Goal: Task Accomplishment & Management: Manage account settings

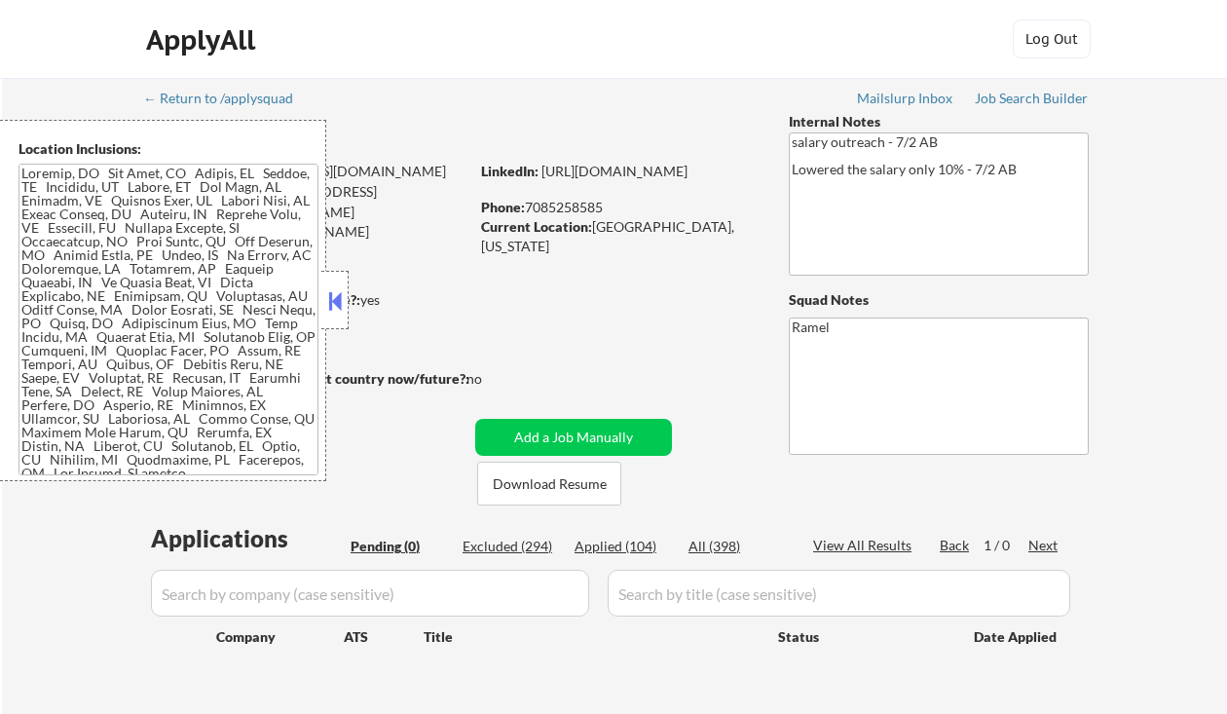
scroll to position [390, 0]
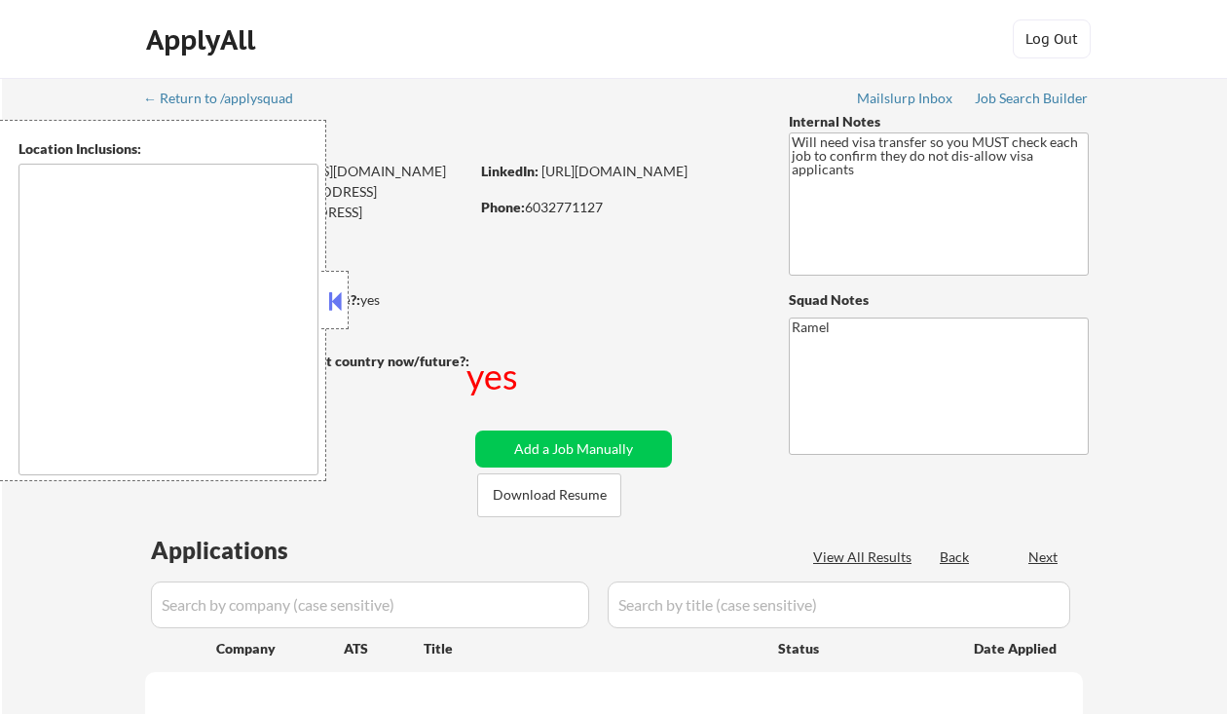
type textarea "[GEOGRAPHIC_DATA], [GEOGRAPHIC_DATA] [GEOGRAPHIC_DATA], [GEOGRAPHIC_DATA] [GEOG…"
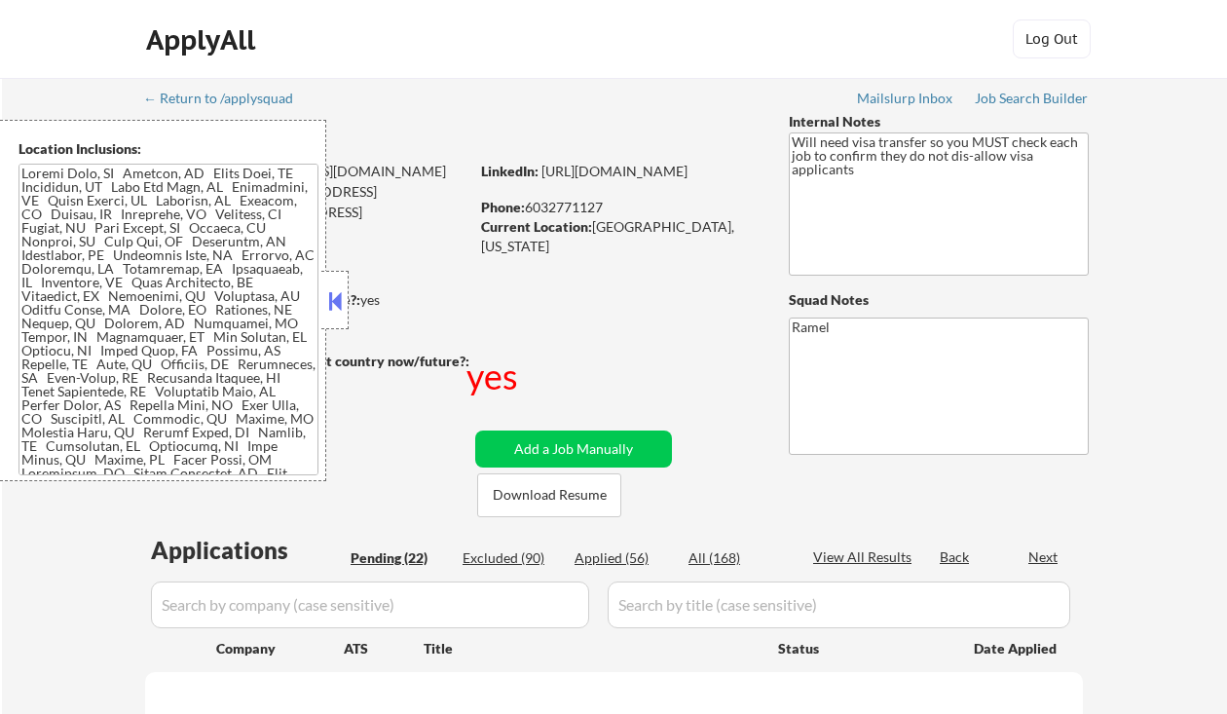
drag, startPoint x: 334, startPoint y: 307, endPoint x: 346, endPoint y: 301, distance: 13.1
click at [334, 307] on button at bounding box center [334, 300] width 21 height 29
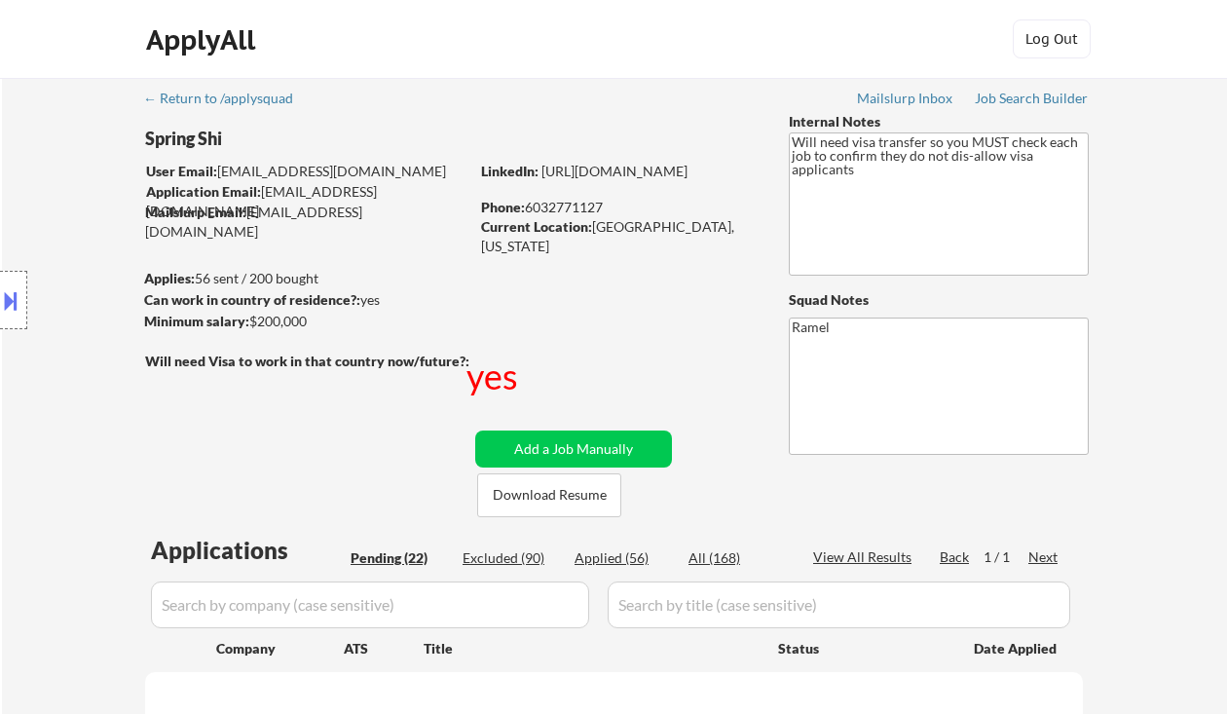
select select ""pending""
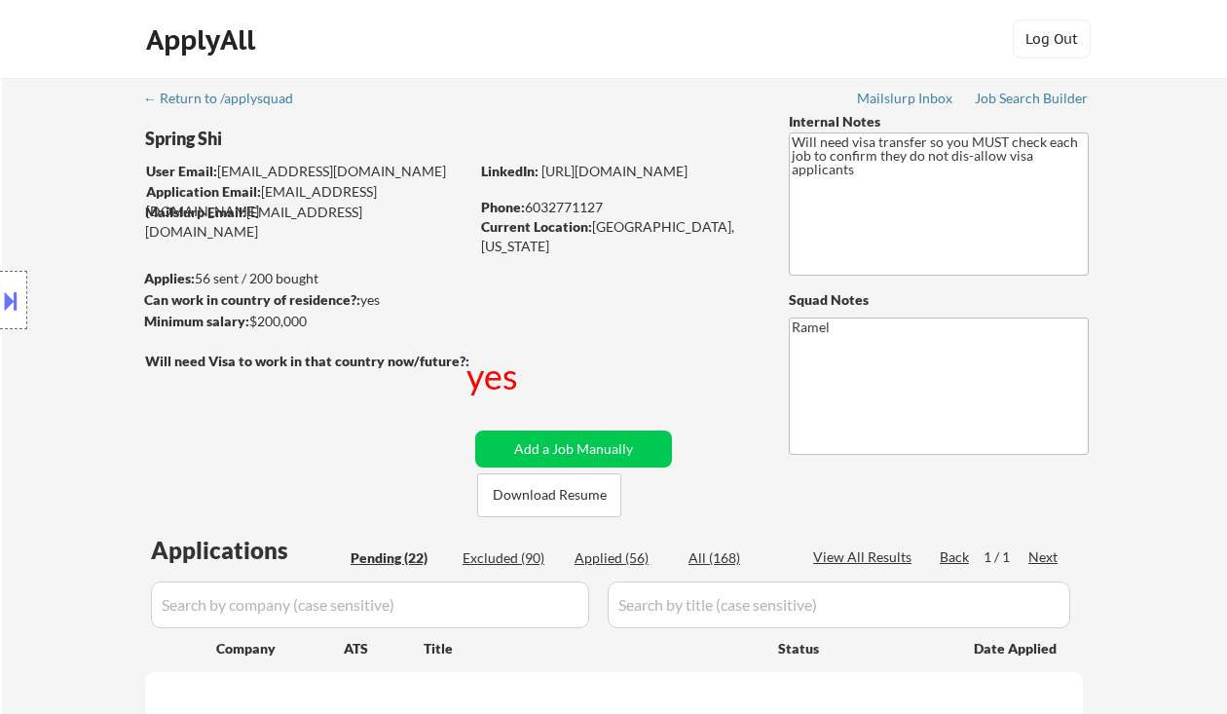
select select ""pending""
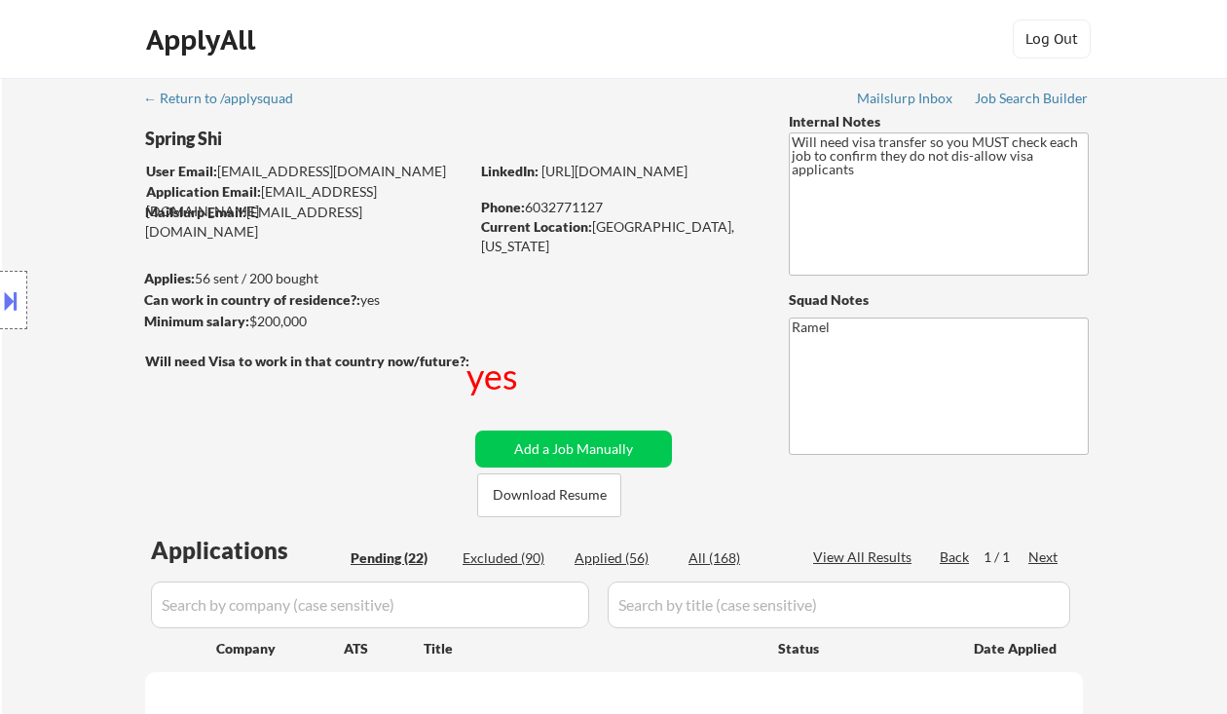
select select ""pending""
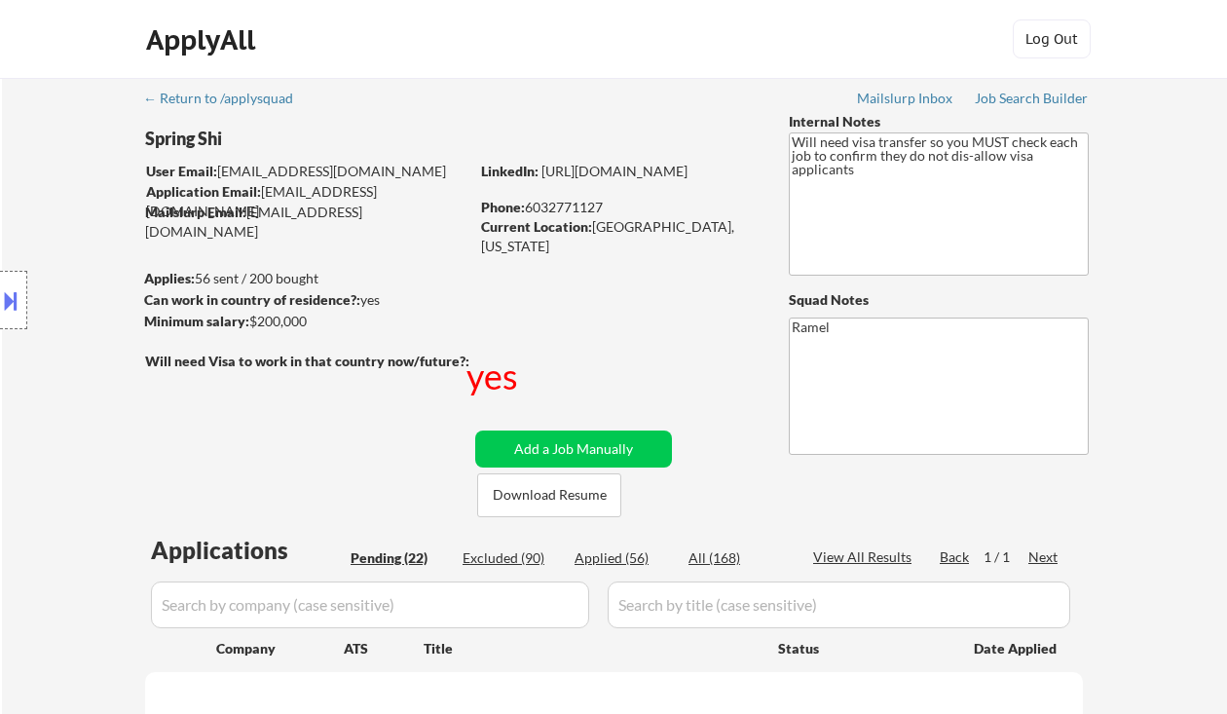
select select ""pending""
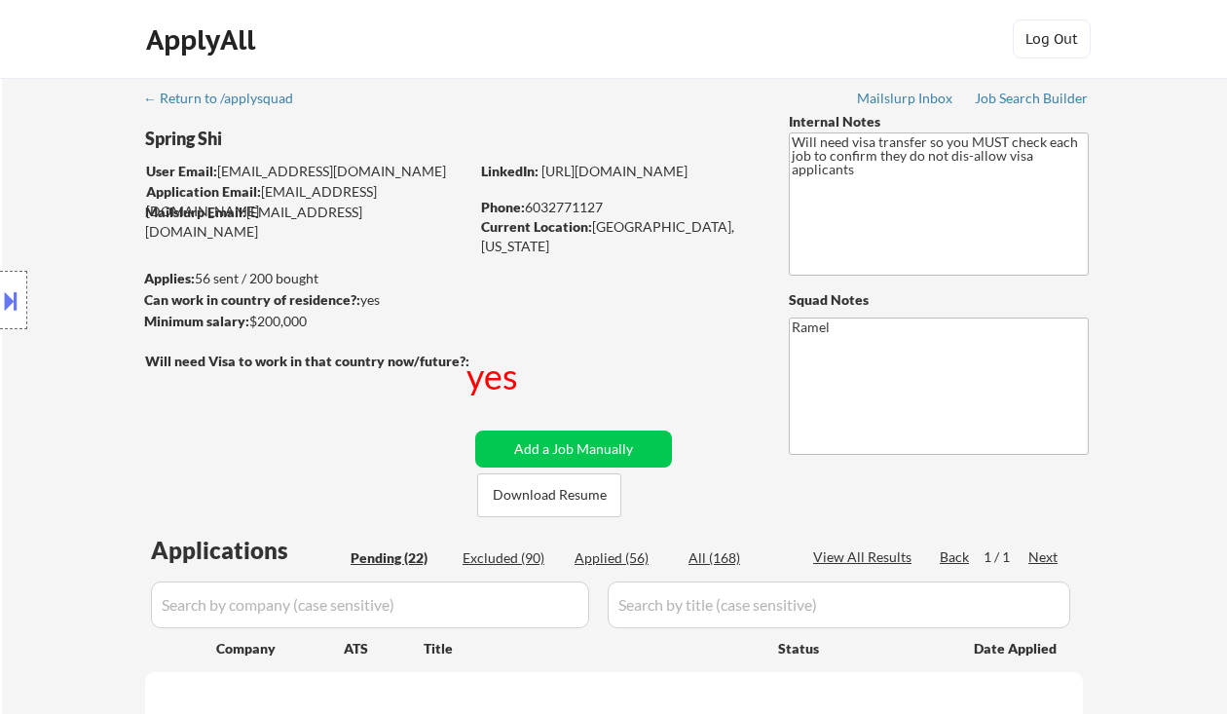
select select ""pending""
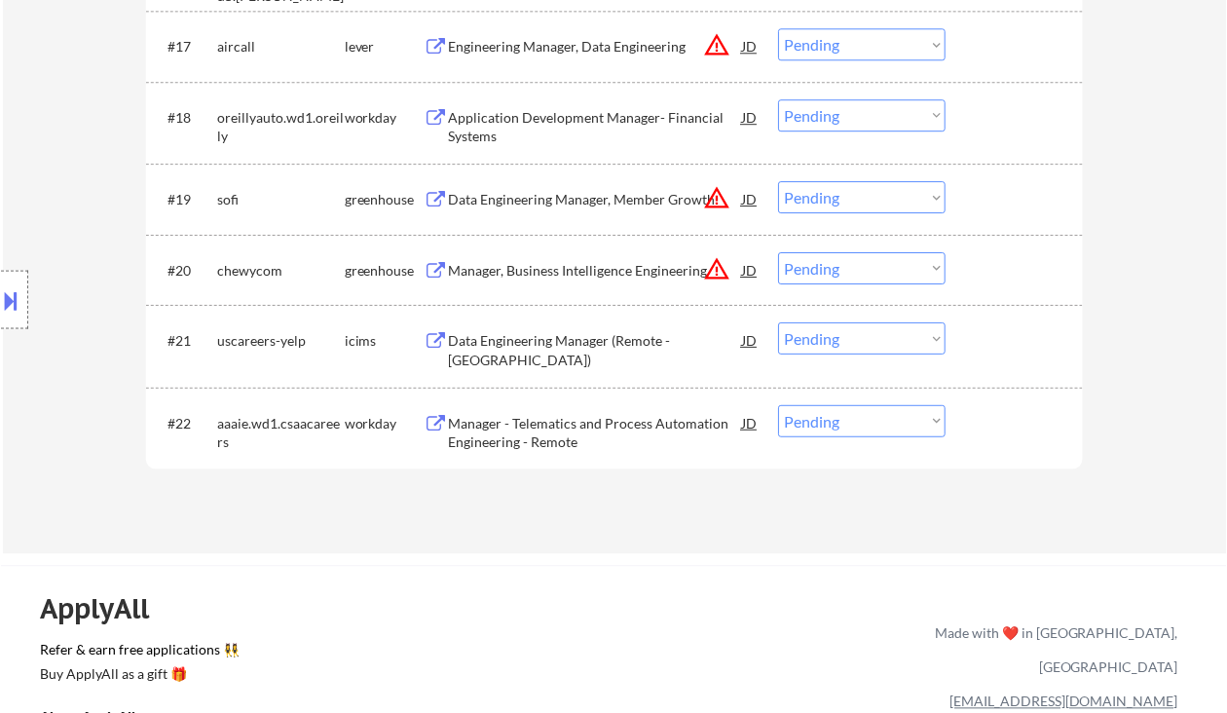
scroll to position [1813, 0]
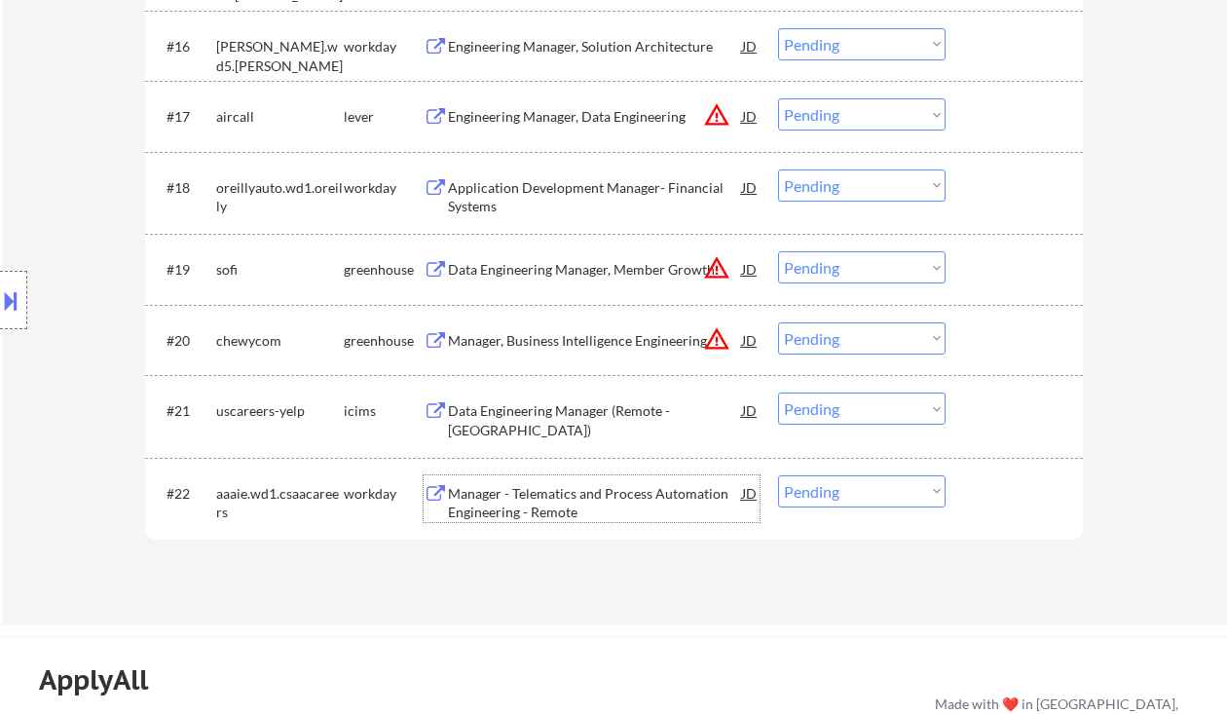
click at [489, 496] on div "Manager - Telematics and Process Automation Engineering - Remote" at bounding box center [595, 503] width 294 height 38
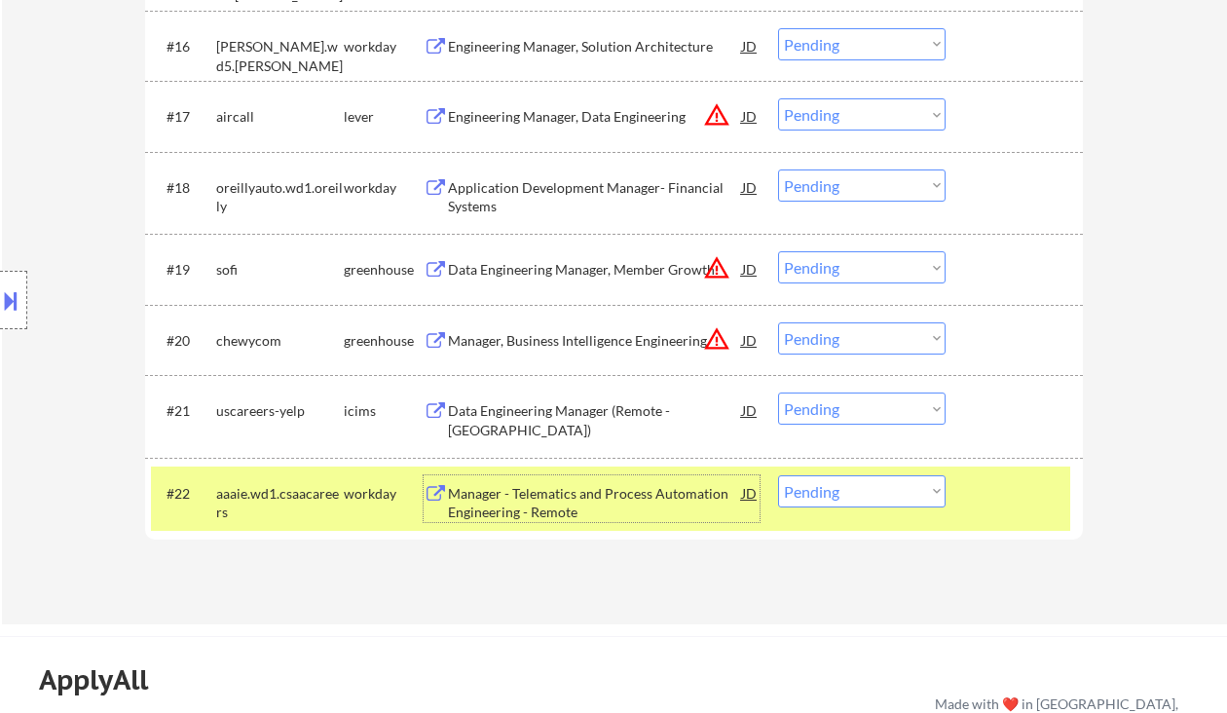
drag, startPoint x: 818, startPoint y: 489, endPoint x: 837, endPoint y: 494, distance: 19.1
click at [818, 489] on select "Choose an option... Pending Applied Excluded (Questions) Excluded (Expired) Exc…" at bounding box center [862, 491] width 168 height 32
select select ""excluded__bad_match_""
click at [778, 475] on select "Choose an option... Pending Applied Excluded (Questions) Excluded (Expired) Exc…" at bounding box center [862, 491] width 168 height 32
click at [609, 410] on div "Data Engineering Manager (Remote - [GEOGRAPHIC_DATA])" at bounding box center [595, 420] width 294 height 38
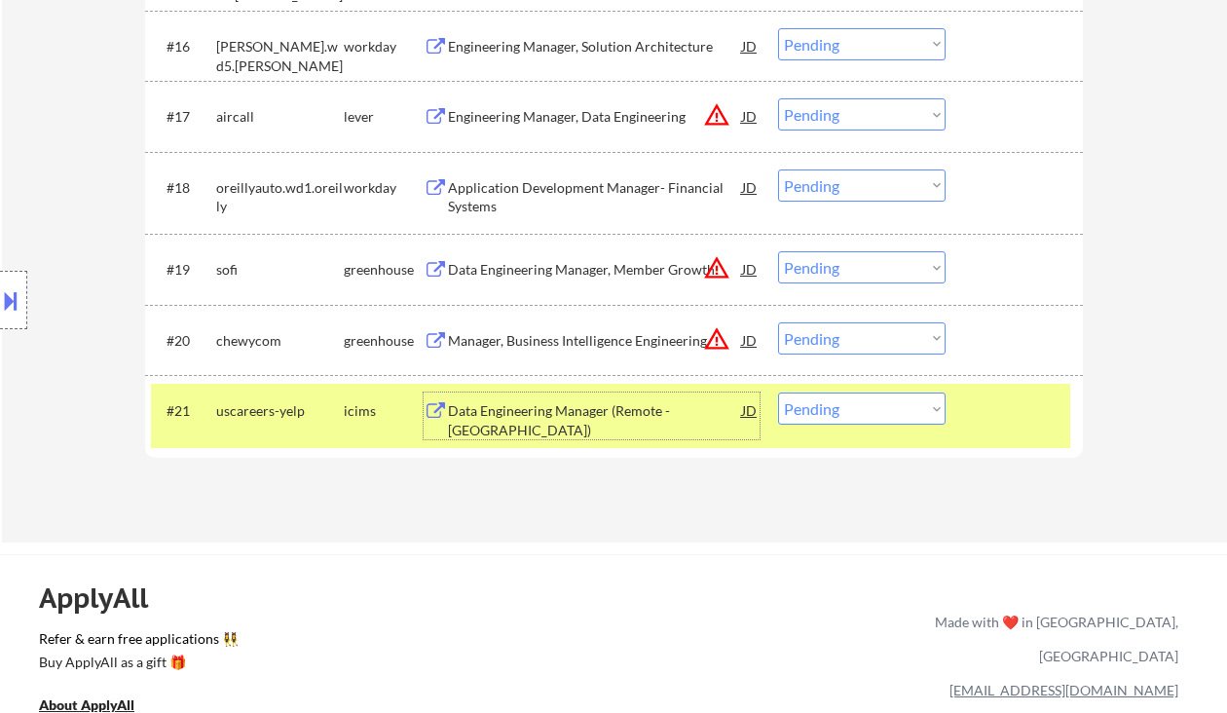
drag, startPoint x: 825, startPoint y: 408, endPoint x: 836, endPoint y: 424, distance: 18.9
click at [825, 408] on select "Choose an option... Pending Applied Excluded (Questions) Excluded (Expired) Exc…" at bounding box center [862, 409] width 168 height 32
select select ""excluded__bad_match_""
click at [778, 393] on select "Choose an option... Pending Applied Excluded (Questions) Excluded (Expired) Exc…" at bounding box center [862, 409] width 168 height 32
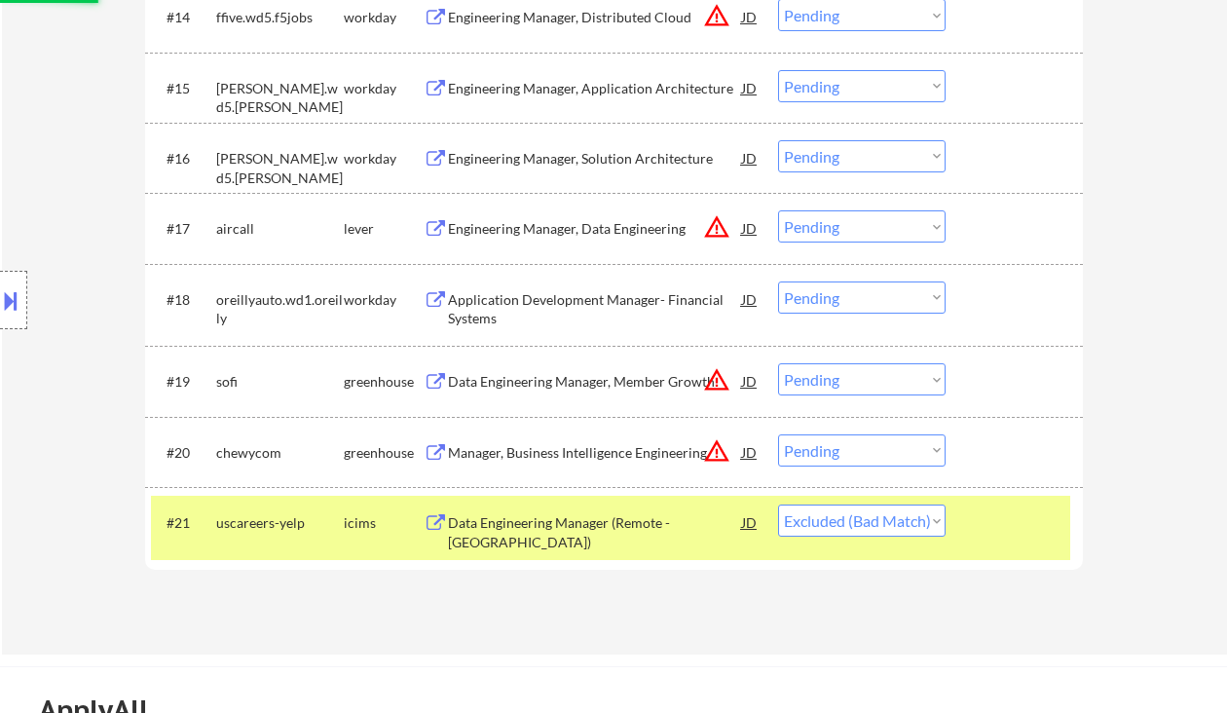
scroll to position [1683, 0]
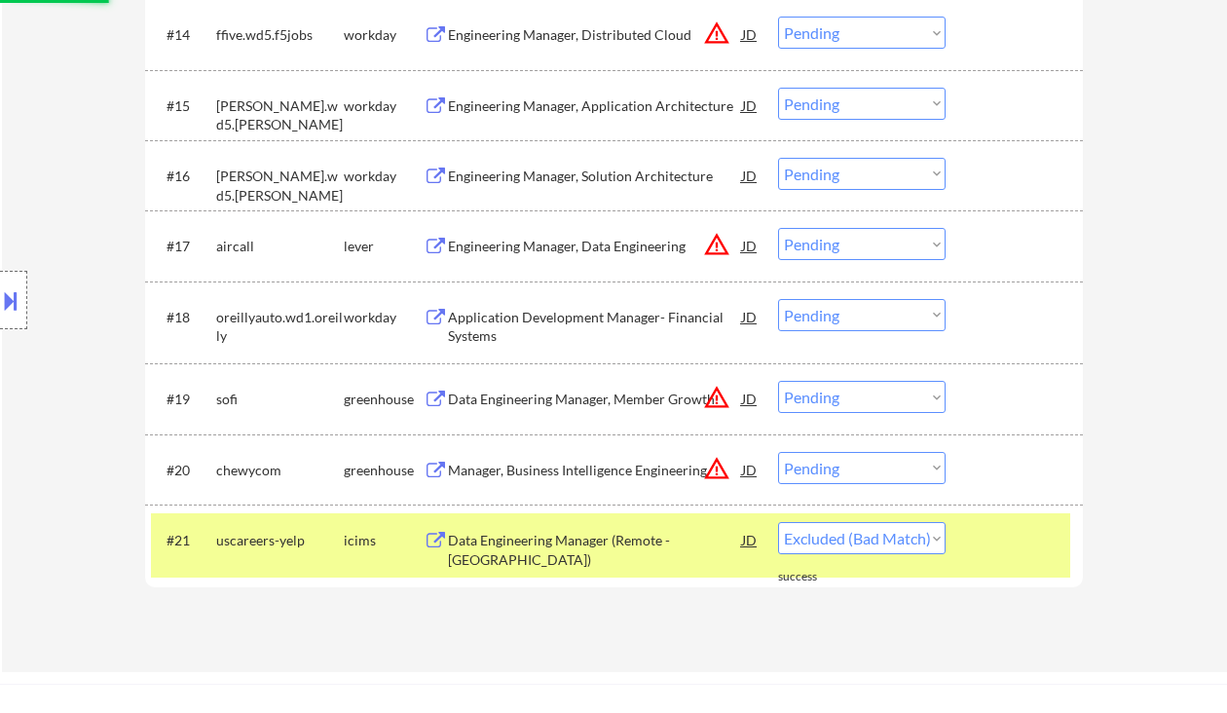
click at [589, 468] on div "Manager, Business Intelligence Engineering" at bounding box center [595, 470] width 294 height 19
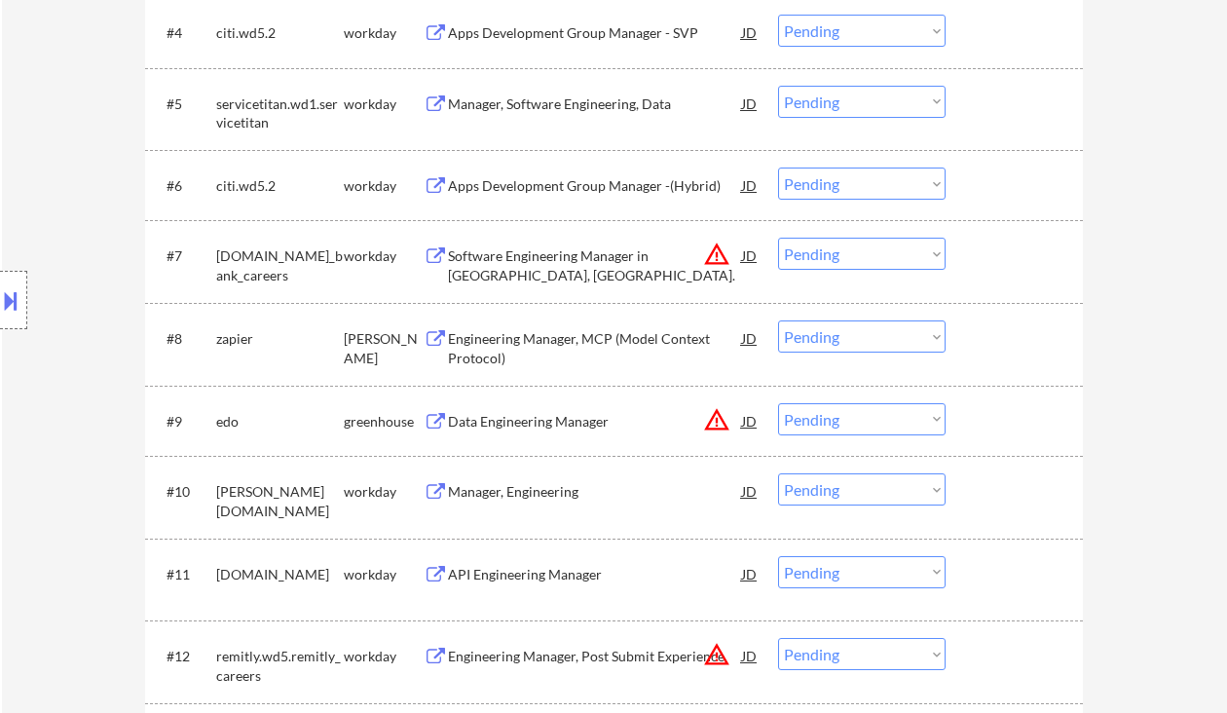
scroll to position [1298, 0]
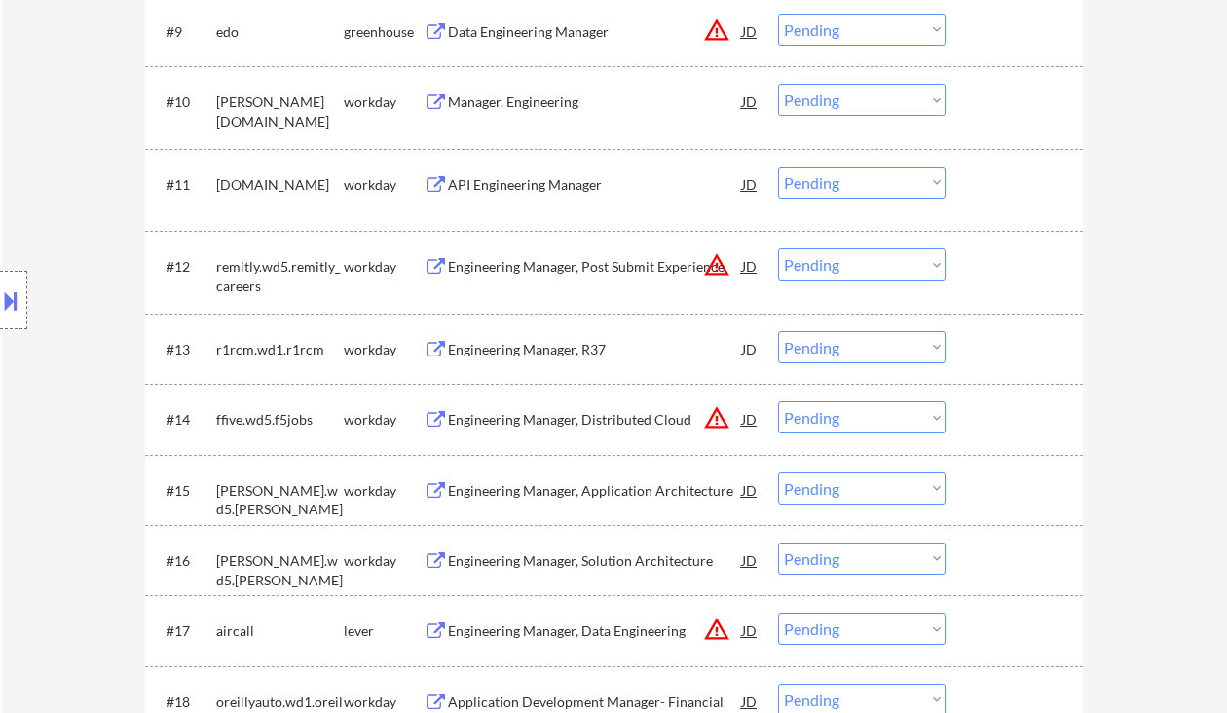
click at [21, 305] on div at bounding box center [13, 300] width 27 height 58
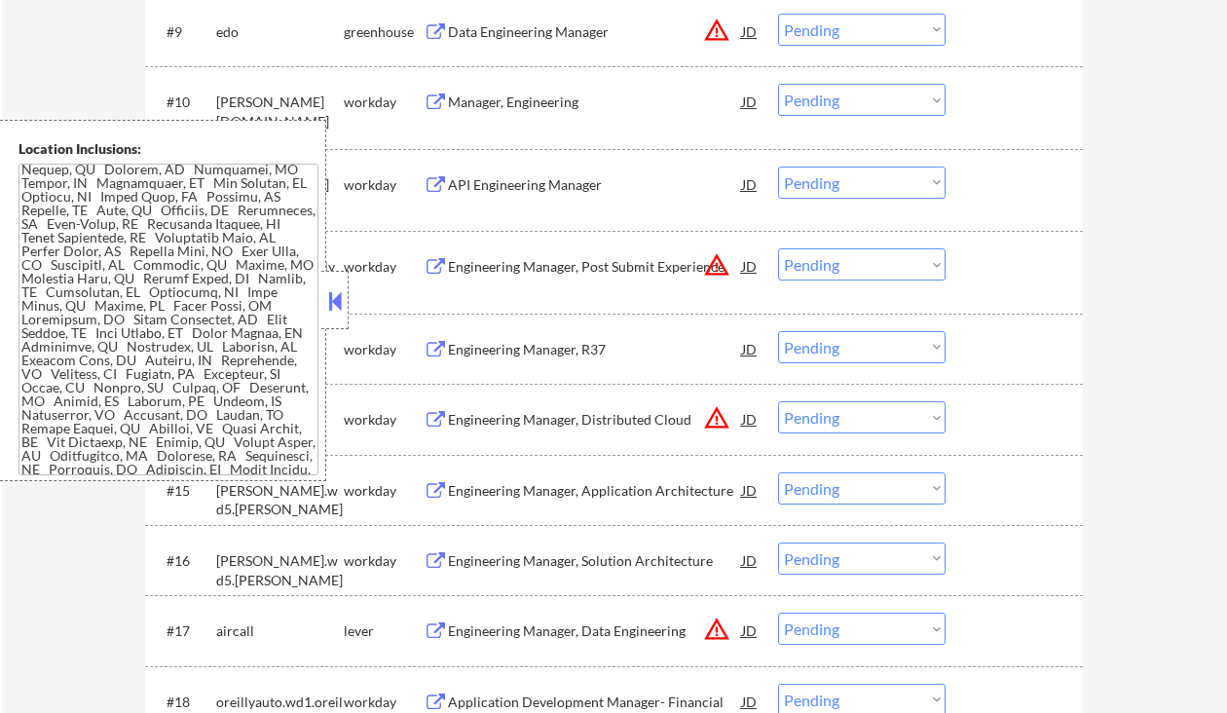
scroll to position [386, 0]
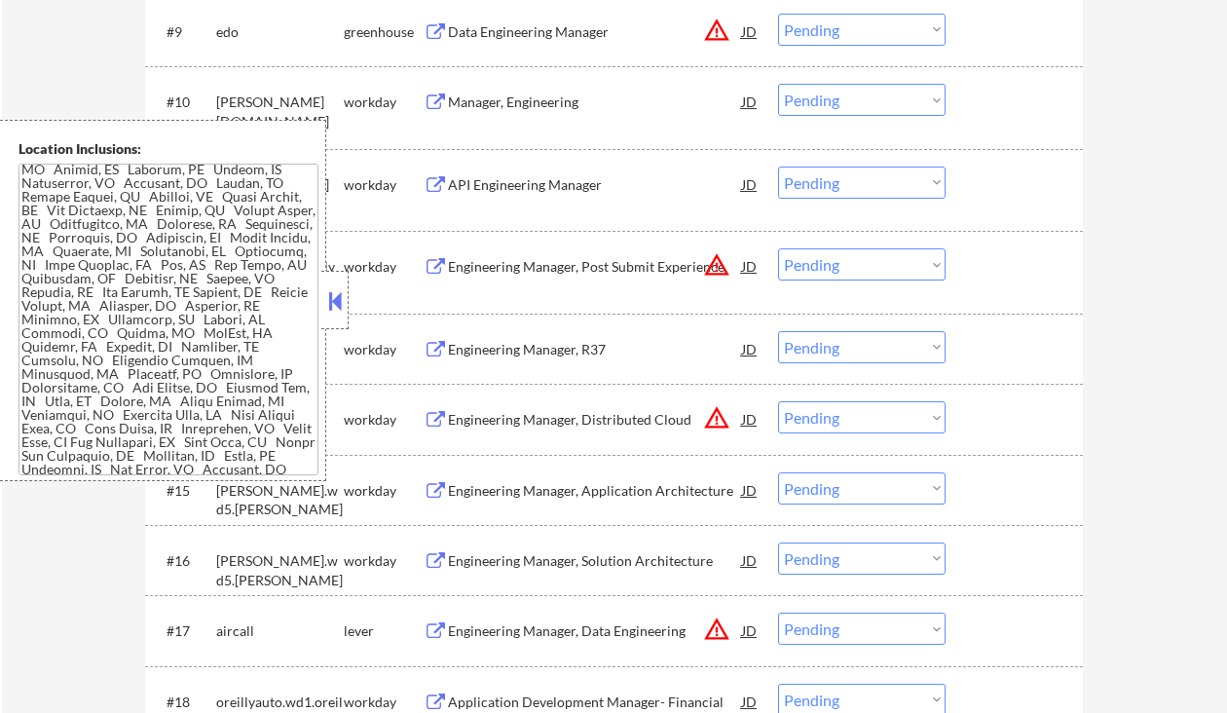
click at [330, 298] on button at bounding box center [334, 300] width 21 height 29
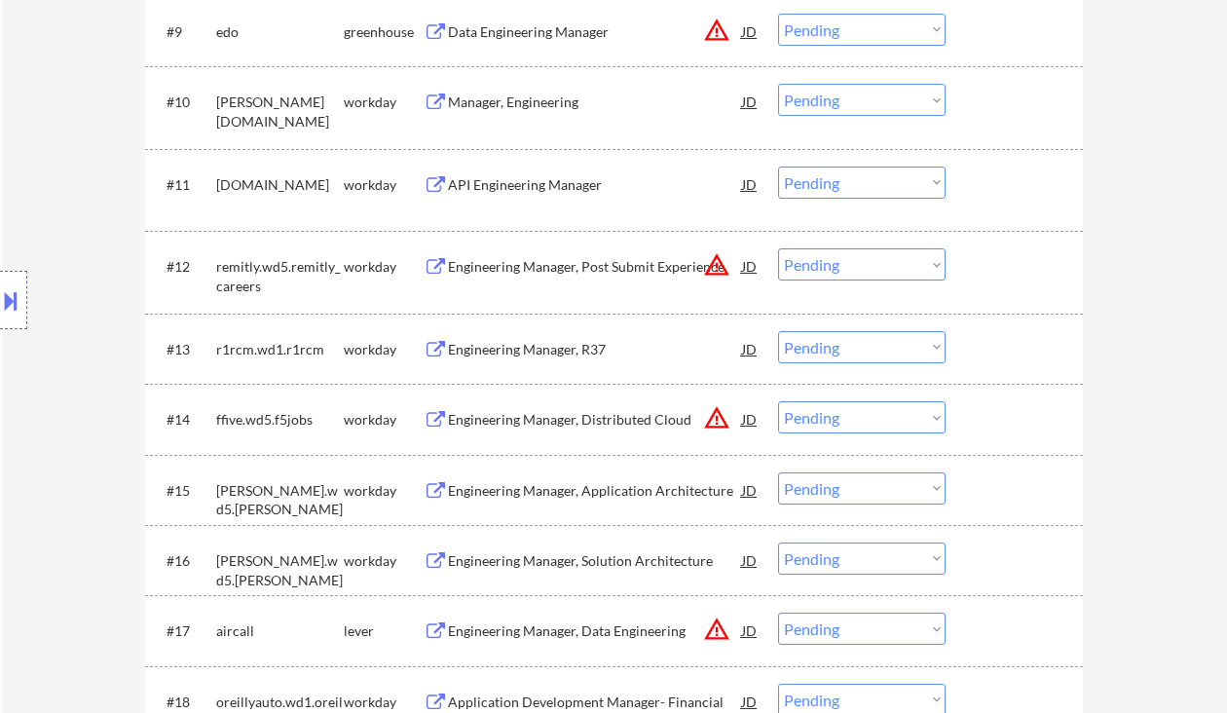
scroll to position [1817, 0]
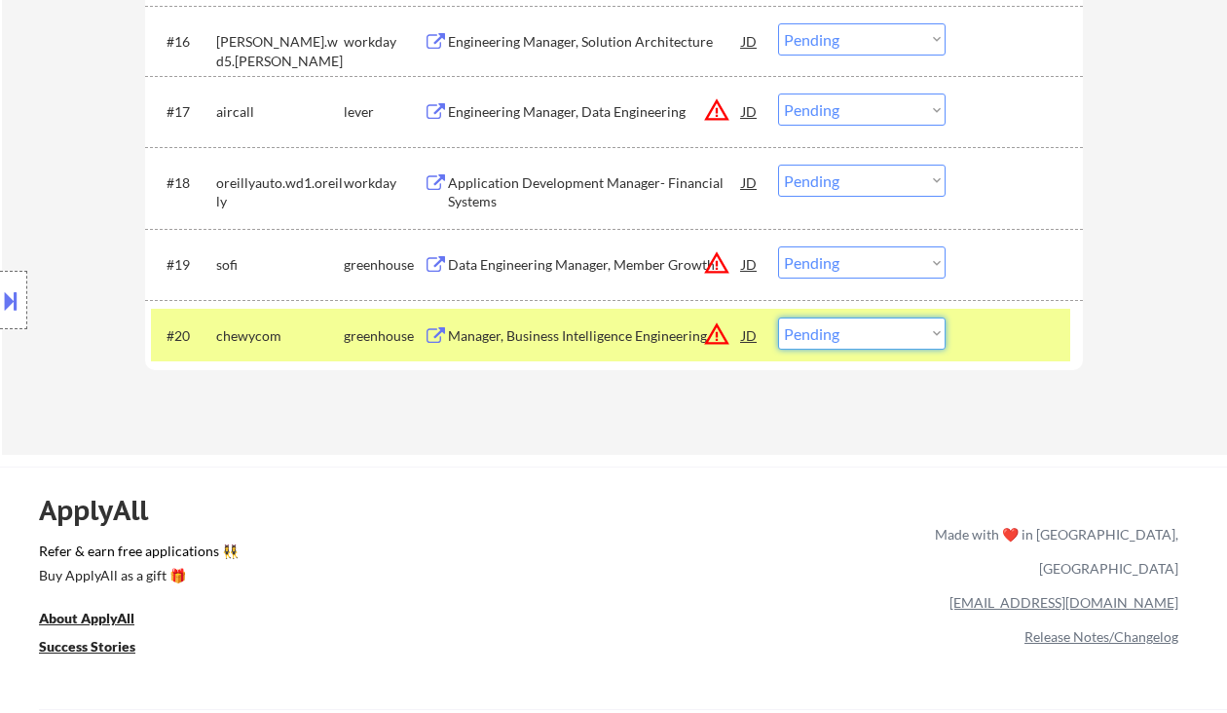
drag, startPoint x: 907, startPoint y: 329, endPoint x: 902, endPoint y: 348, distance: 19.1
click at [907, 329] on select "Choose an option... Pending Applied Excluded (Questions) Excluded (Expired) Exc…" at bounding box center [862, 334] width 168 height 32
select select ""excluded__bad_match_""
click at [778, 318] on select "Choose an option... Pending Applied Excluded (Questions) Excluded (Expired) Exc…" at bounding box center [862, 334] width 168 height 32
click at [536, 264] on div "Data Engineering Manager, Member Growth" at bounding box center [595, 264] width 294 height 19
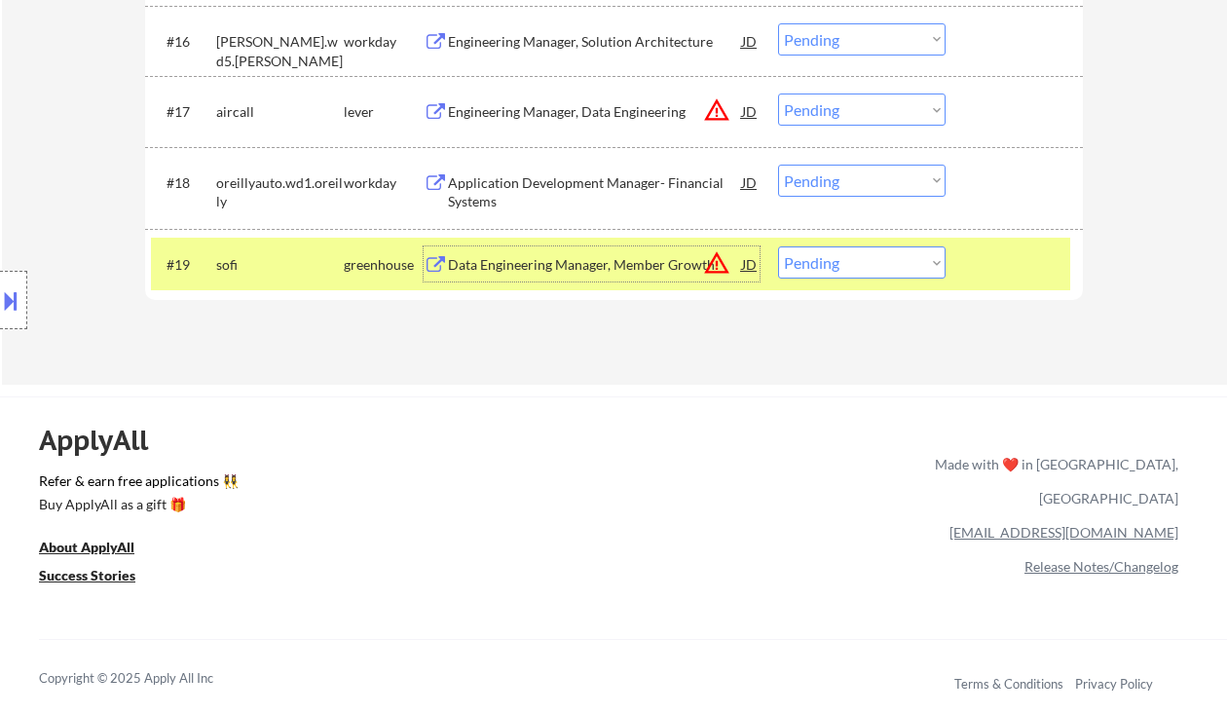
click at [618, 186] on div "Application Development Manager- Financial Systems" at bounding box center [595, 192] width 294 height 38
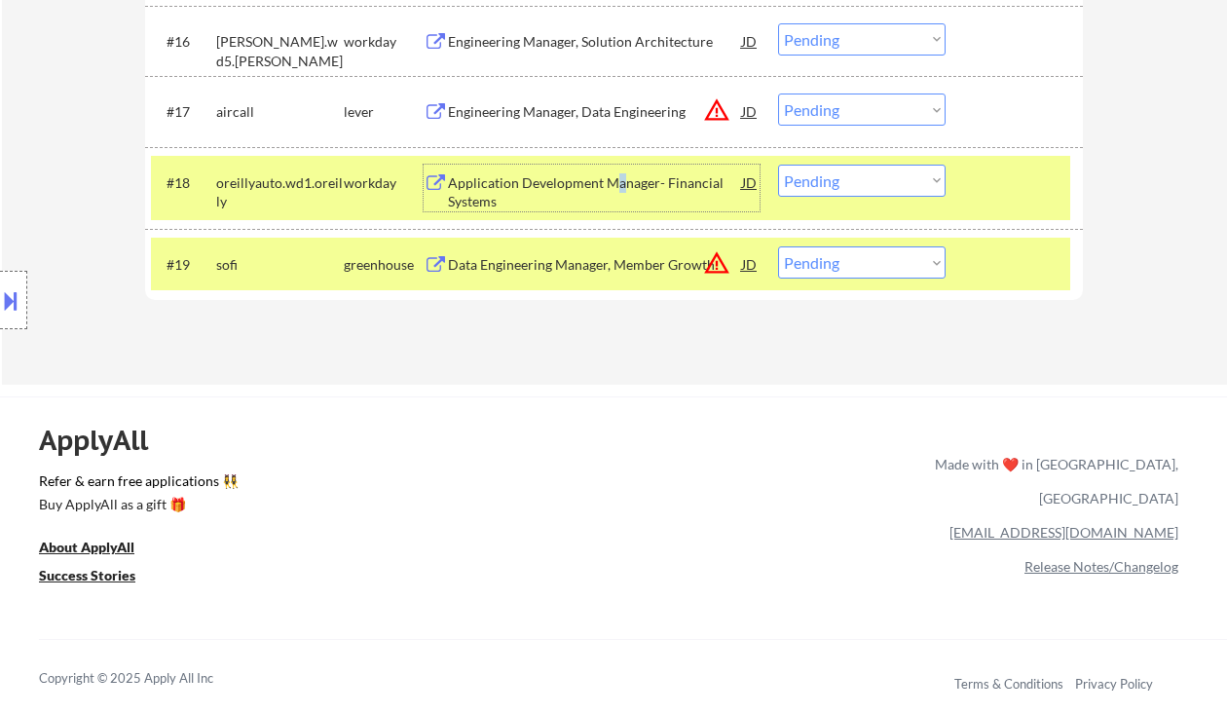
scroll to position [1688, 0]
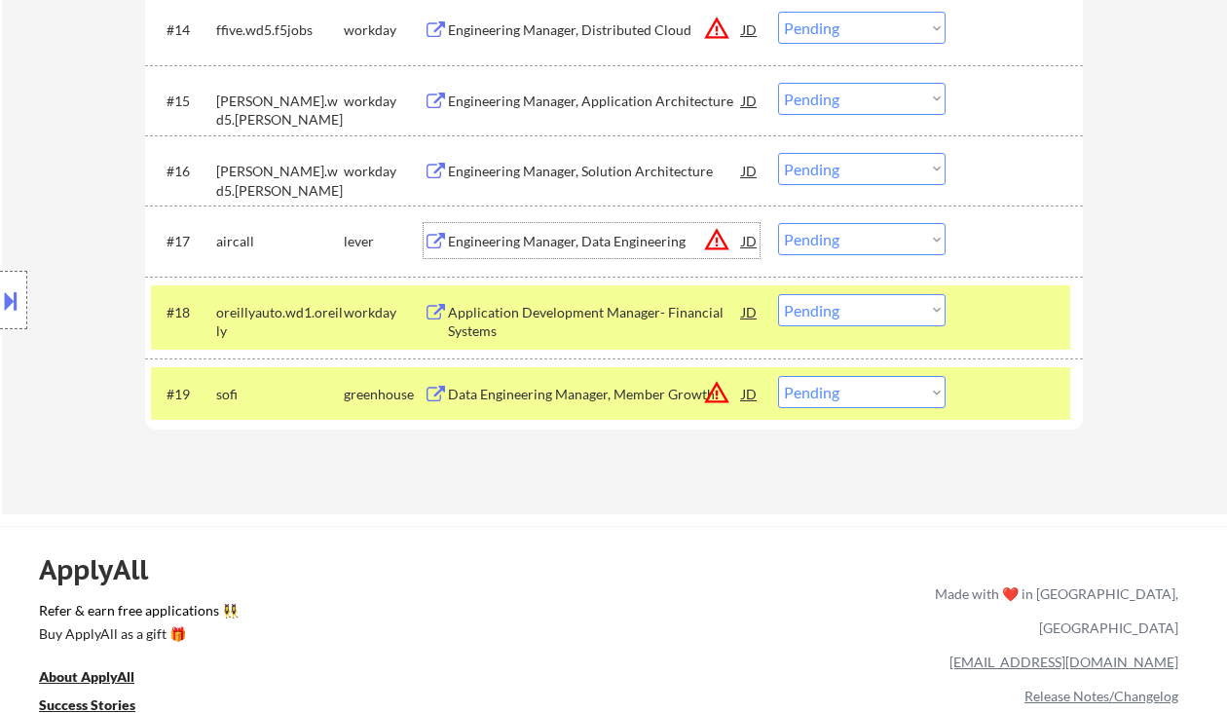
click at [542, 237] on div "Engineering Manager, Data Engineering" at bounding box center [595, 241] width 294 height 19
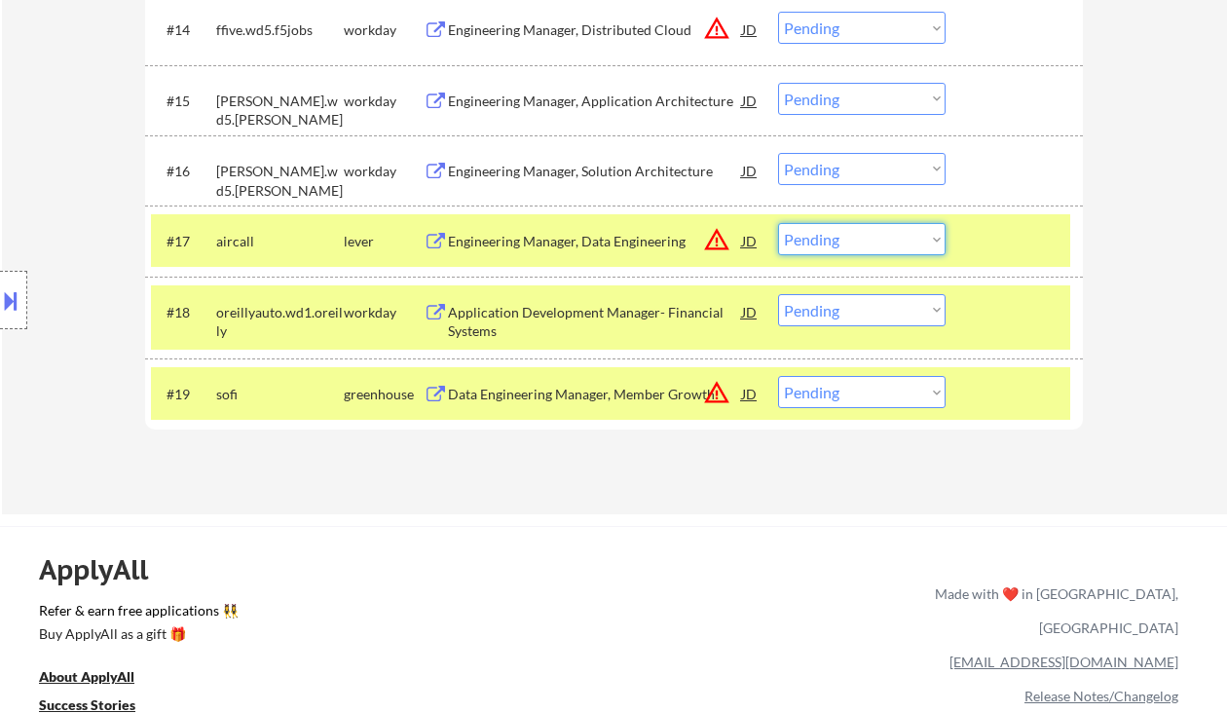
drag, startPoint x: 855, startPoint y: 242, endPoint x: 868, endPoint y: 250, distance: 15.4
click at [855, 242] on select "Choose an option... Pending Applied Excluded (Questions) Excluded (Expired) Exc…" at bounding box center [862, 239] width 168 height 32
click at [778, 223] on select "Choose an option... Pending Applied Excluded (Questions) Excluded (Expired) Exc…" at bounding box center [862, 239] width 168 height 32
select select ""pending""
click at [585, 169] on div "Engineering Manager, Solution Architecture" at bounding box center [595, 171] width 294 height 19
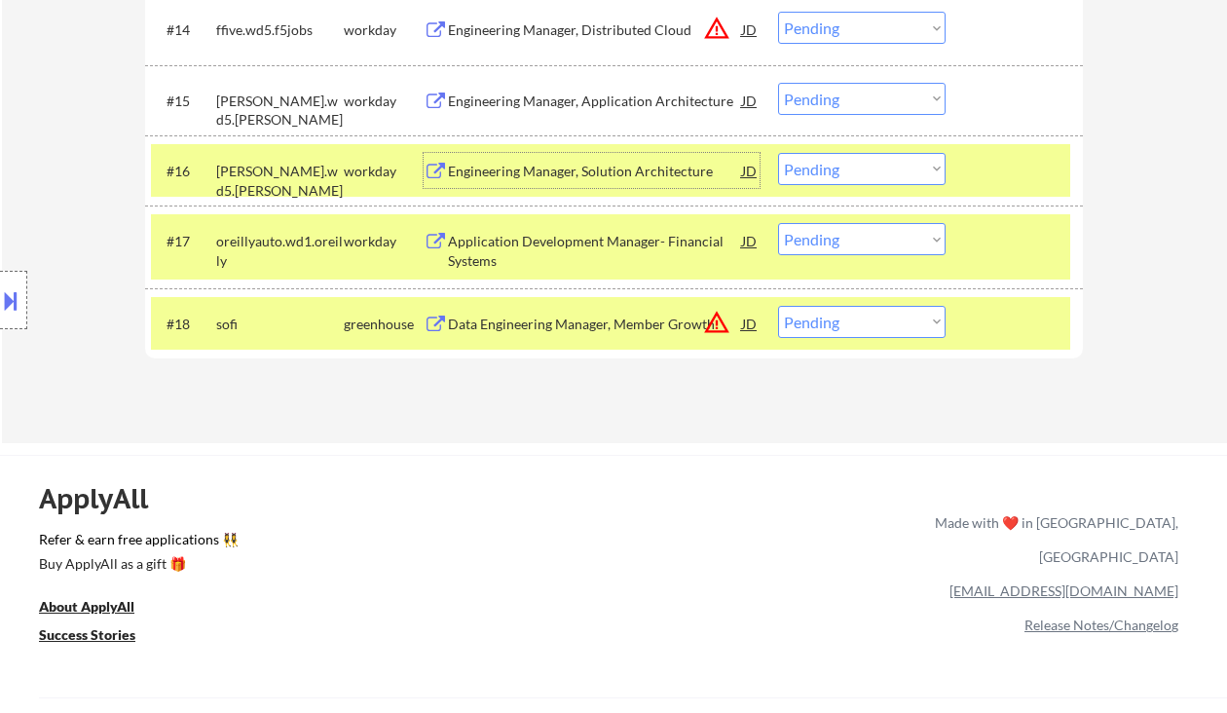
click at [860, 152] on div "#16 [PERSON_NAME].wd5.[PERSON_NAME] workday Engineering Manager, Solution Archi…" at bounding box center [610, 170] width 919 height 53
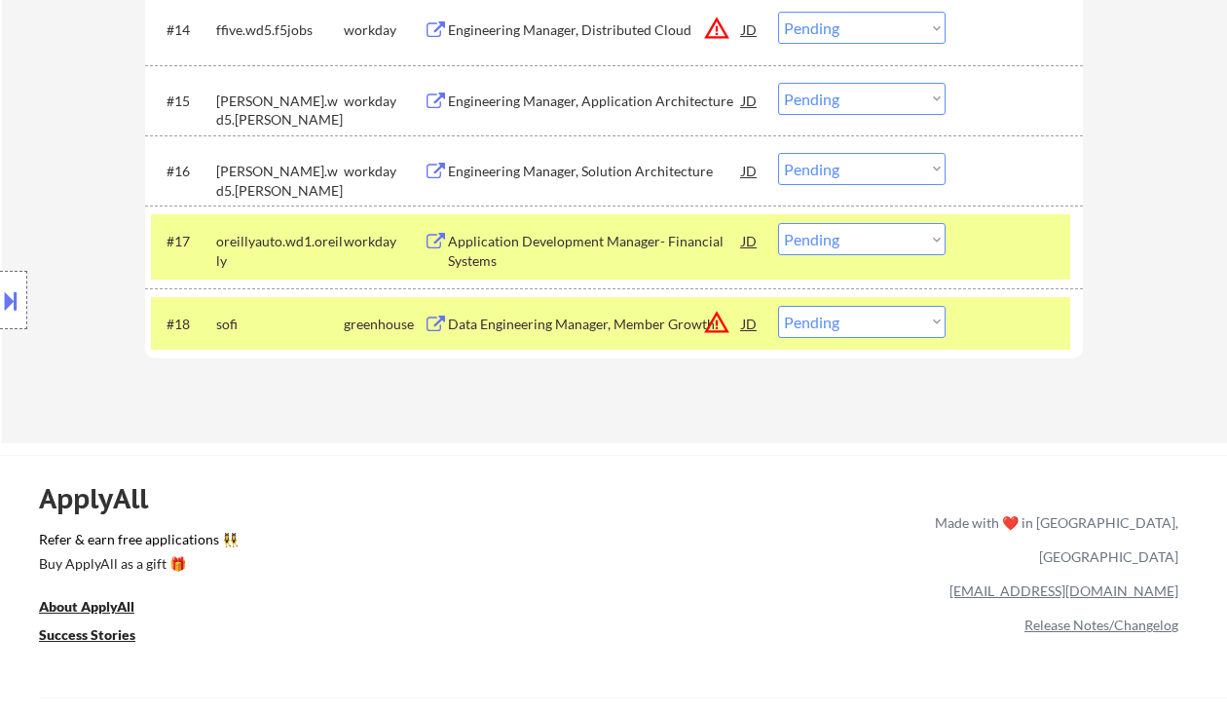
click at [865, 170] on select "Choose an option... Pending Applied Excluded (Questions) Excluded (Expired) Exc…" at bounding box center [862, 169] width 168 height 32
click at [778, 153] on select "Choose an option... Pending Applied Excluded (Questions) Excluded (Expired) Exc…" at bounding box center [862, 169] width 168 height 32
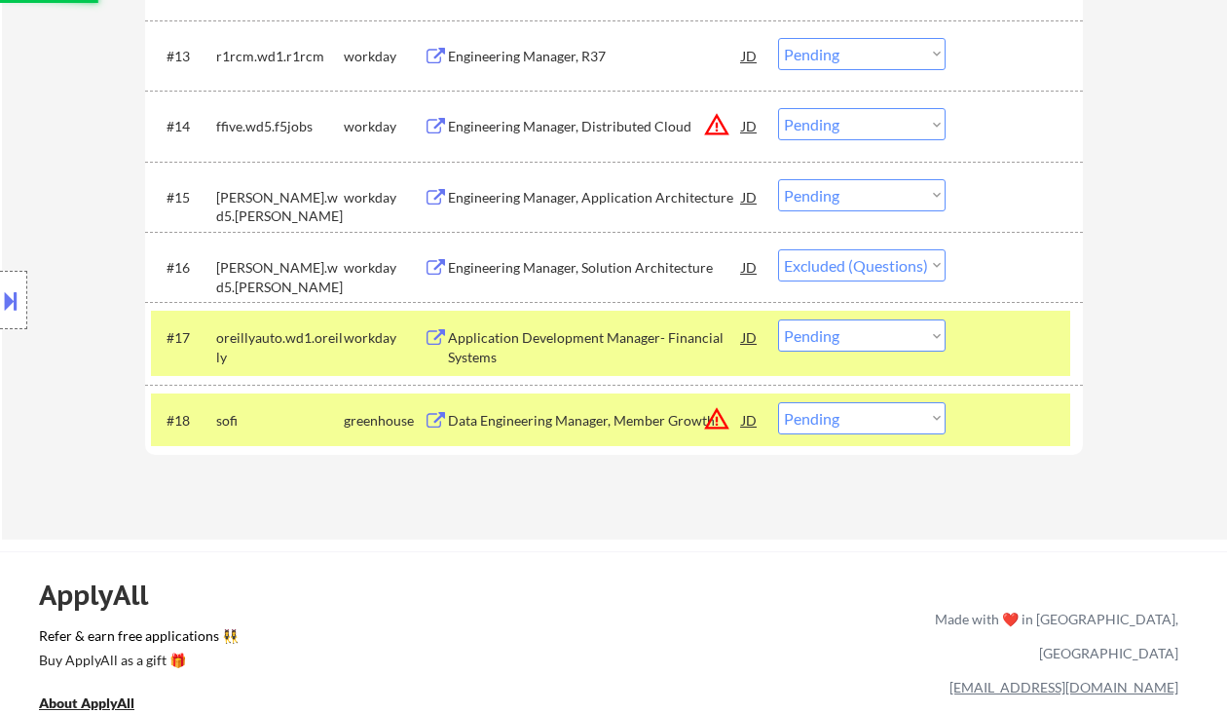
scroll to position [1558, 0]
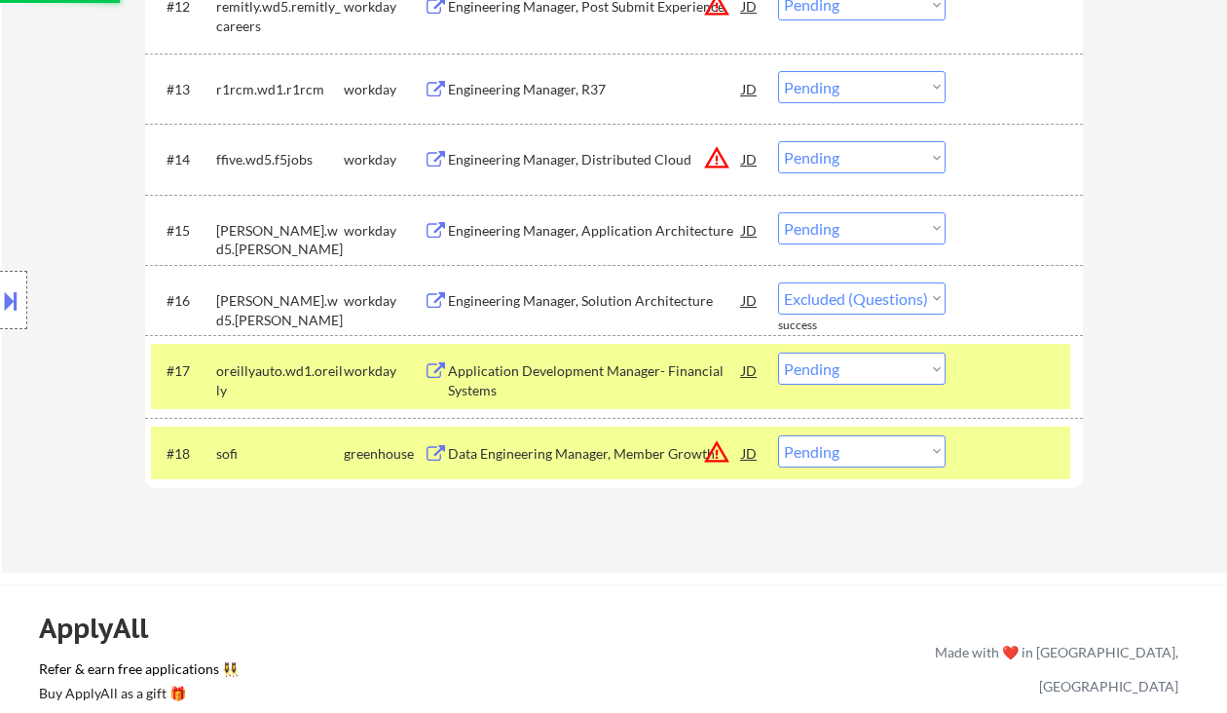
select select ""pending""
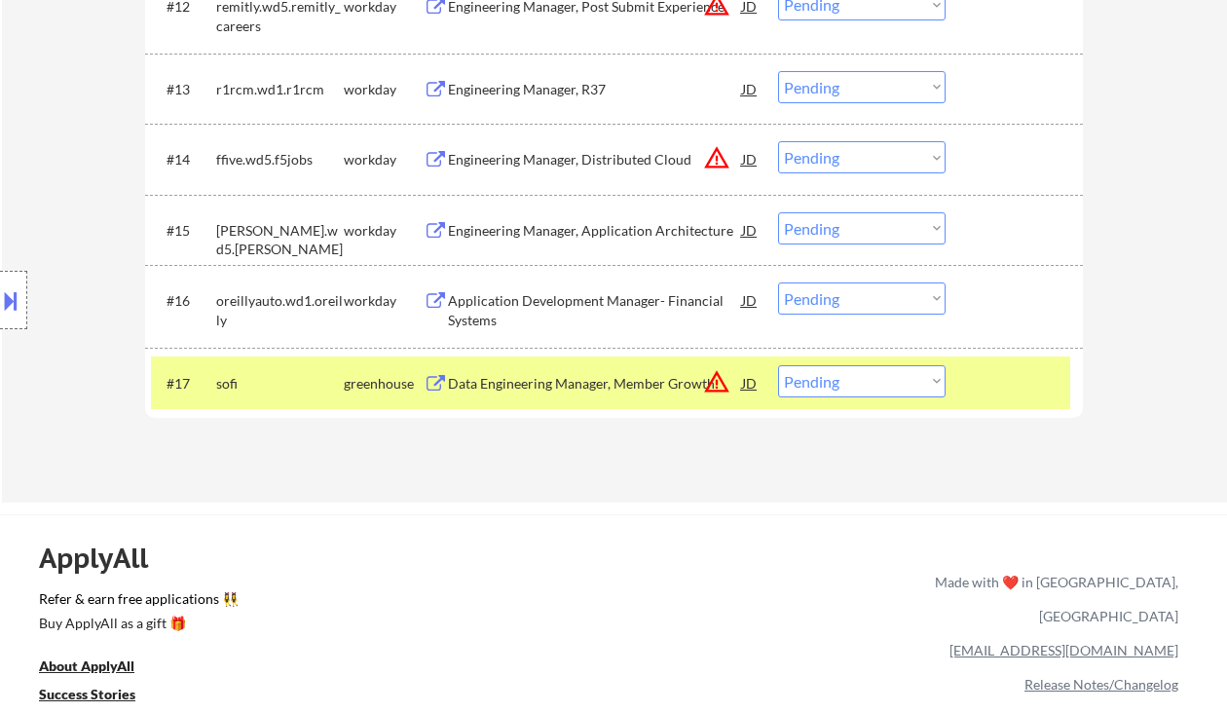
click at [852, 231] on select "Choose an option... Pending Applied Excluded (Questions) Excluded (Expired) Exc…" at bounding box center [862, 228] width 168 height 32
click at [778, 212] on select "Choose an option... Pending Applied Excluded (Questions) Excluded (Expired) Exc…" at bounding box center [862, 228] width 168 height 32
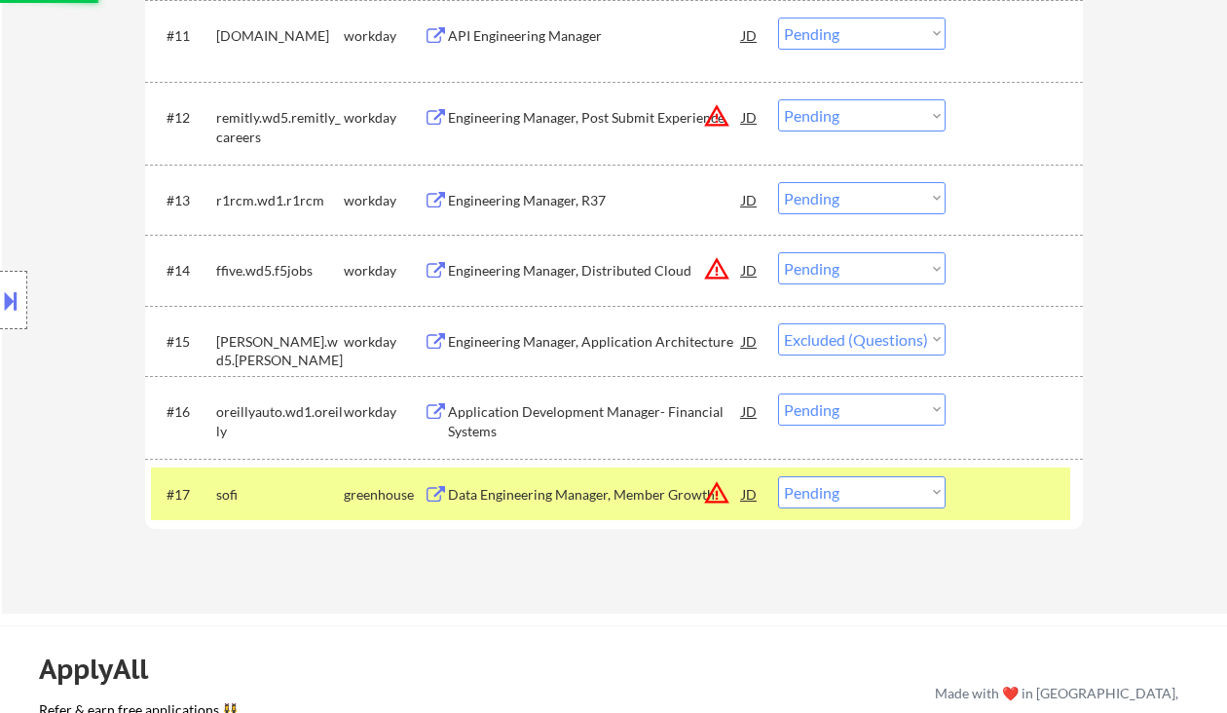
scroll to position [1428, 0]
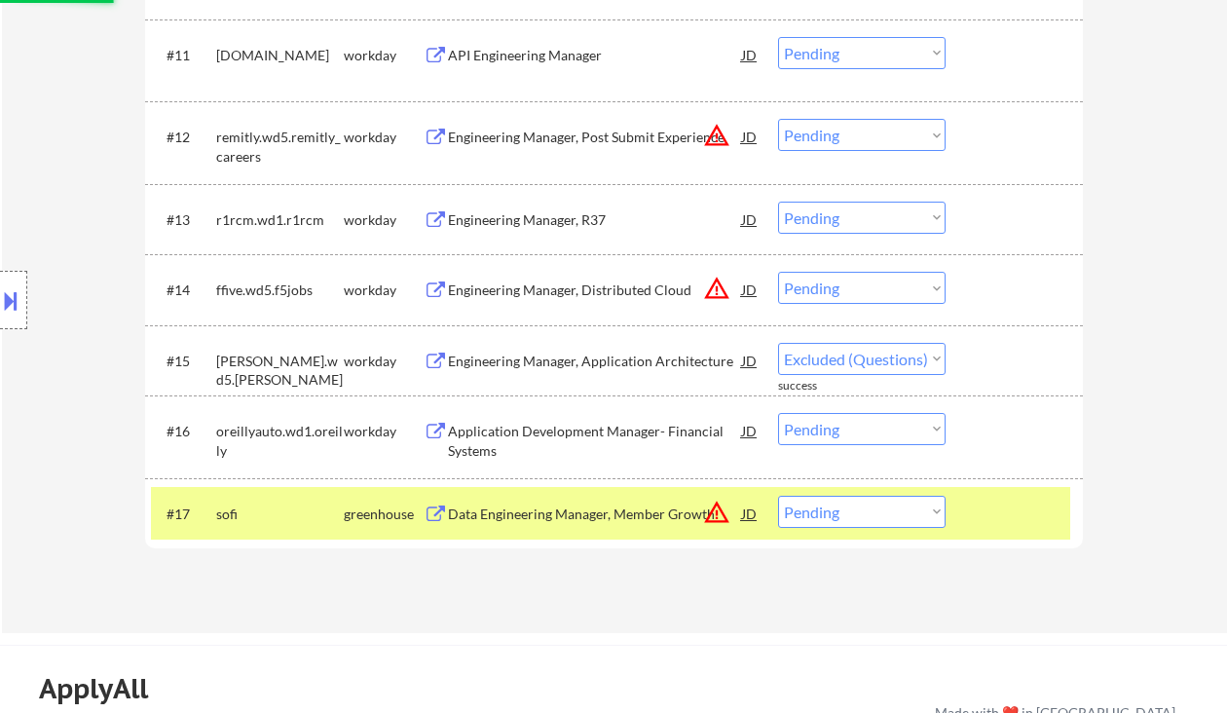
click at [544, 283] on div "Engineering Manager, Distributed Cloud" at bounding box center [595, 290] width 294 height 19
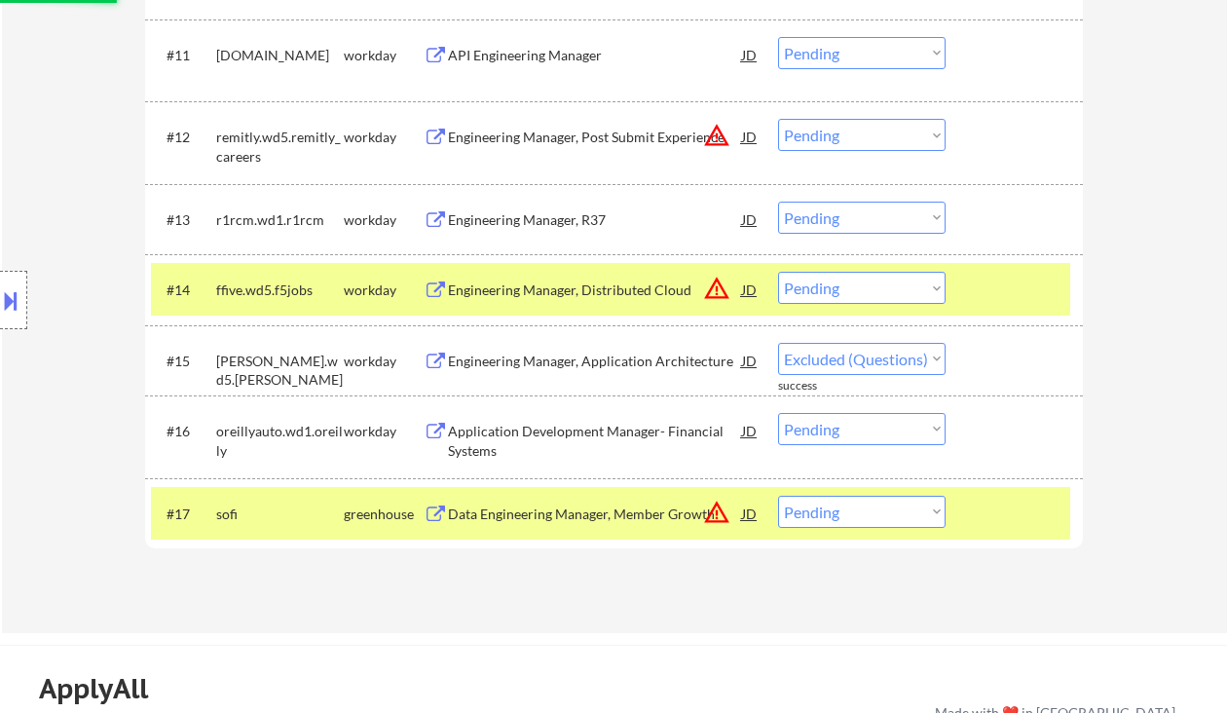
select select ""pending""
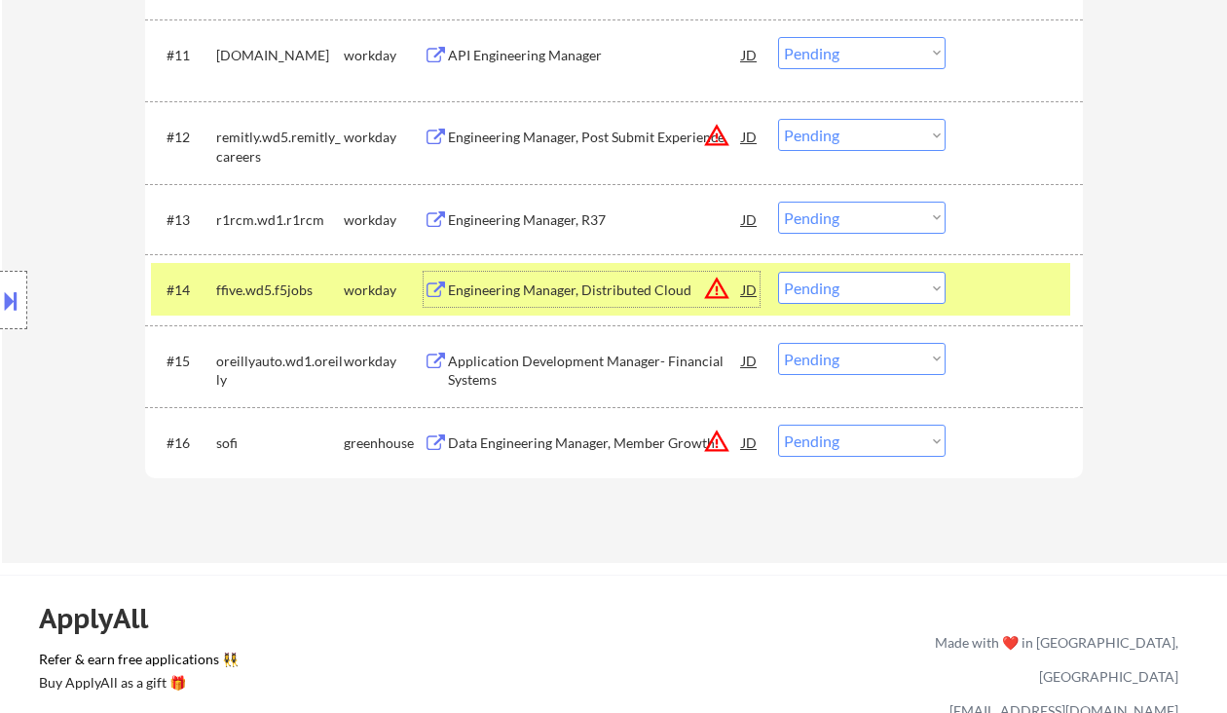
click at [19, 297] on button at bounding box center [10, 300] width 21 height 32
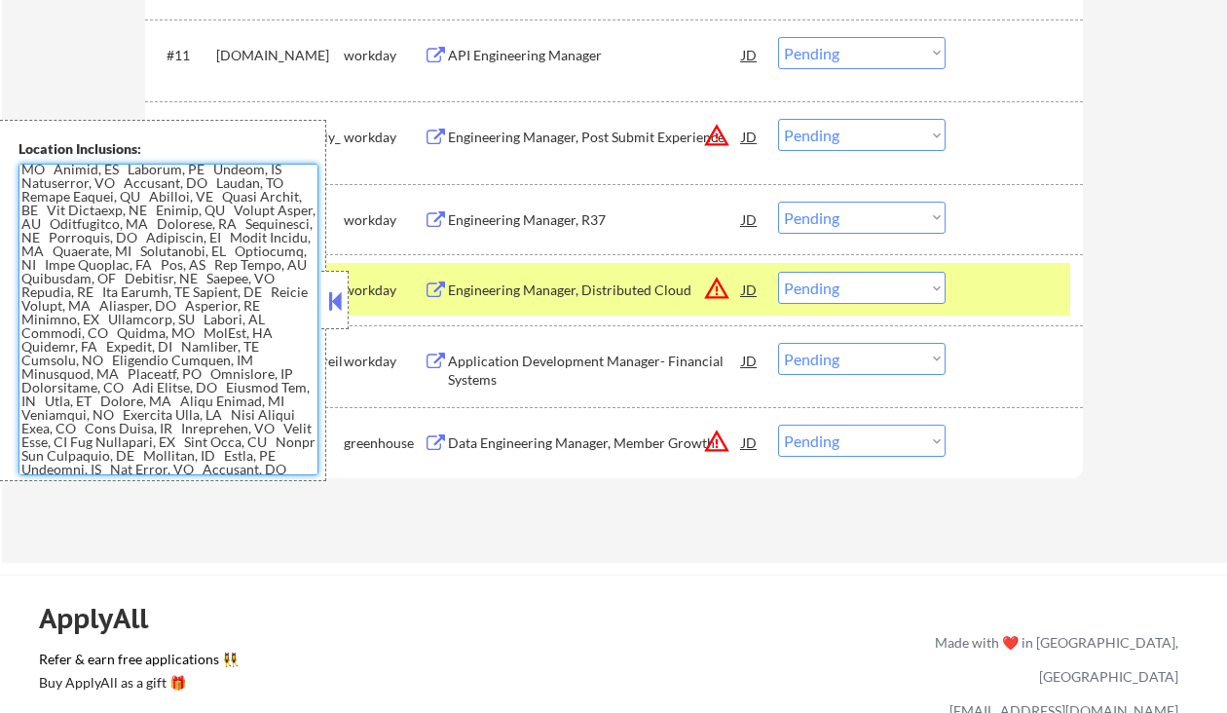
drag, startPoint x: 53, startPoint y: 297, endPoint x: 64, endPoint y: 301, distance: 12.3
click at [56, 298] on textarea at bounding box center [169, 320] width 300 height 312
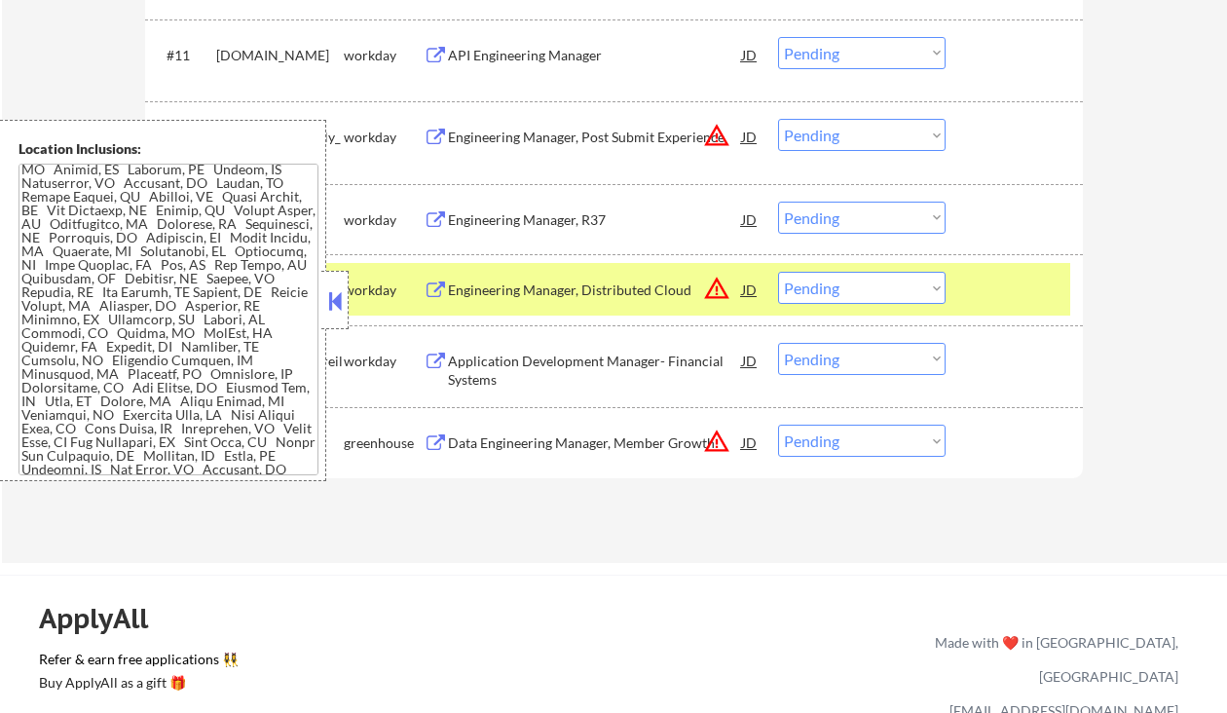
click at [336, 294] on button at bounding box center [334, 300] width 21 height 29
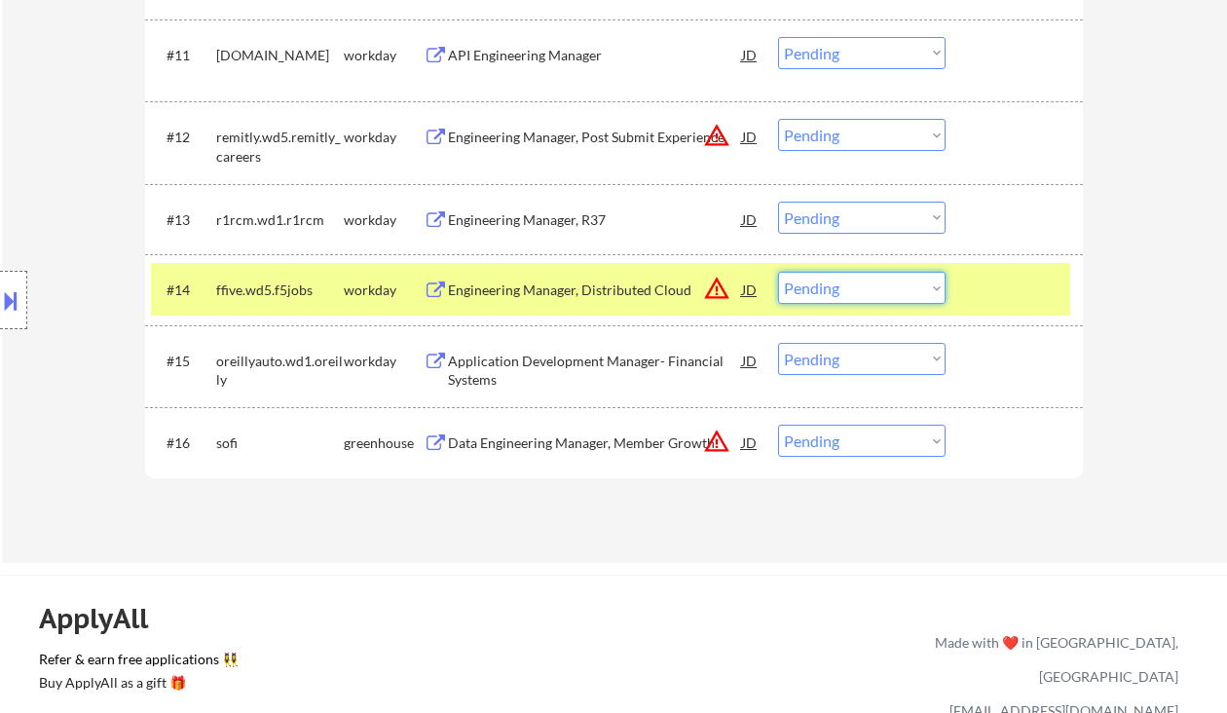
click at [845, 290] on select "Choose an option... Pending Applied Excluded (Questions) Excluded (Expired) Exc…" at bounding box center [862, 288] width 168 height 32
click at [778, 272] on select "Choose an option... Pending Applied Excluded (Questions) Excluded (Expired) Exc…" at bounding box center [862, 288] width 168 height 32
select select ""pending""
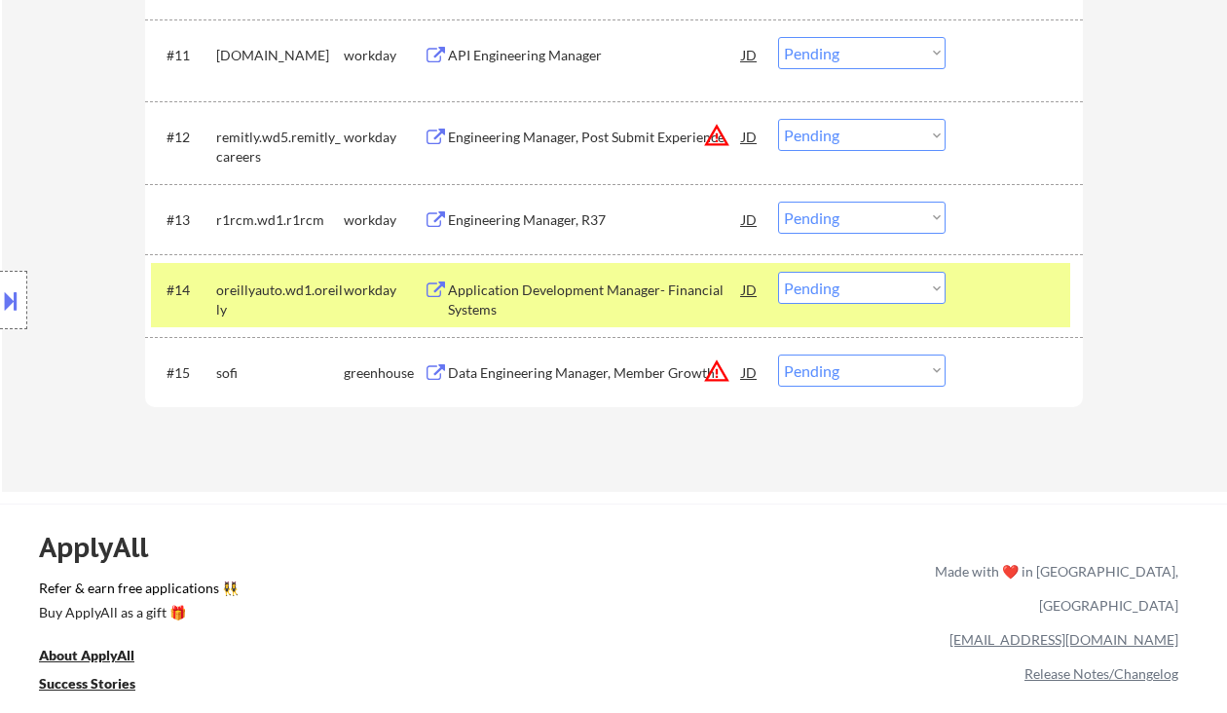
click at [553, 215] on div "Engineering Manager, R37" at bounding box center [595, 219] width 294 height 19
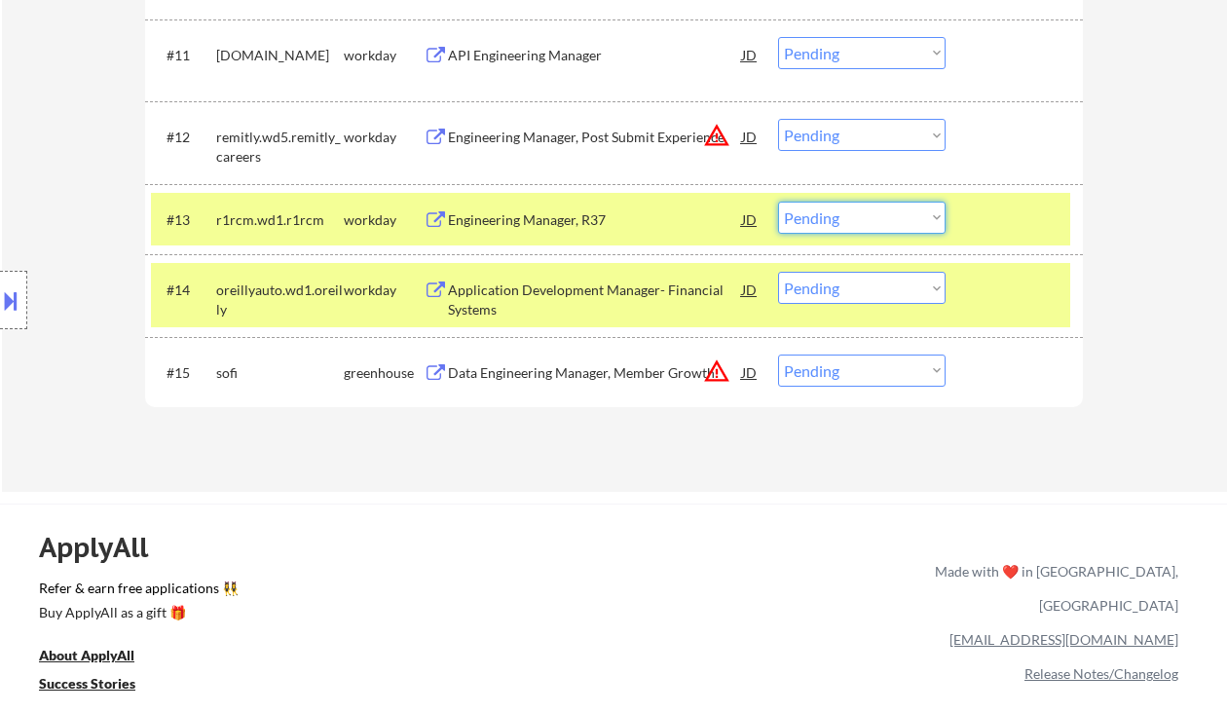
drag, startPoint x: 824, startPoint y: 220, endPoint x: 824, endPoint y: 232, distance: 11.7
click at [824, 220] on select "Choose an option... Pending Applied Excluded (Questions) Excluded (Expired) Exc…" at bounding box center [862, 218] width 168 height 32
click at [778, 202] on select "Choose an option... Pending Applied Excluded (Questions) Excluded (Expired) Exc…" at bounding box center [862, 218] width 168 height 32
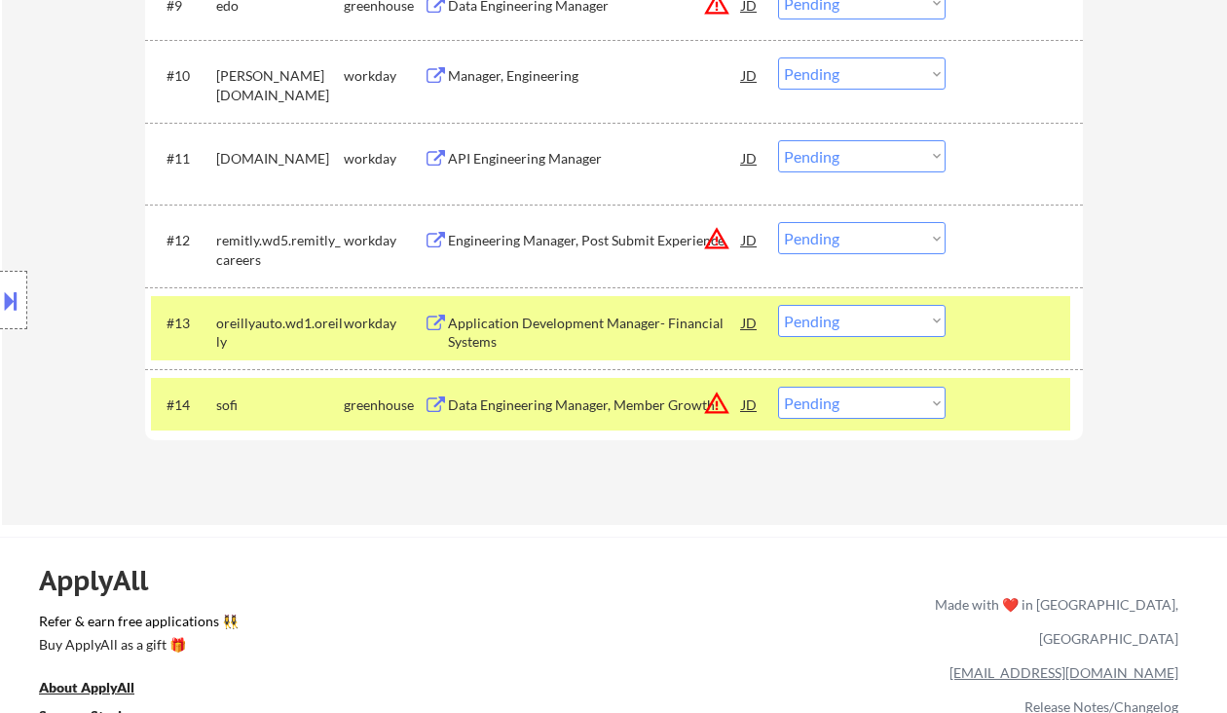
scroll to position [1298, 0]
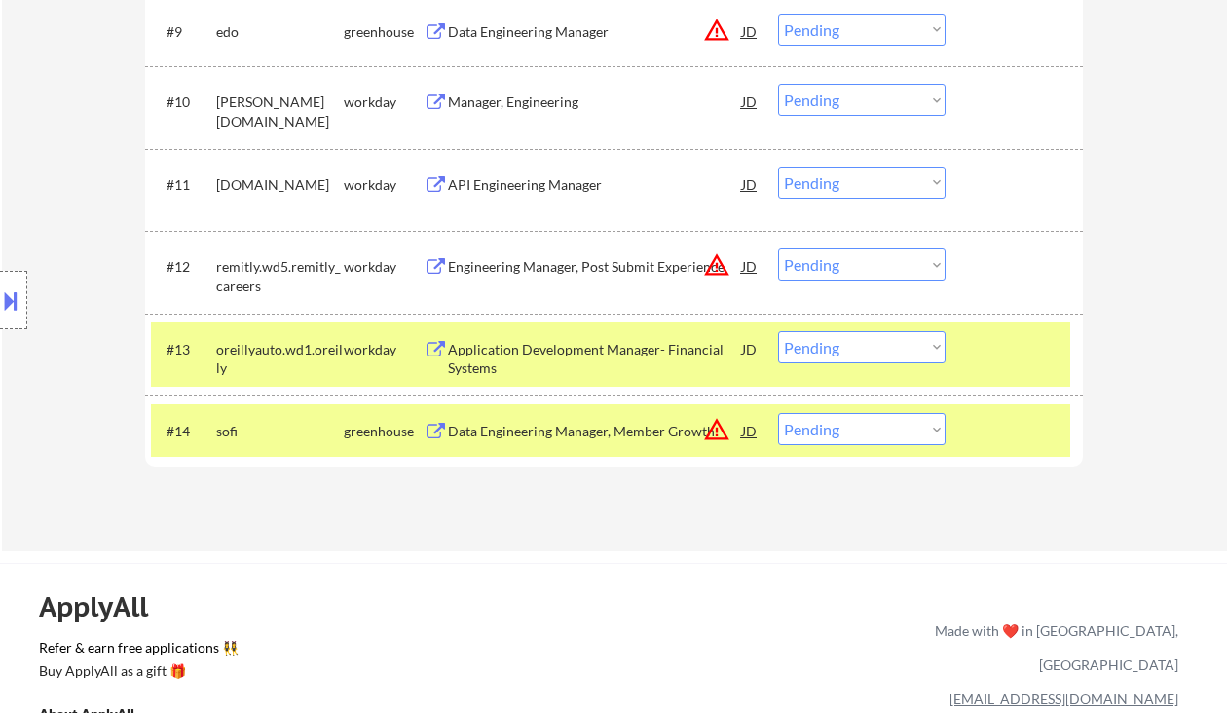
click at [543, 356] on div "Application Development Manager- Financial Systems" at bounding box center [595, 359] width 294 height 38
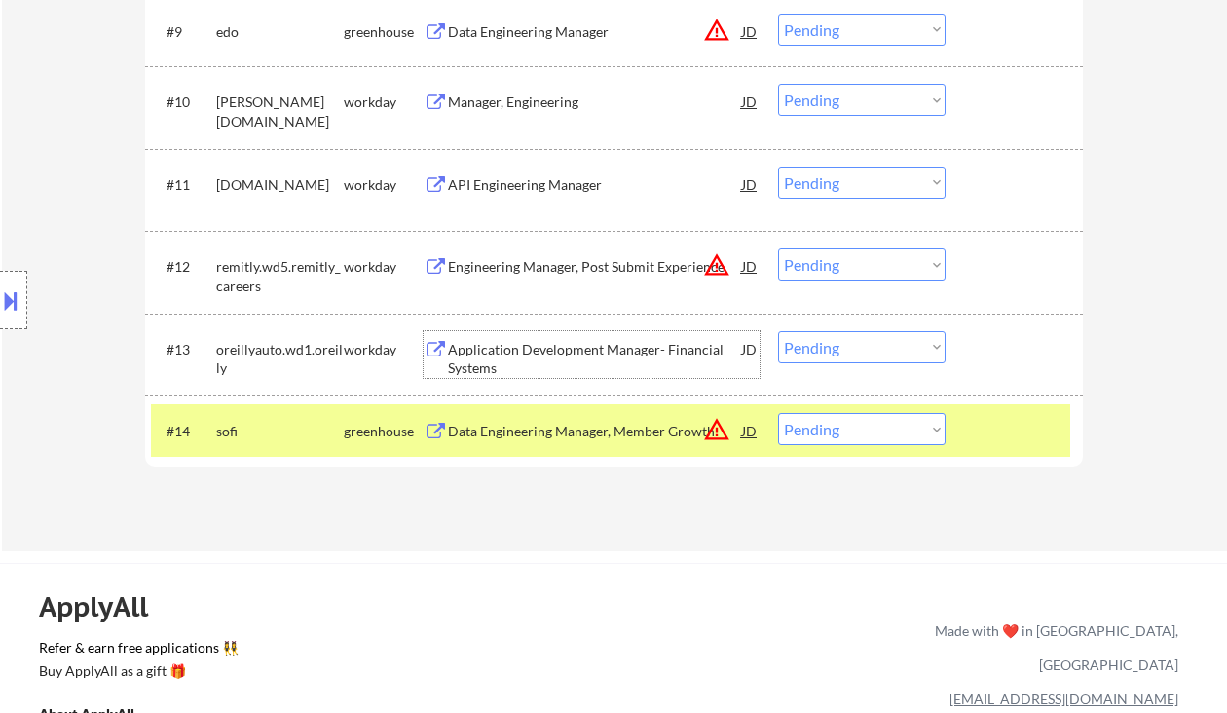
click at [848, 351] on select "Choose an option... Pending Applied Excluded (Questions) Excluded (Expired) Exc…" at bounding box center [862, 347] width 168 height 32
click at [778, 331] on select "Choose an option... Pending Applied Excluded (Questions) Excluded (Expired) Exc…" at bounding box center [862, 347] width 168 height 32
click at [563, 265] on div "Engineering Manager, Post Submit Experience" at bounding box center [595, 266] width 294 height 19
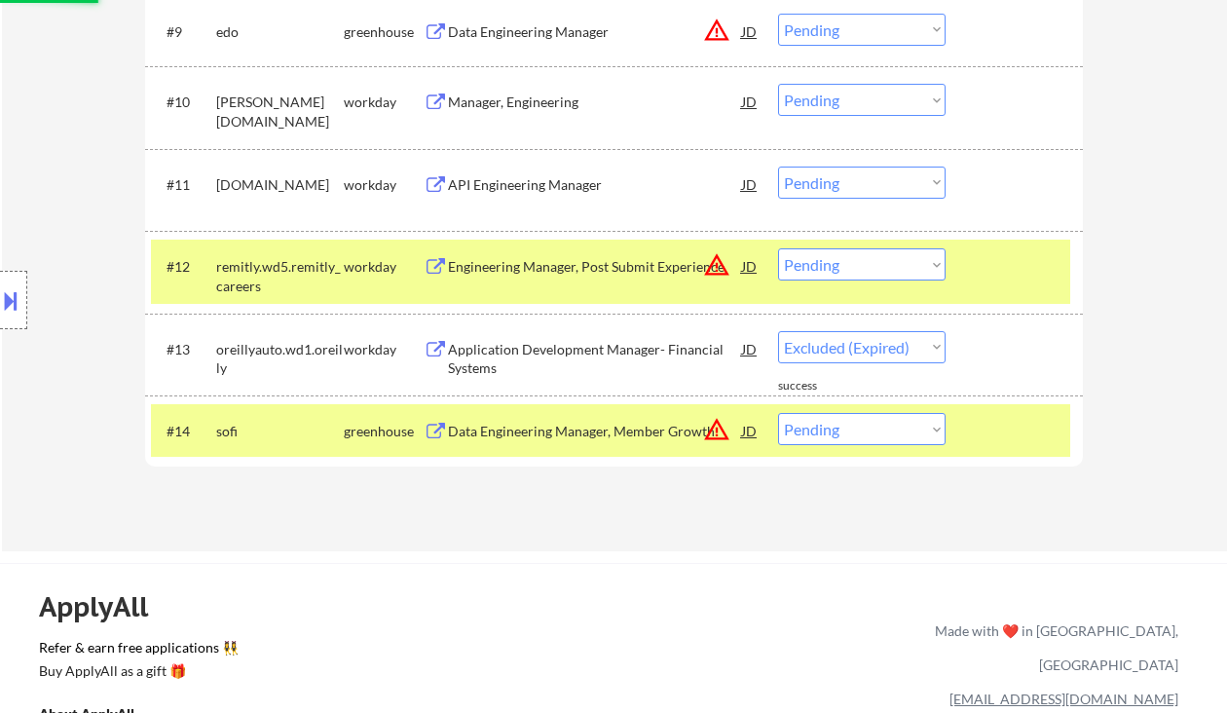
select select ""pending""
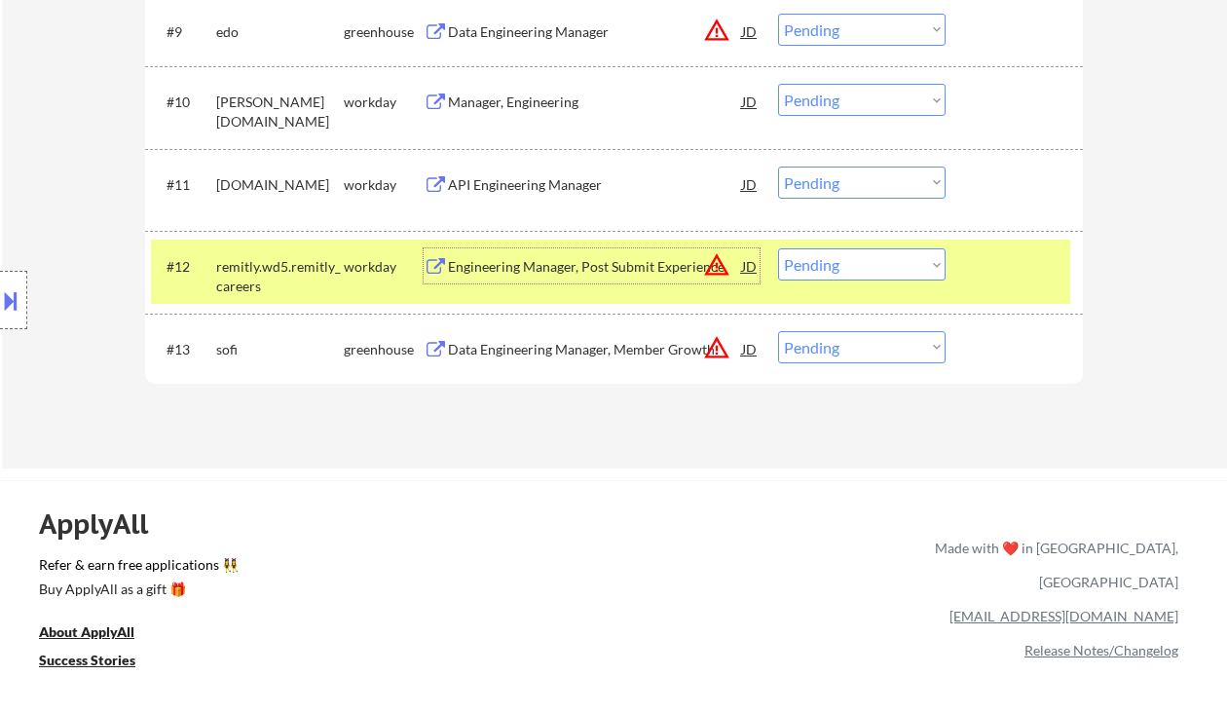
click at [13, 299] on button at bounding box center [10, 300] width 21 height 32
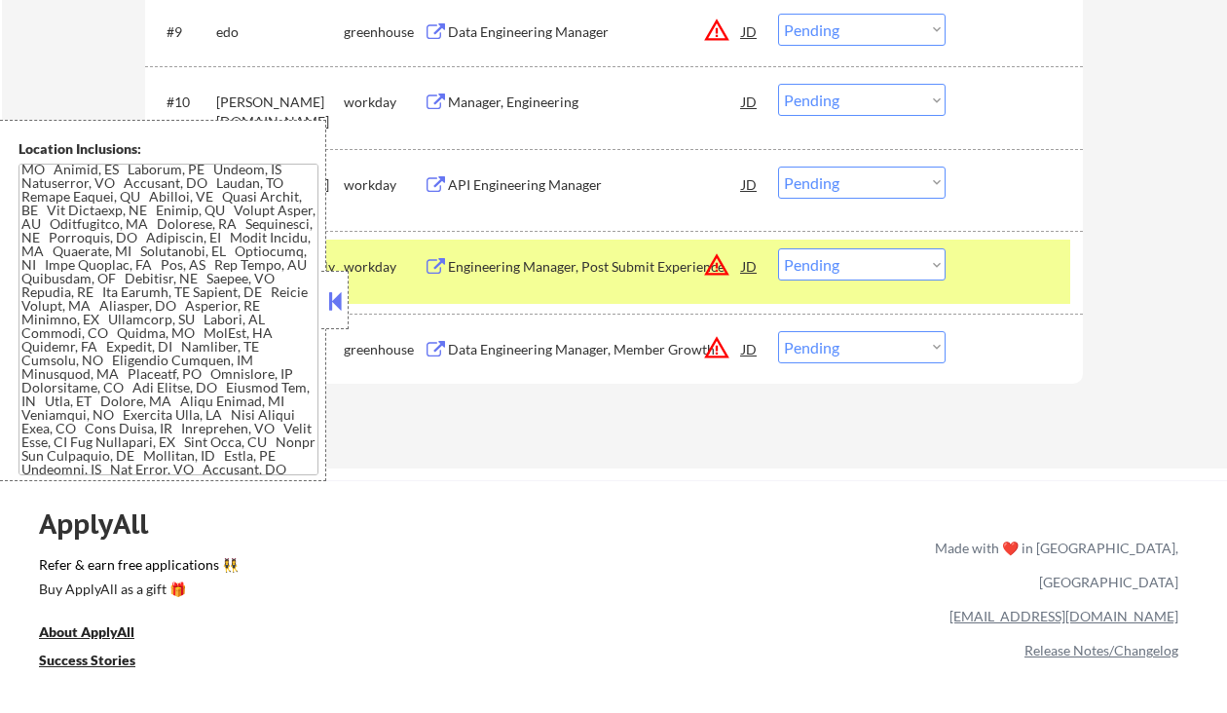
click at [345, 309] on button at bounding box center [334, 300] width 21 height 29
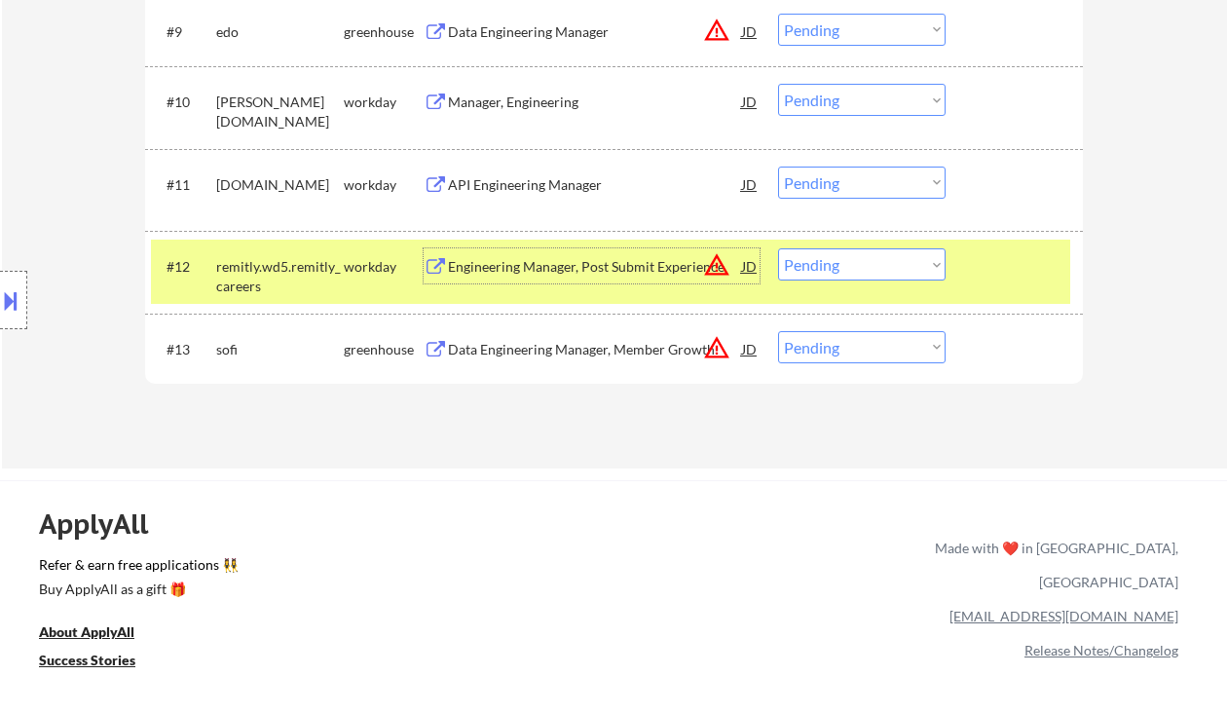
click at [609, 271] on div "Engineering Manager, Post Submit Experience" at bounding box center [595, 266] width 294 height 19
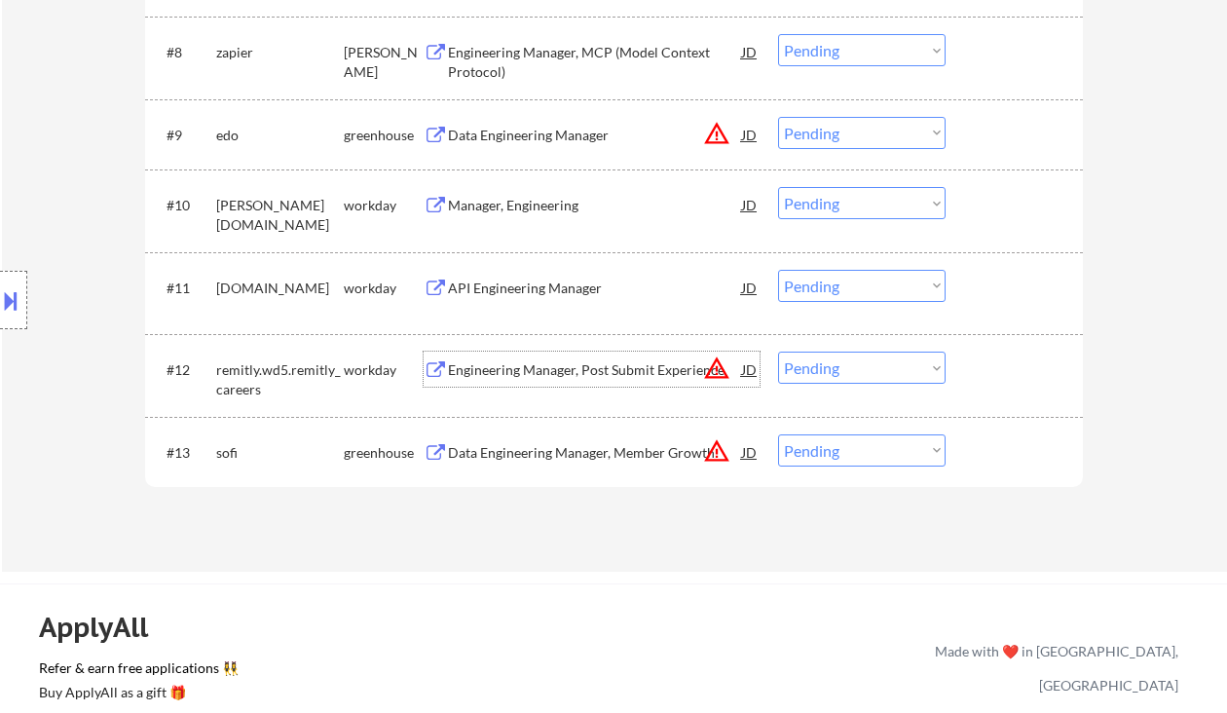
scroll to position [1169, 0]
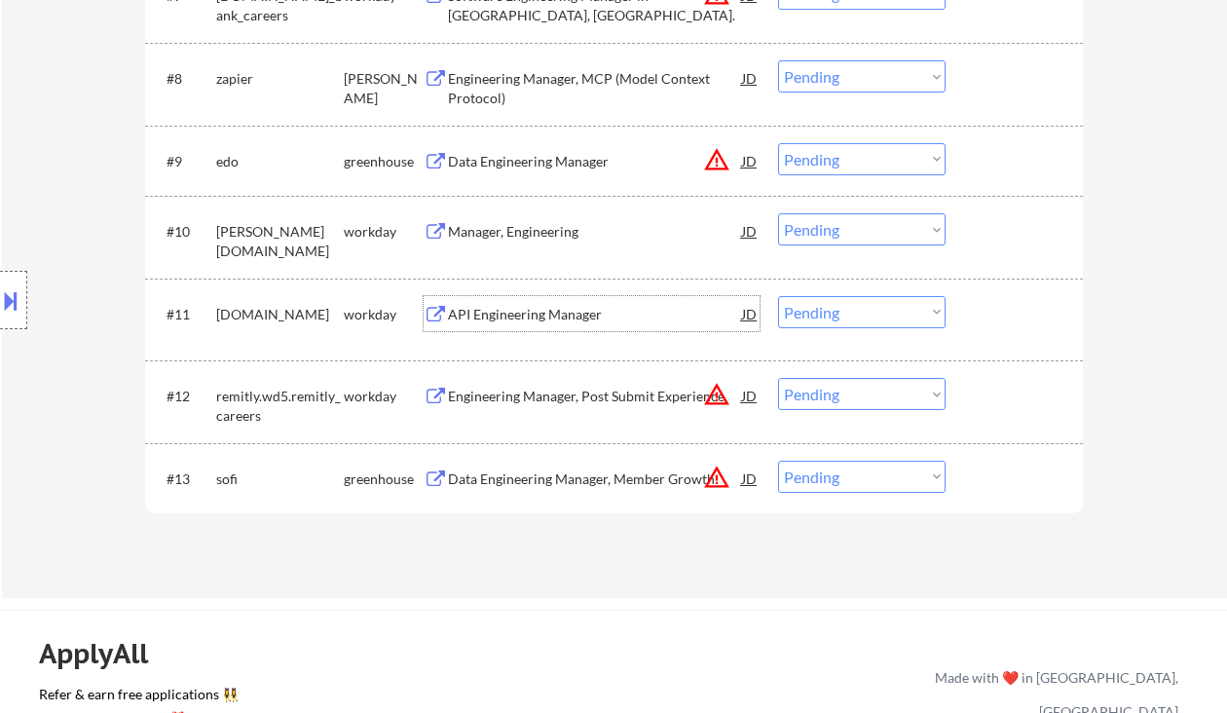
click at [517, 305] on div "API Engineering Manager" at bounding box center [595, 314] width 294 height 19
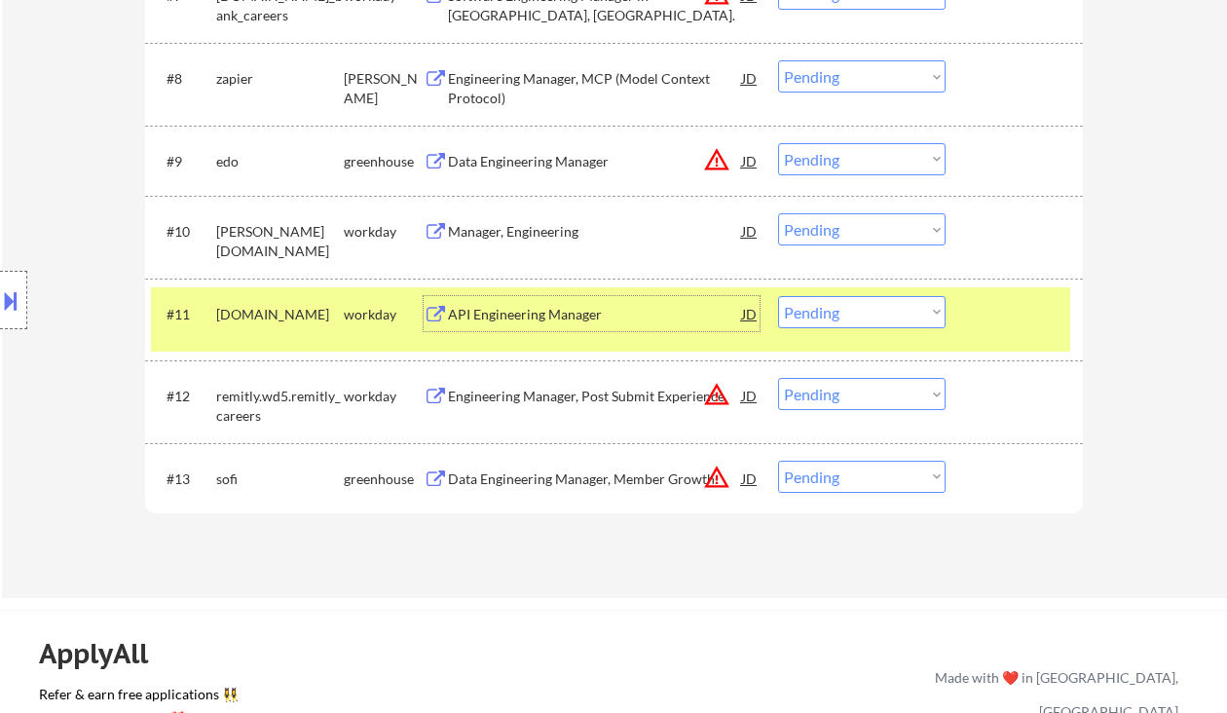
click at [501, 314] on div "API Engineering Manager" at bounding box center [595, 314] width 294 height 19
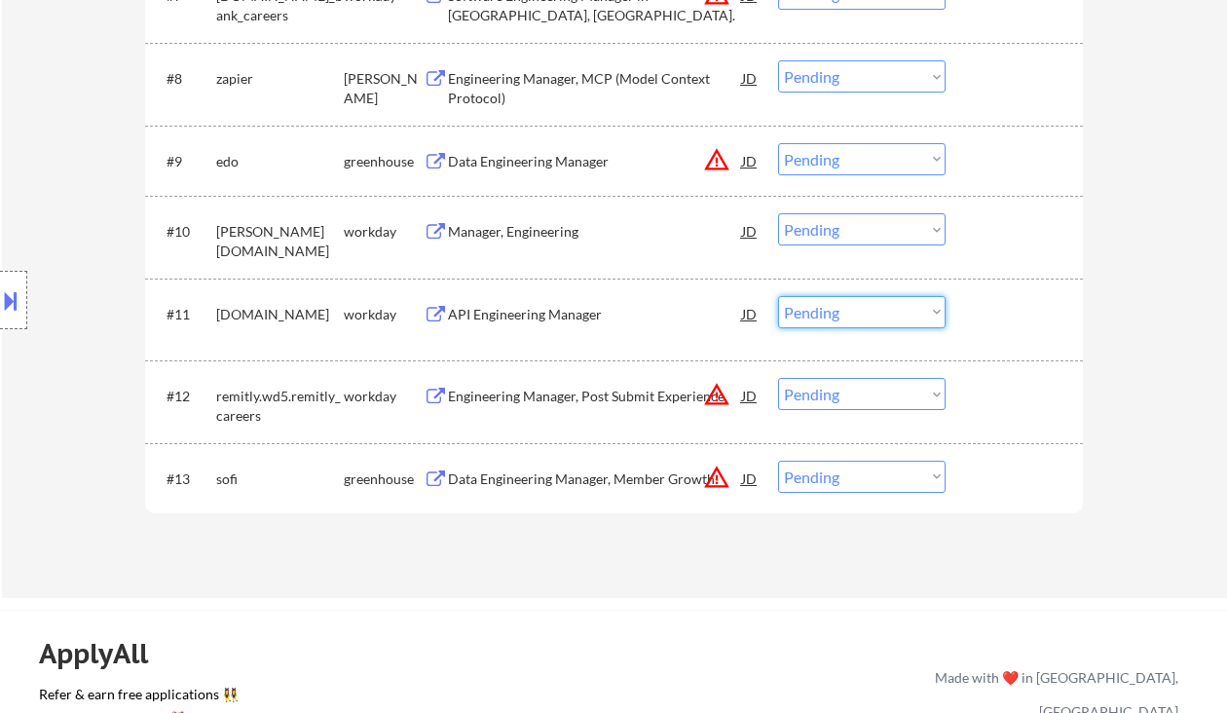
click at [819, 306] on select "Choose an option... Pending Applied Excluded (Questions) Excluded (Expired) Exc…" at bounding box center [862, 312] width 168 height 32
click at [778, 296] on select "Choose an option... Pending Applied Excluded (Questions) Excluded (Expired) Exc…" at bounding box center [862, 312] width 168 height 32
click at [512, 234] on div "Manager, Engineering" at bounding box center [595, 231] width 294 height 19
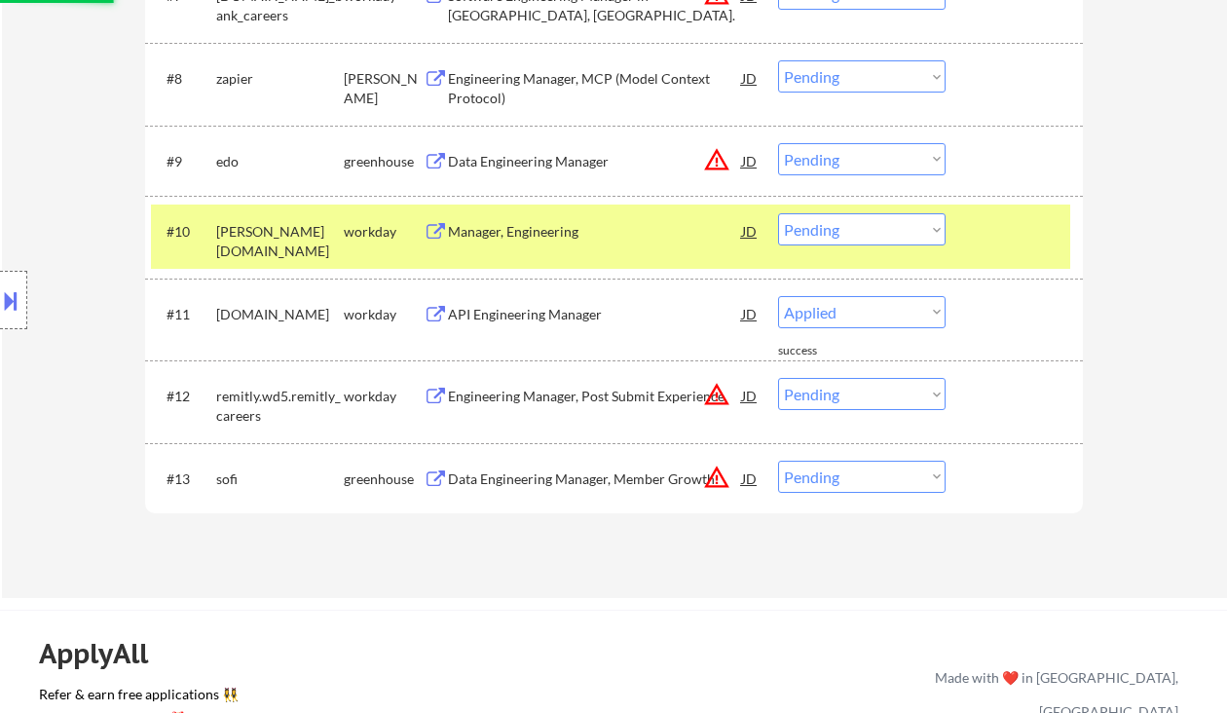
select select ""pending""
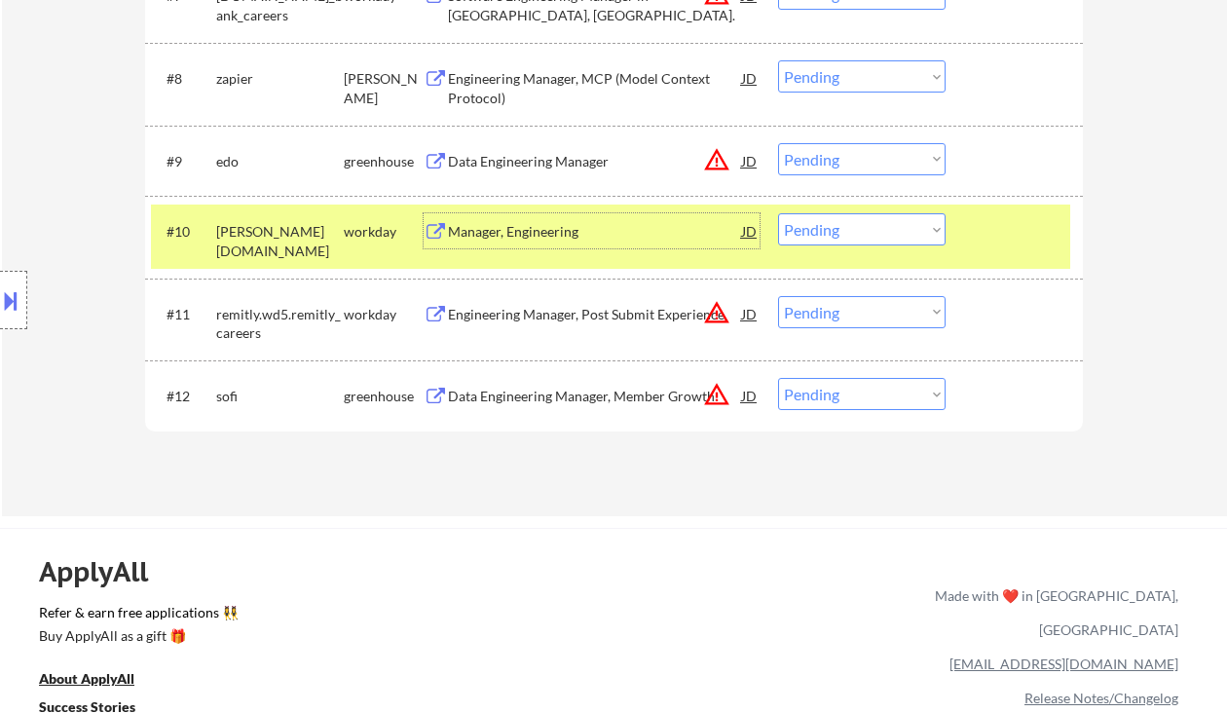
drag, startPoint x: 810, startPoint y: 228, endPoint x: 821, endPoint y: 244, distance: 19.7
click at [810, 228] on select "Choose an option... Pending Applied Excluded (Questions) Excluded (Expired) Exc…" at bounding box center [862, 229] width 168 height 32
click at [778, 213] on select "Choose an option... Pending Applied Excluded (Questions) Excluded (Expired) Exc…" at bounding box center [862, 229] width 168 height 32
select select ""pending""
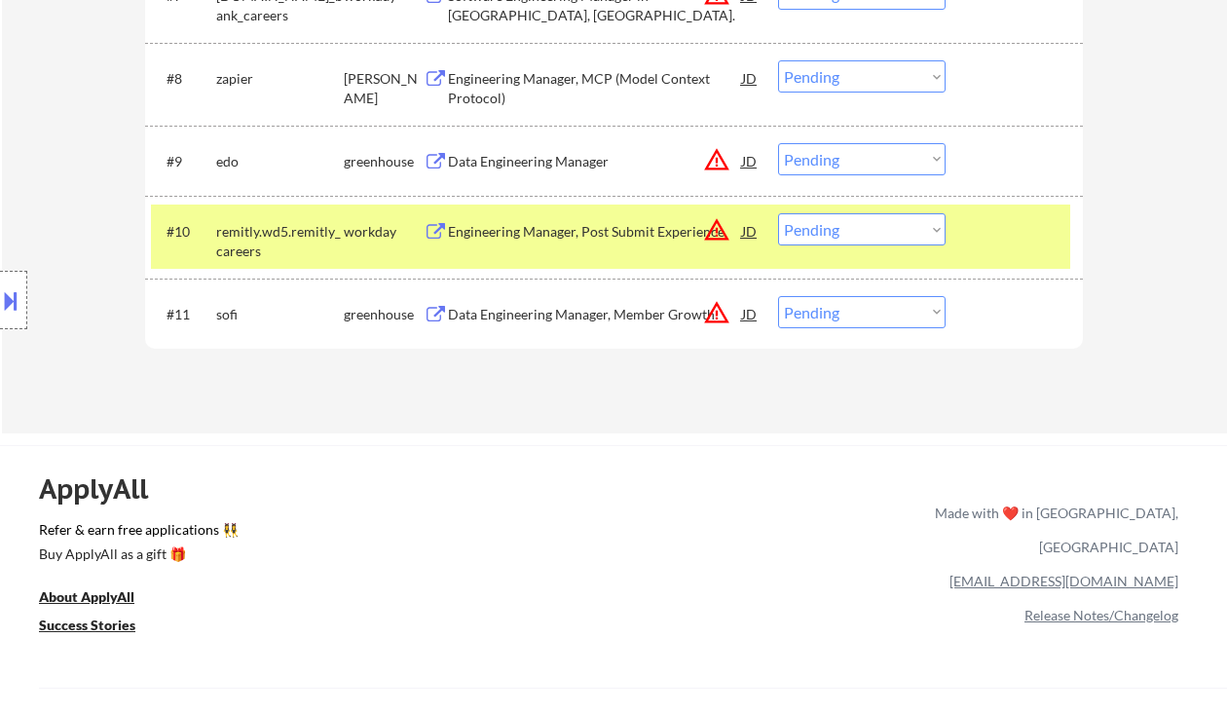
scroll to position [1038, 0]
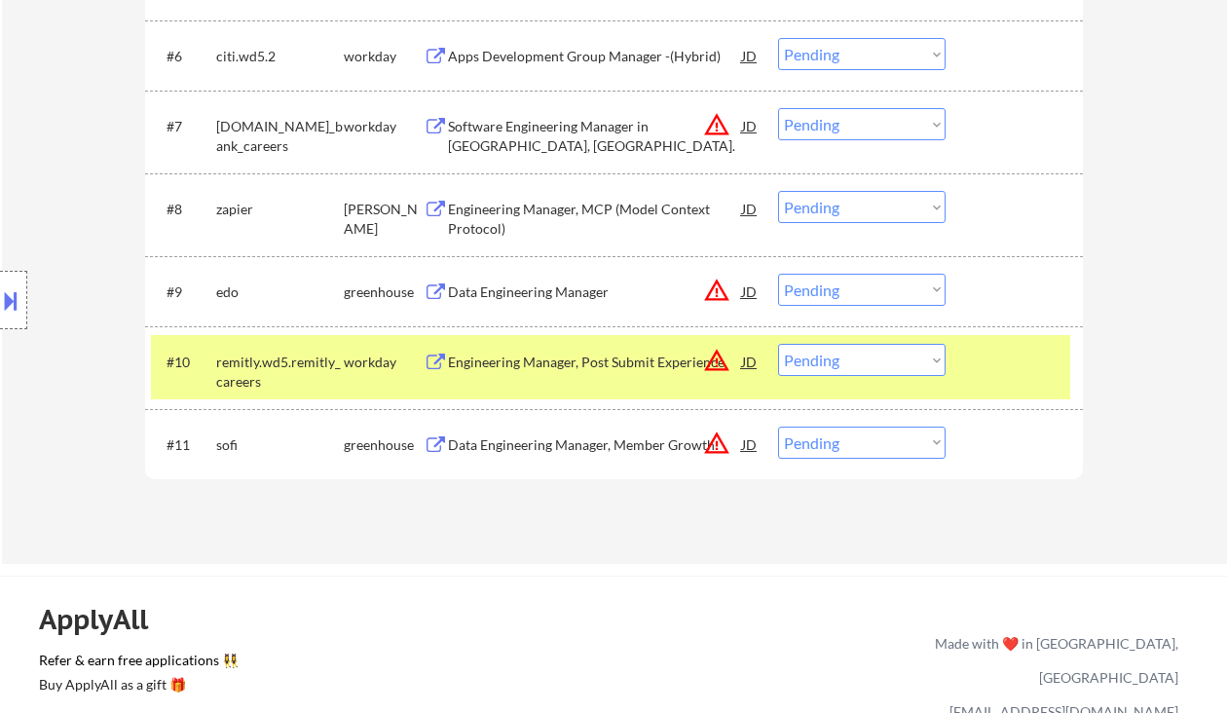
click at [508, 299] on div "Data Engineering Manager" at bounding box center [595, 291] width 294 height 19
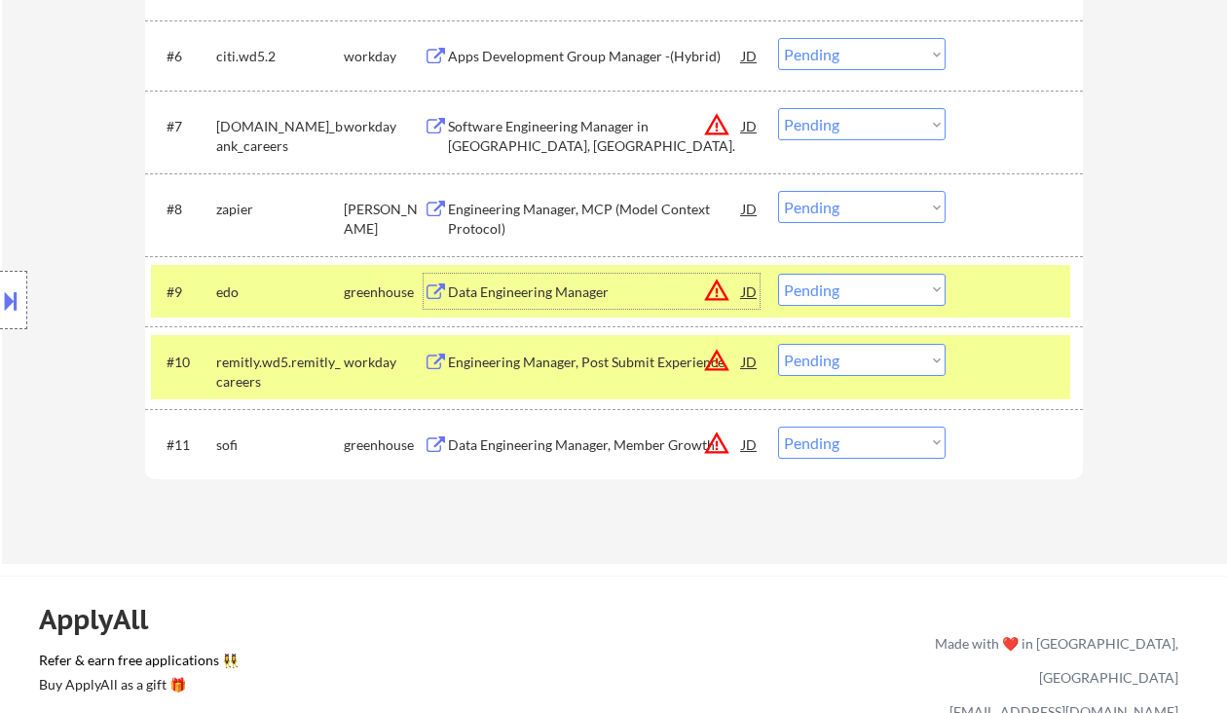
click at [5, 295] on button at bounding box center [10, 300] width 21 height 32
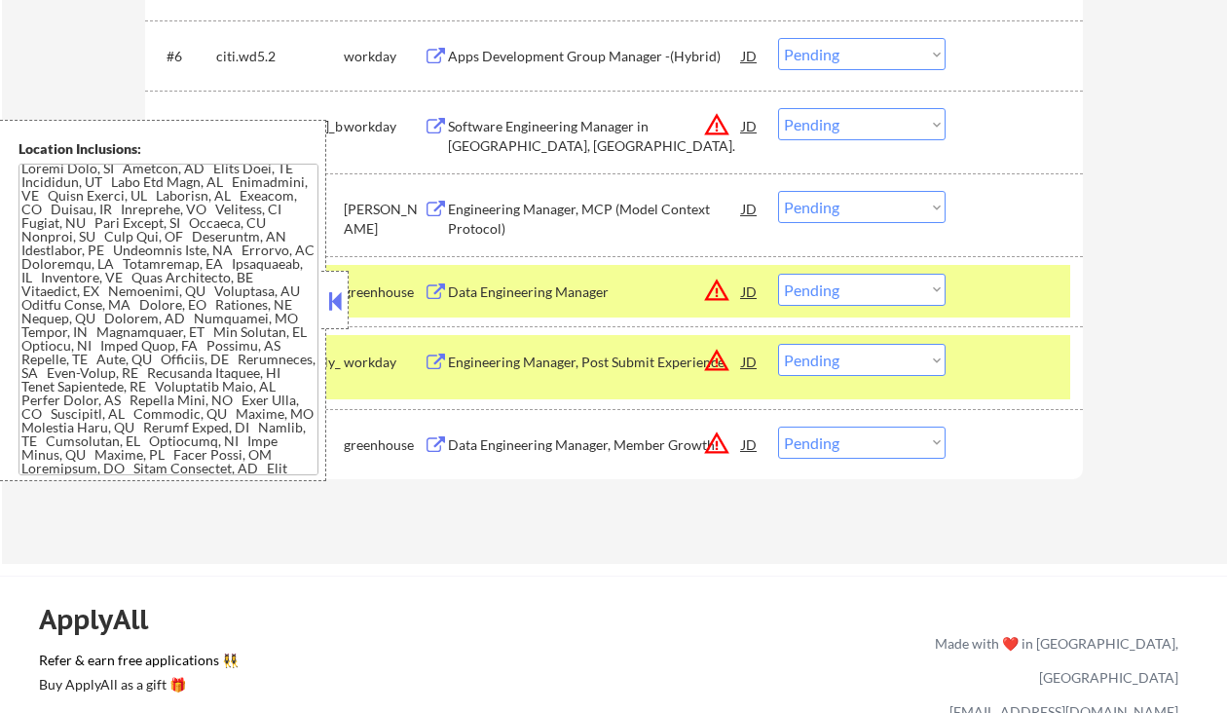
scroll to position [0, 0]
click at [337, 305] on button at bounding box center [334, 300] width 21 height 29
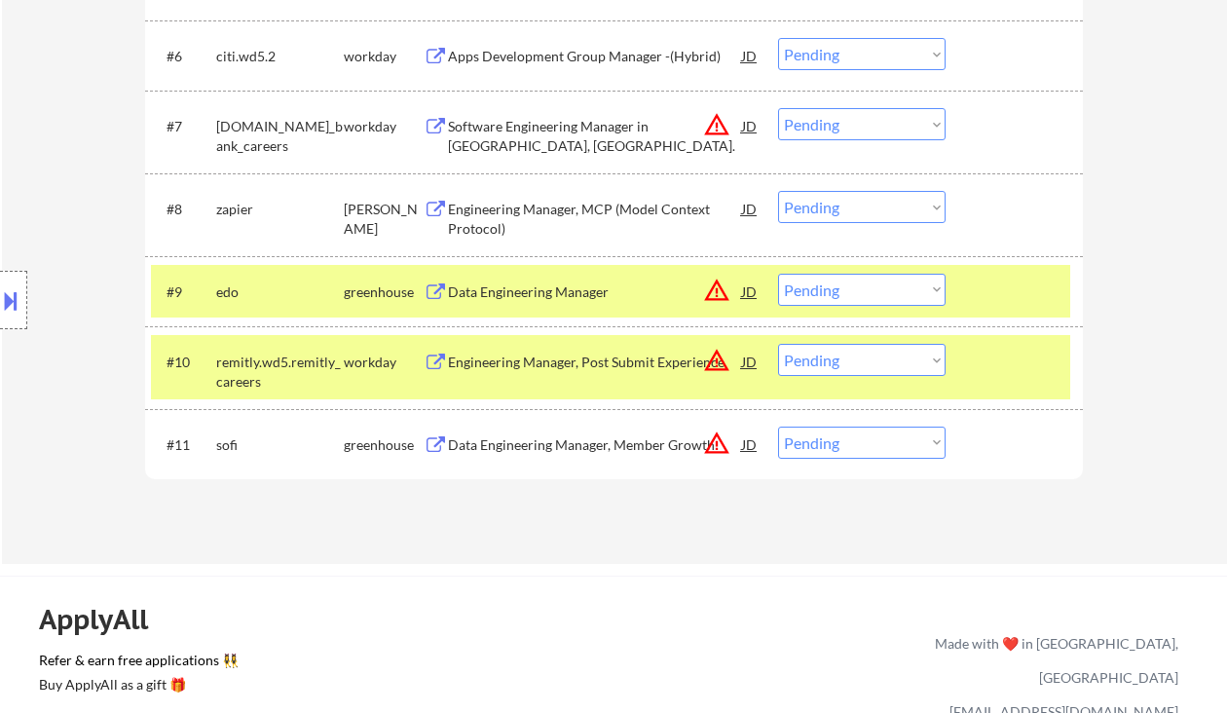
drag, startPoint x: 861, startPoint y: 284, endPoint x: 862, endPoint y: 298, distance: 13.7
click at [861, 284] on select "Choose an option... Pending Applied Excluded (Questions) Excluded (Expired) Exc…" at bounding box center [862, 290] width 168 height 32
click at [778, 274] on select "Choose an option... Pending Applied Excluded (Questions) Excluded (Expired) Exc…" at bounding box center [862, 290] width 168 height 32
click at [568, 213] on div "Engineering Manager, MCP (Model Context Protocol)" at bounding box center [595, 219] width 294 height 38
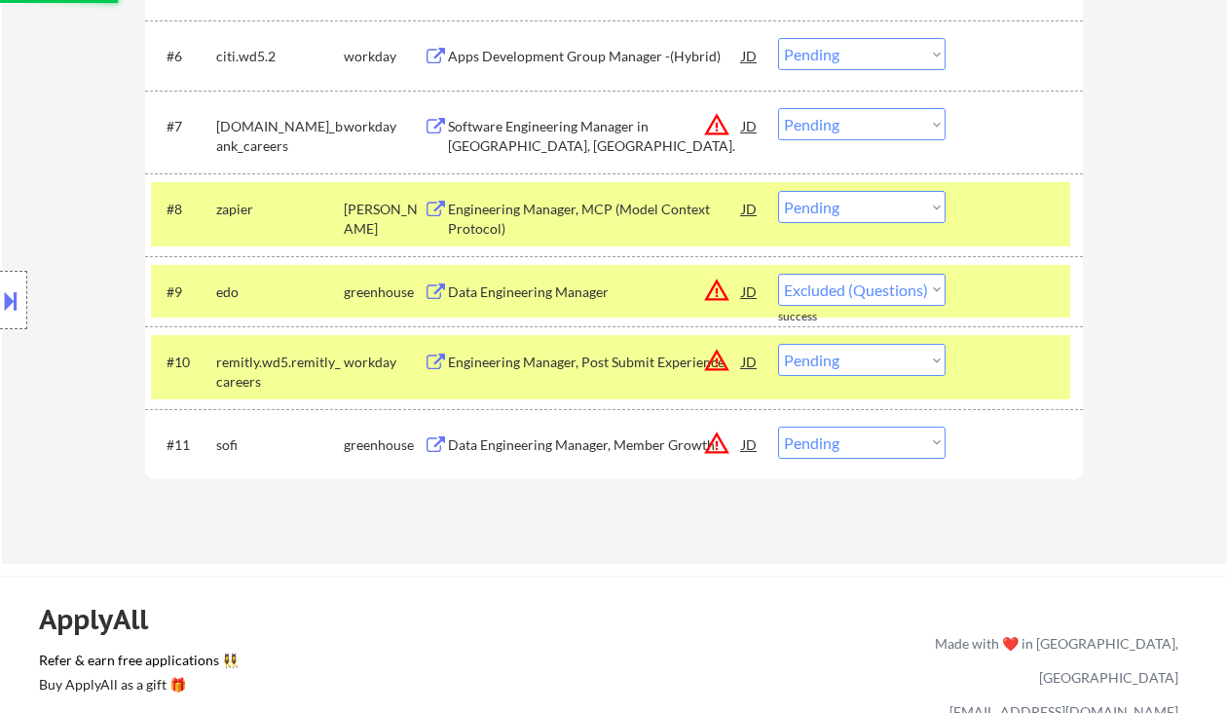
select select ""pending""
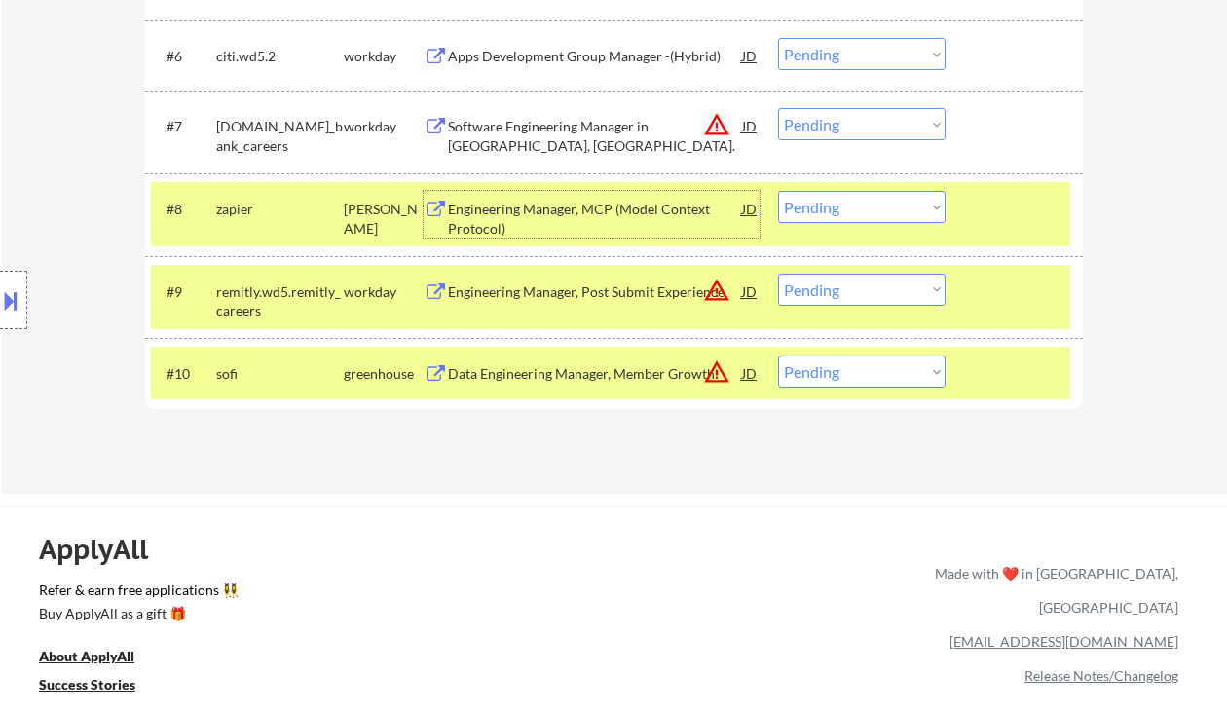
drag, startPoint x: 857, startPoint y: 203, endPoint x: 861, endPoint y: 222, distance: 19.9
click at [857, 203] on select "Choose an option... Pending Applied Excluded (Questions) Excluded (Expired) Exc…" at bounding box center [862, 207] width 168 height 32
click at [778, 191] on select "Choose an option... Pending Applied Excluded (Questions) Excluded (Expired) Exc…" at bounding box center [862, 207] width 168 height 32
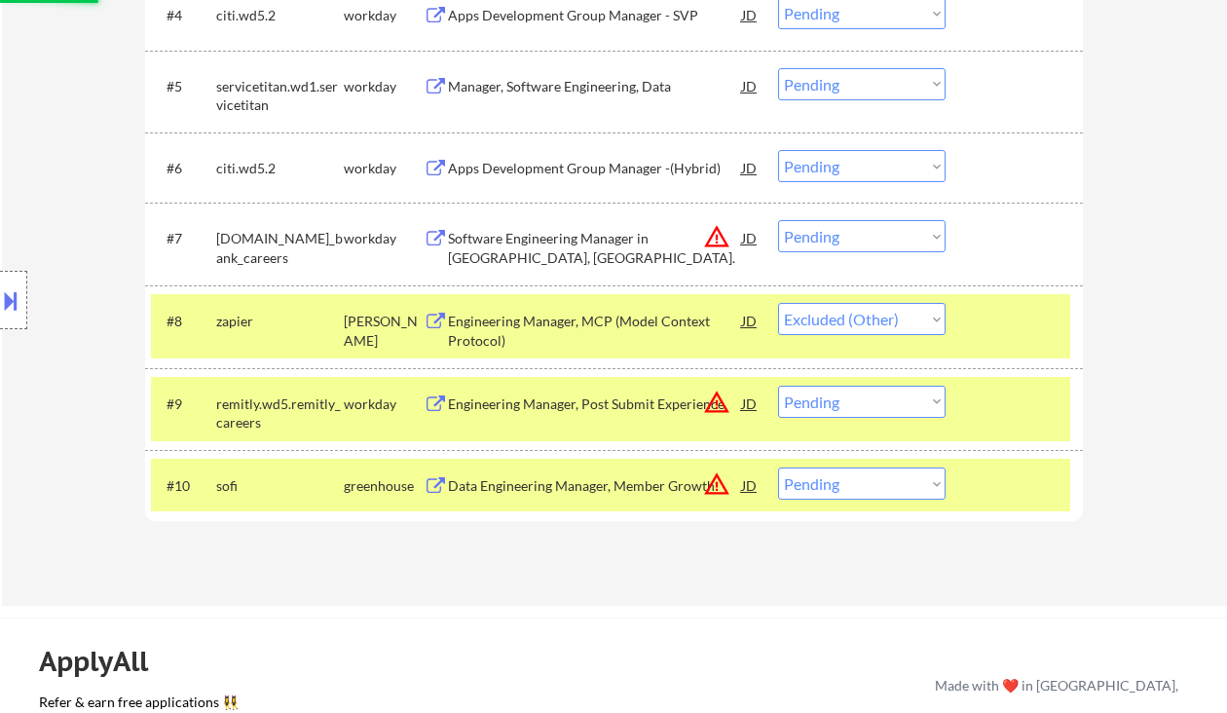
scroll to position [909, 0]
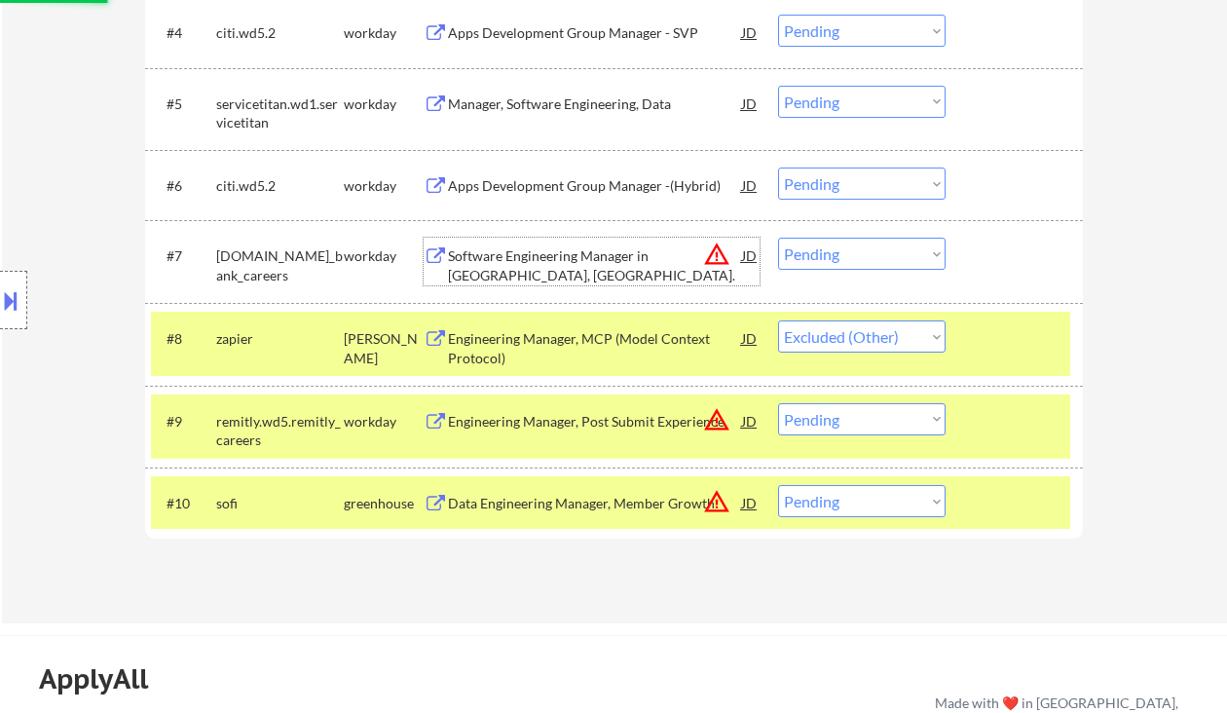
click at [579, 268] on div "Software Engineering Manager in [GEOGRAPHIC_DATA], [GEOGRAPHIC_DATA]." at bounding box center [595, 265] width 294 height 38
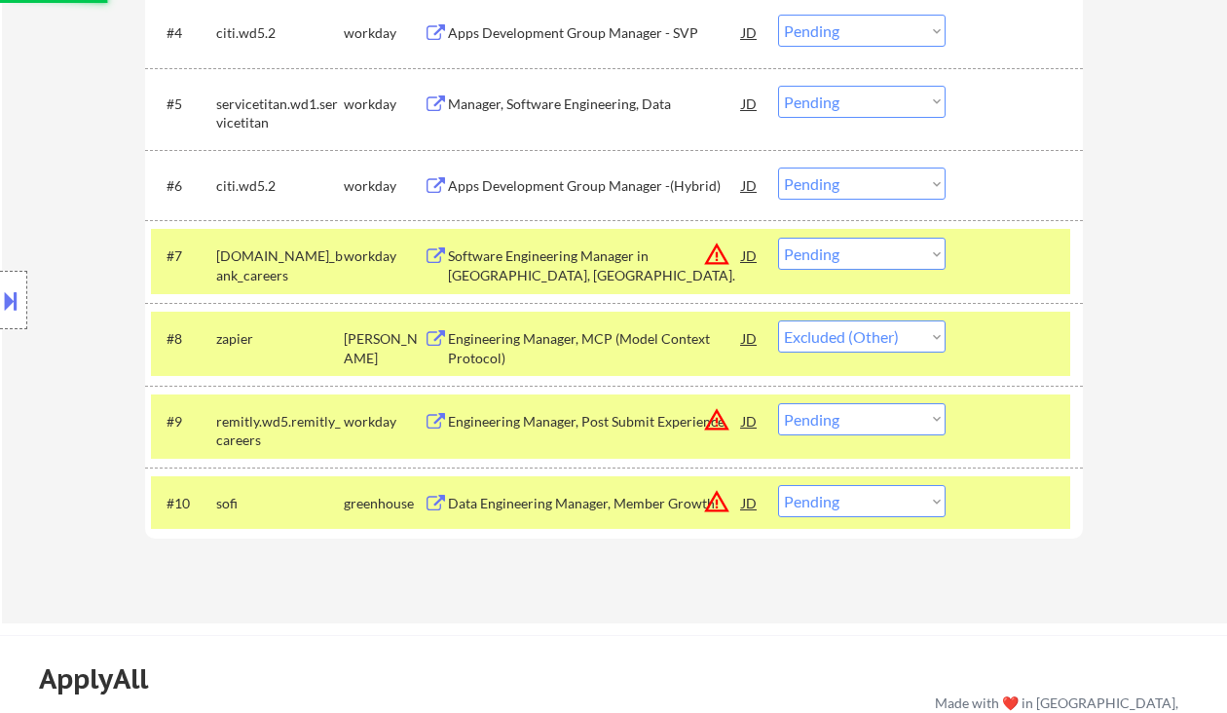
select select ""pending""
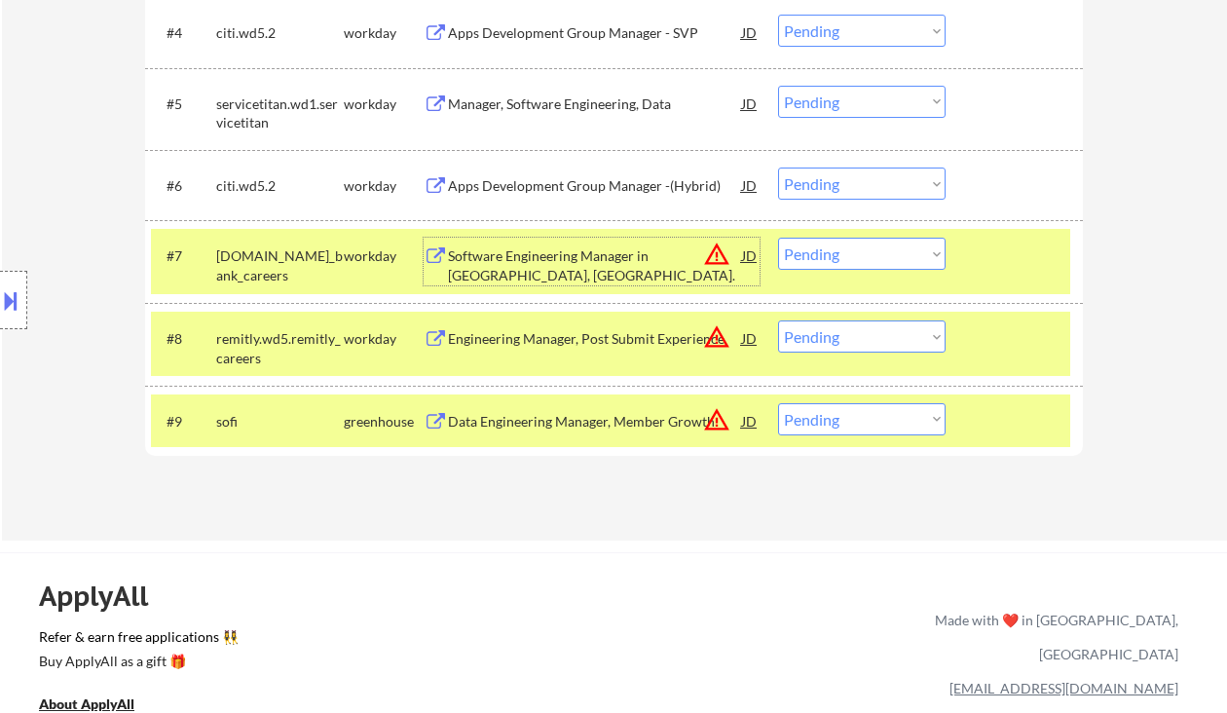
click at [861, 249] on select "Choose an option... Pending Applied Excluded (Questions) Excluded (Expired) Exc…" at bounding box center [862, 254] width 168 height 32
click at [778, 238] on select "Choose an option... Pending Applied Excluded (Questions) Excluded (Expired) Exc…" at bounding box center [862, 254] width 168 height 32
click at [556, 183] on div "Apps Development Group Manager -(Hybrid)" at bounding box center [595, 185] width 294 height 19
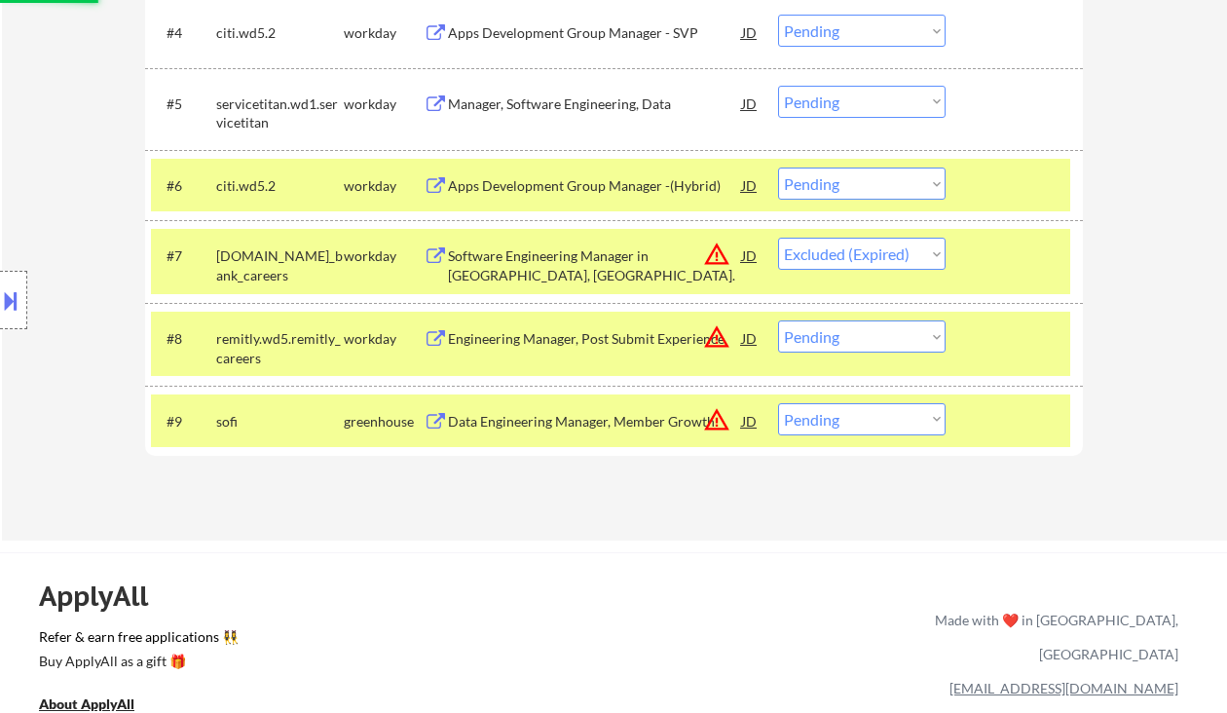
select select ""pending""
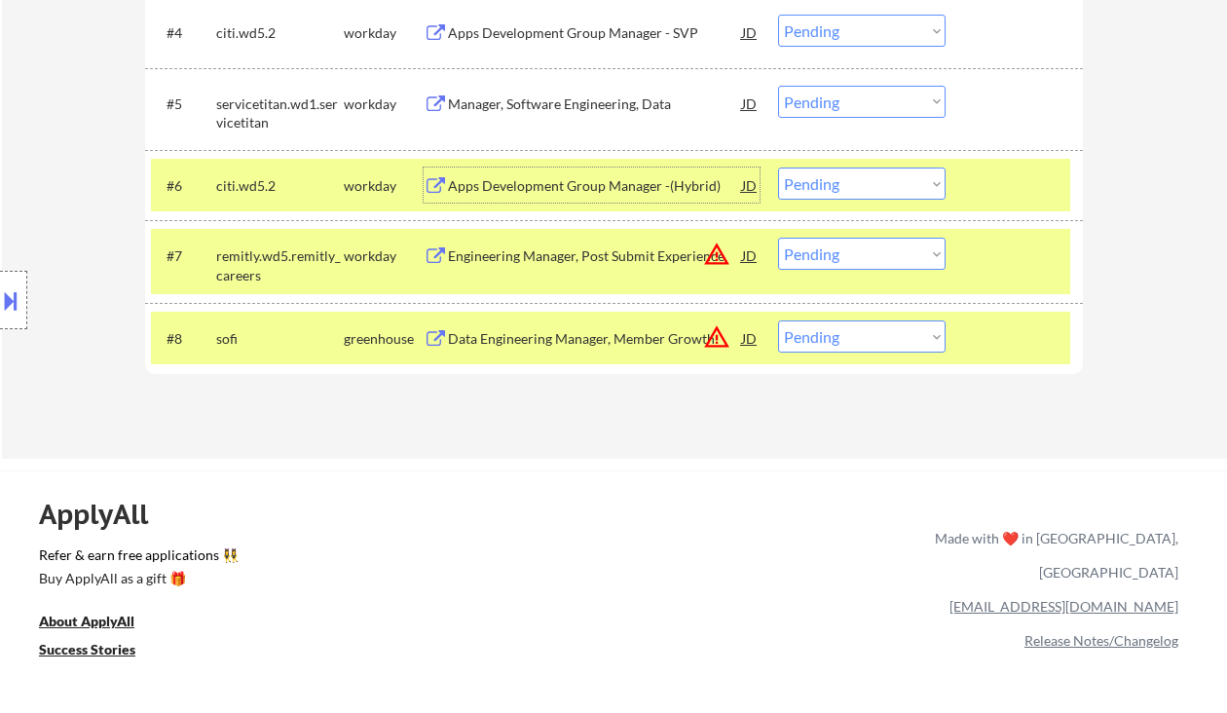
click at [584, 185] on div "Apps Development Group Manager -(Hybrid)" at bounding box center [595, 185] width 294 height 19
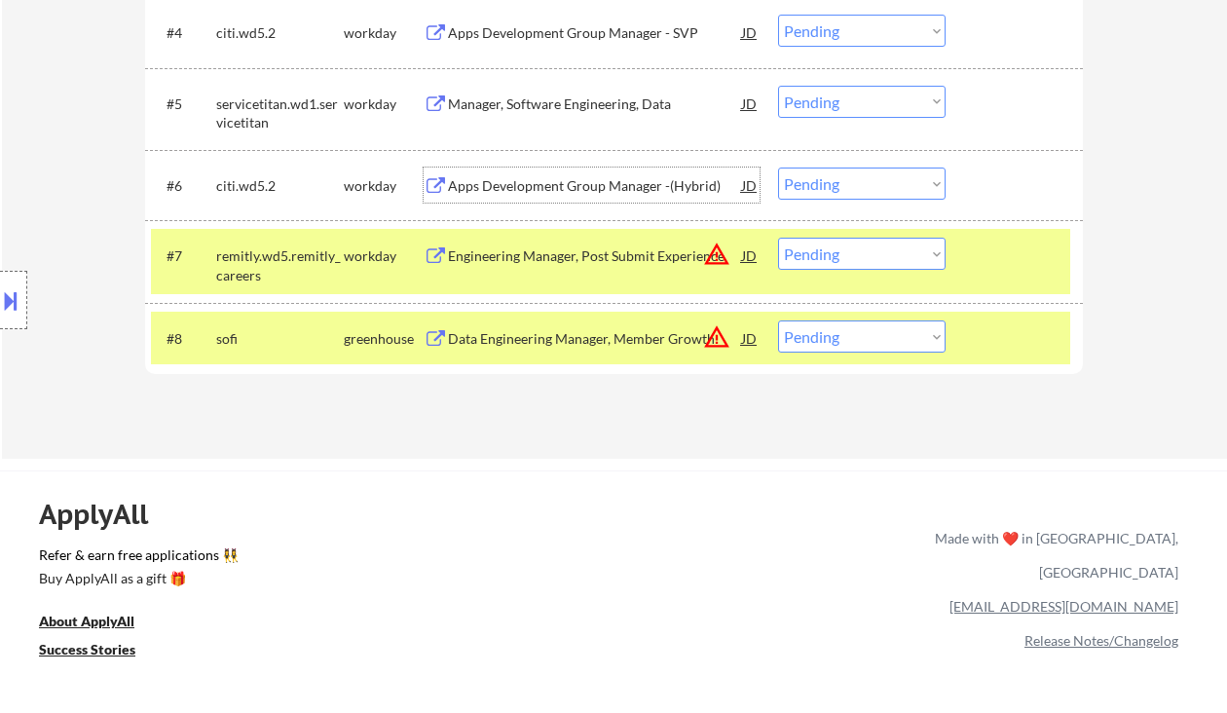
click at [827, 185] on select "Choose an option... Pending Applied Excluded (Questions) Excluded (Expired) Exc…" at bounding box center [862, 184] width 168 height 32
click at [778, 168] on select "Choose an option... Pending Applied Excluded (Questions) Excluded (Expired) Exc…" at bounding box center [862, 184] width 168 height 32
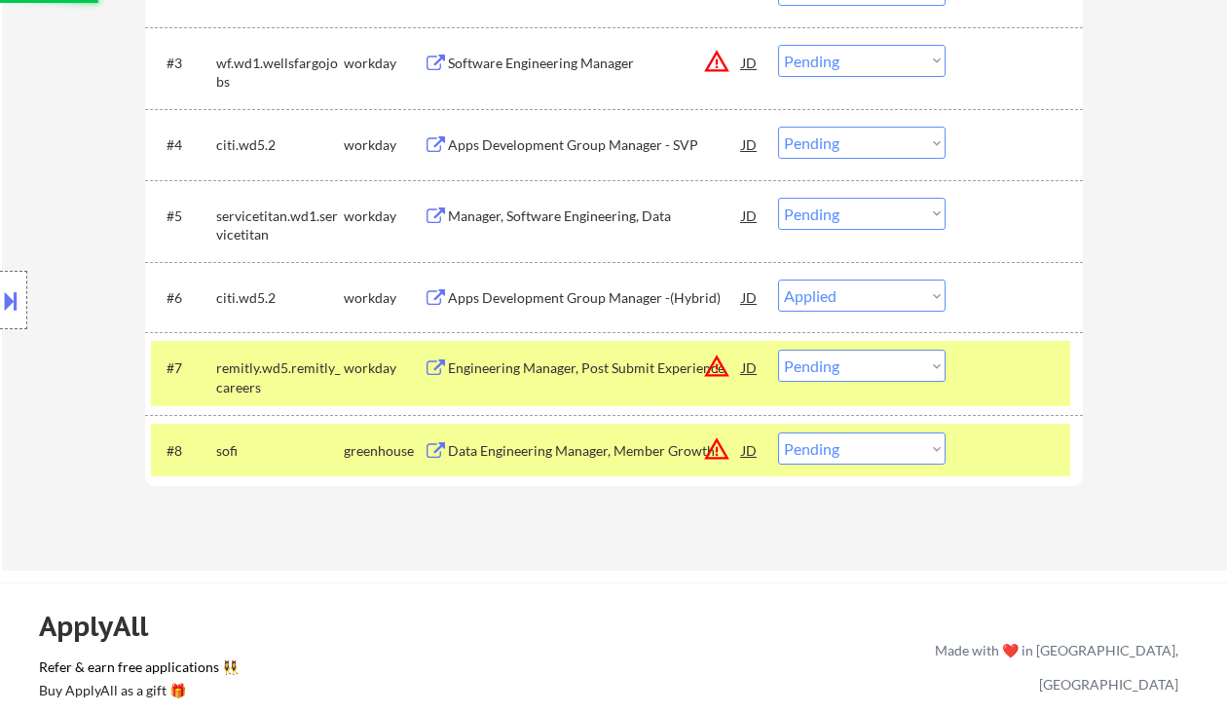
scroll to position [779, 0]
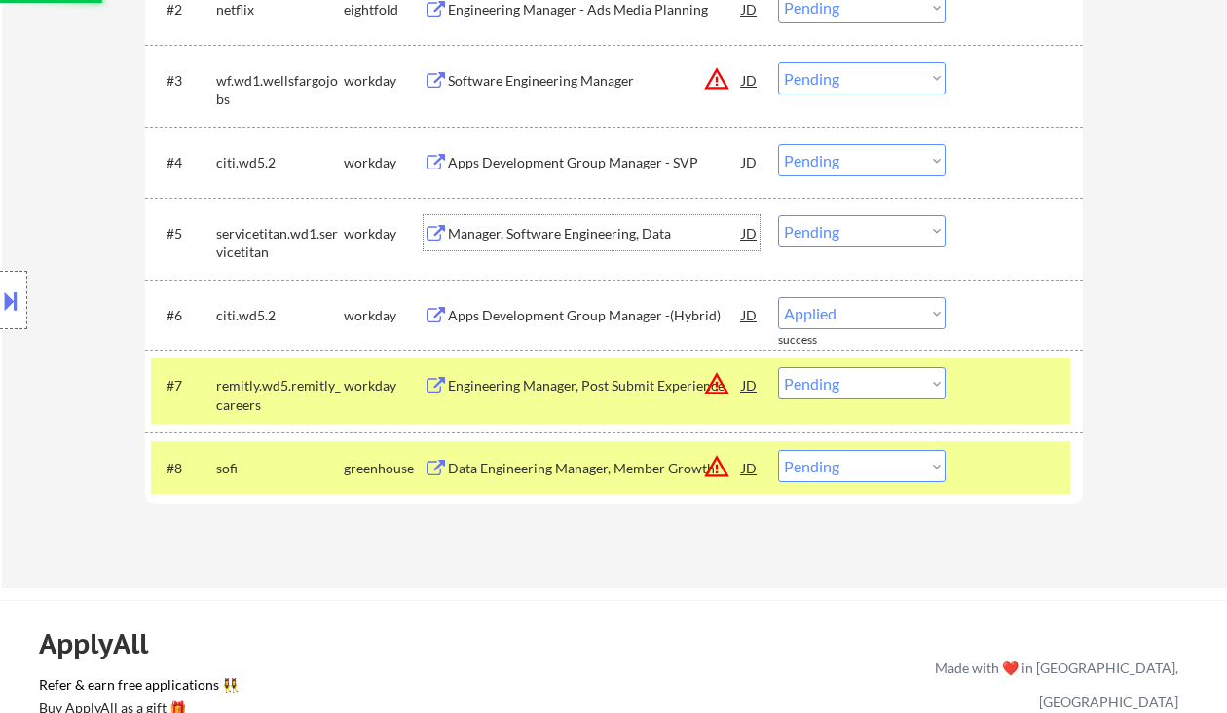
click at [530, 230] on div "Manager, Software Engineering, Data" at bounding box center [595, 233] width 294 height 19
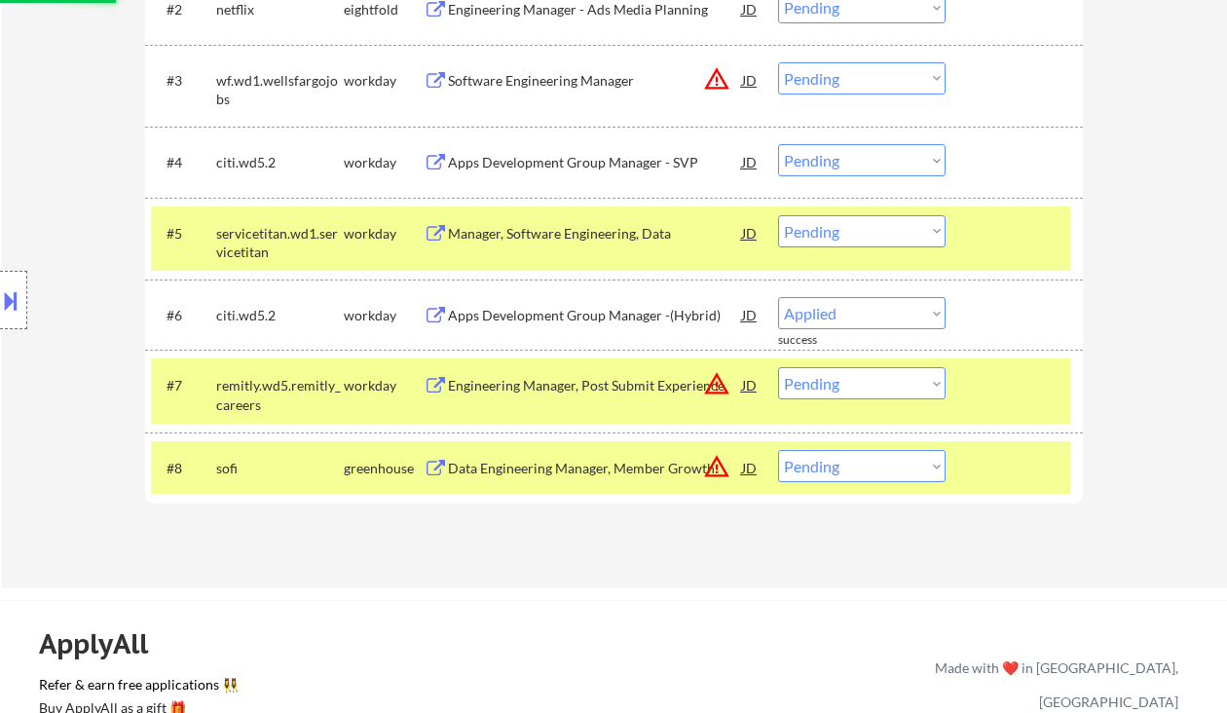
select select ""pending""
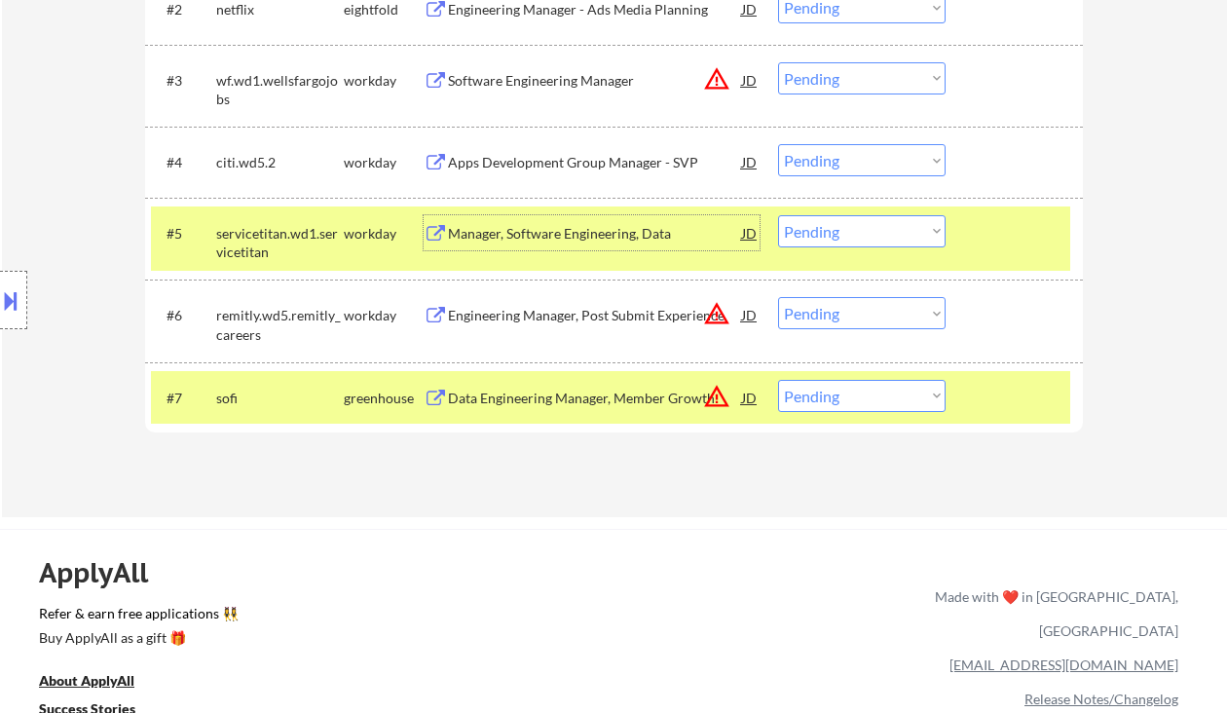
drag, startPoint x: 839, startPoint y: 228, endPoint x: 848, endPoint y: 245, distance: 20.1
click at [839, 228] on select "Choose an option... Pending Applied Excluded (Questions) Excluded (Expired) Exc…" at bounding box center [862, 231] width 168 height 32
click at [778, 215] on select "Choose an option... Pending Applied Excluded (Questions) Excluded (Expired) Exc…" at bounding box center [862, 231] width 168 height 32
select select ""pending""
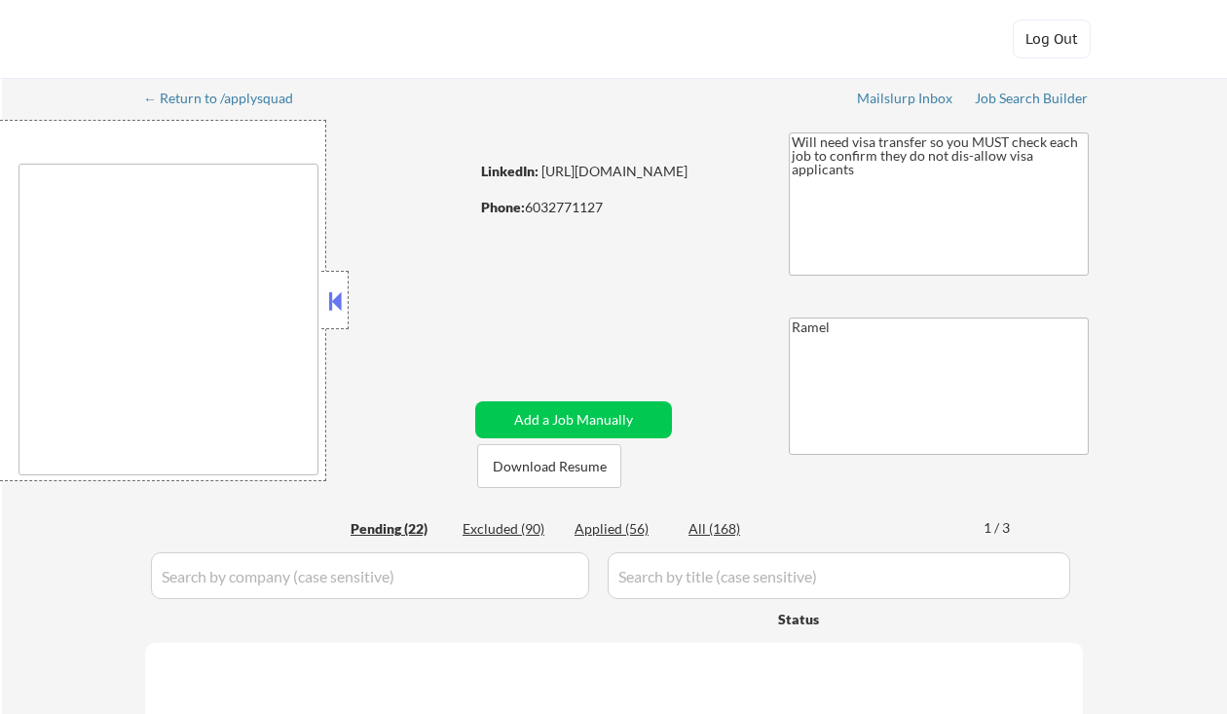
type textarea "[GEOGRAPHIC_DATA], [GEOGRAPHIC_DATA] [GEOGRAPHIC_DATA], [GEOGRAPHIC_DATA] [GEOG…"
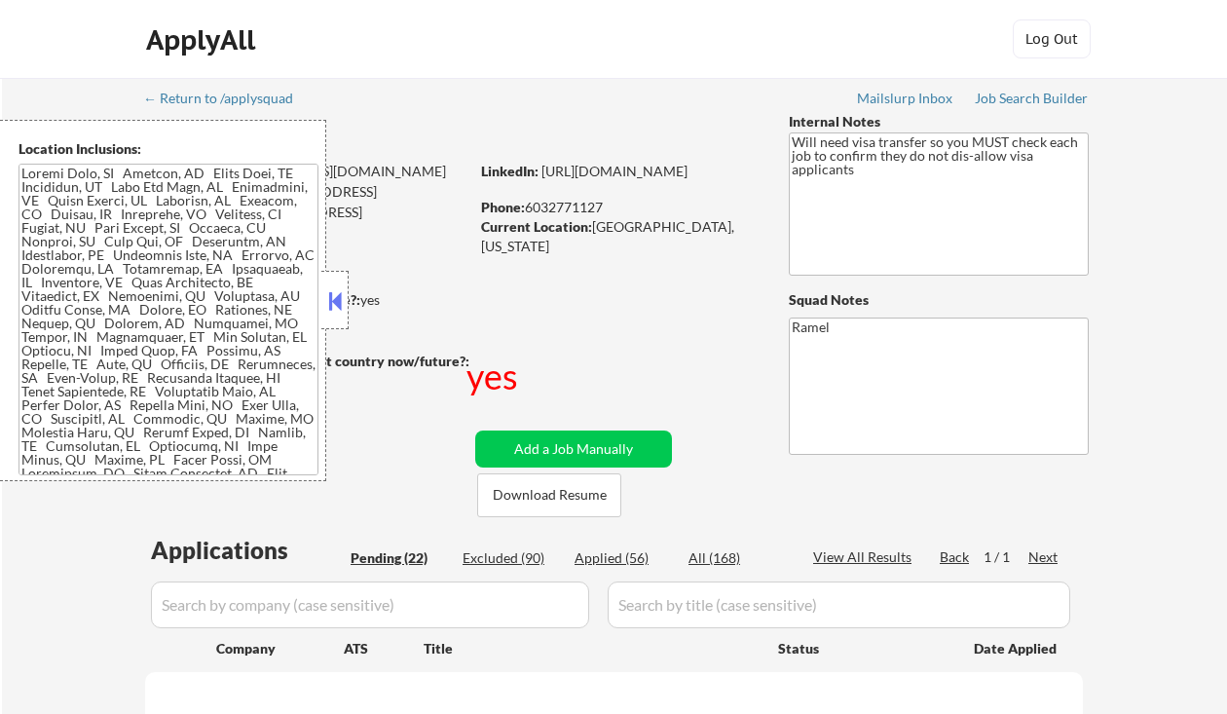
select select ""pending""
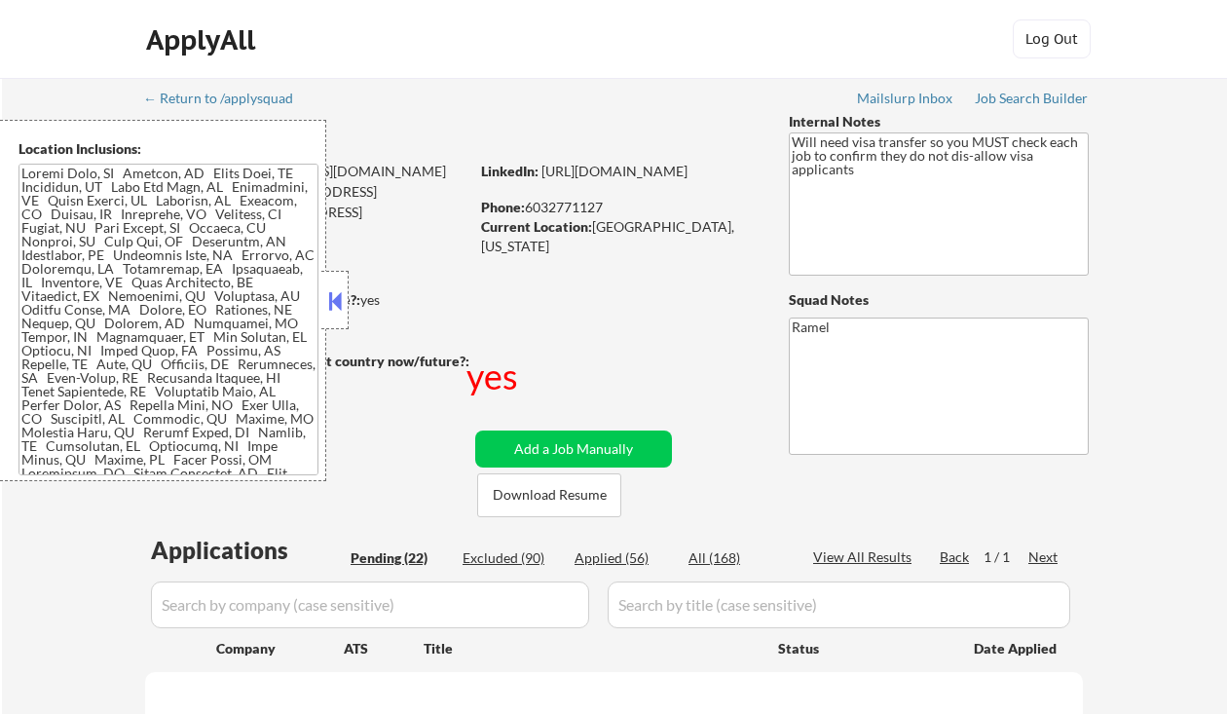
select select ""pending""
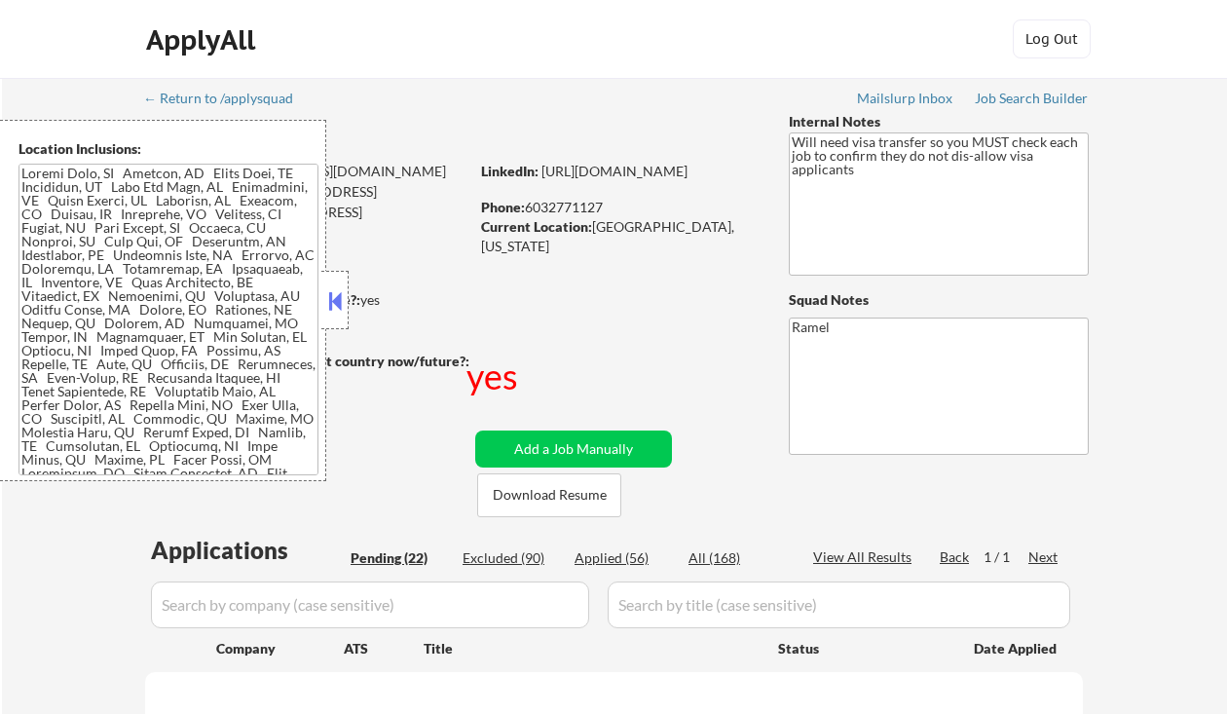
select select ""pending""
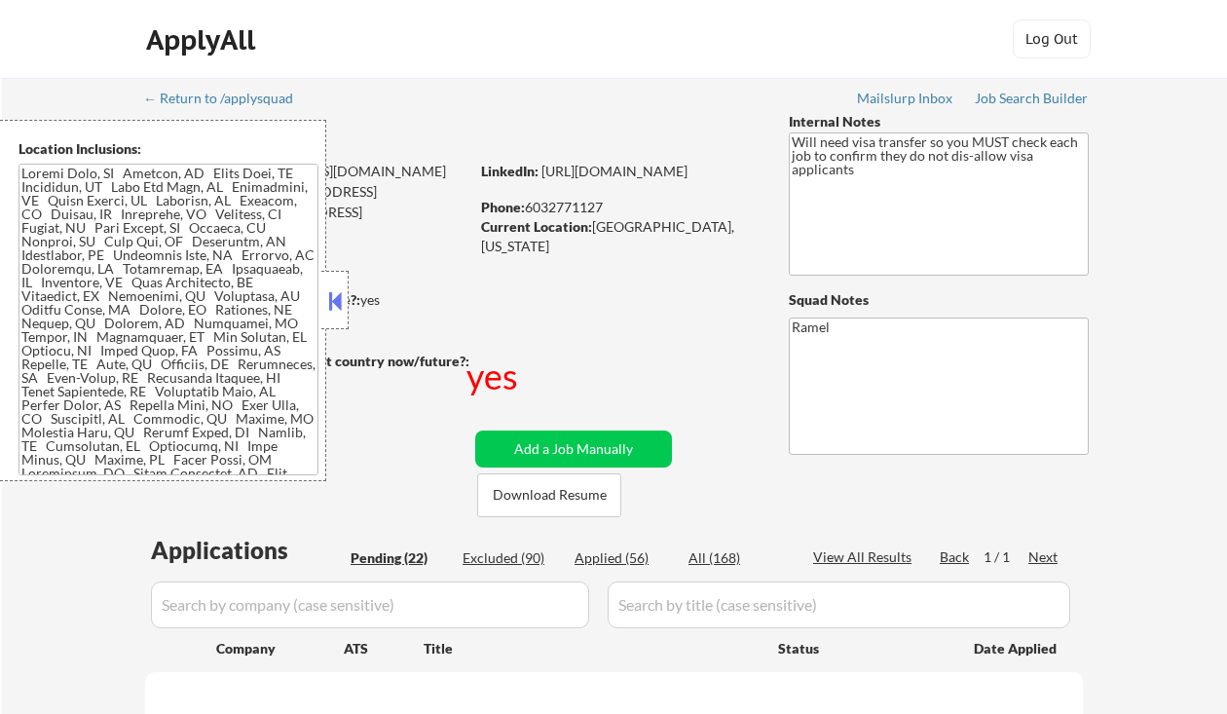
select select ""pending""
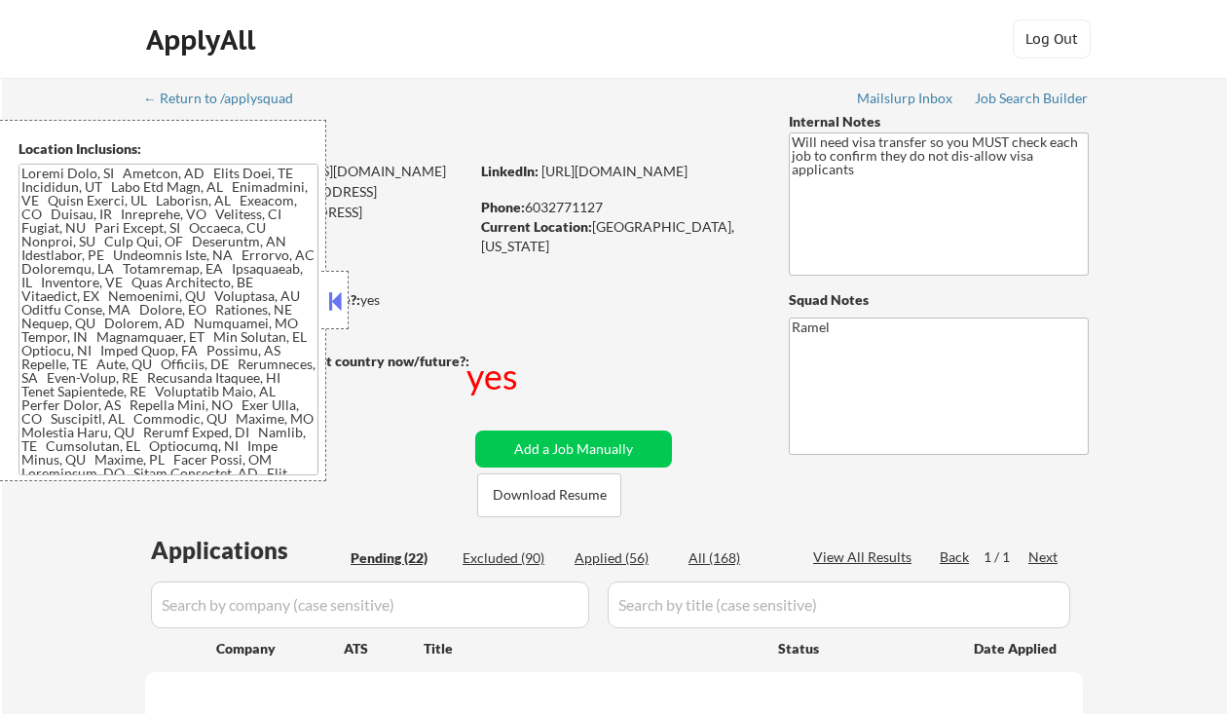
select select ""pending""
click at [586, 207] on div "Phone: 6032771127" at bounding box center [619, 207] width 276 height 19
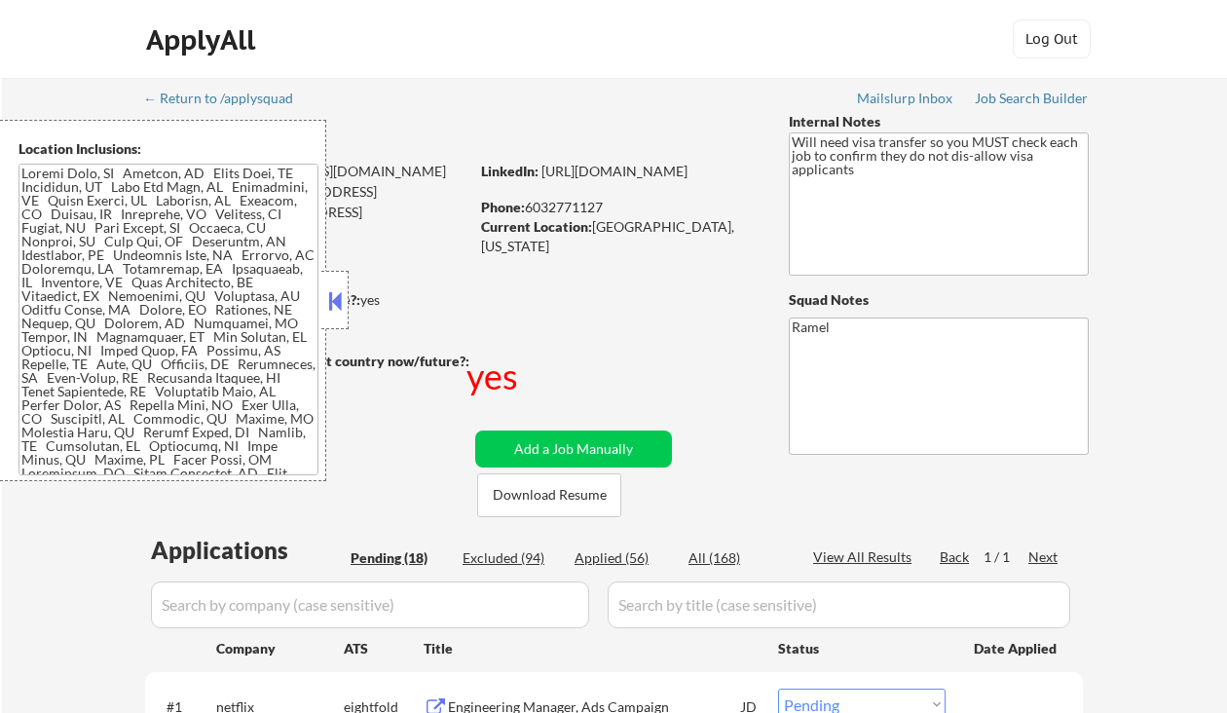
copy div "6032771127"
select select ""pending""
copy div "6032771127"
select select ""pending""
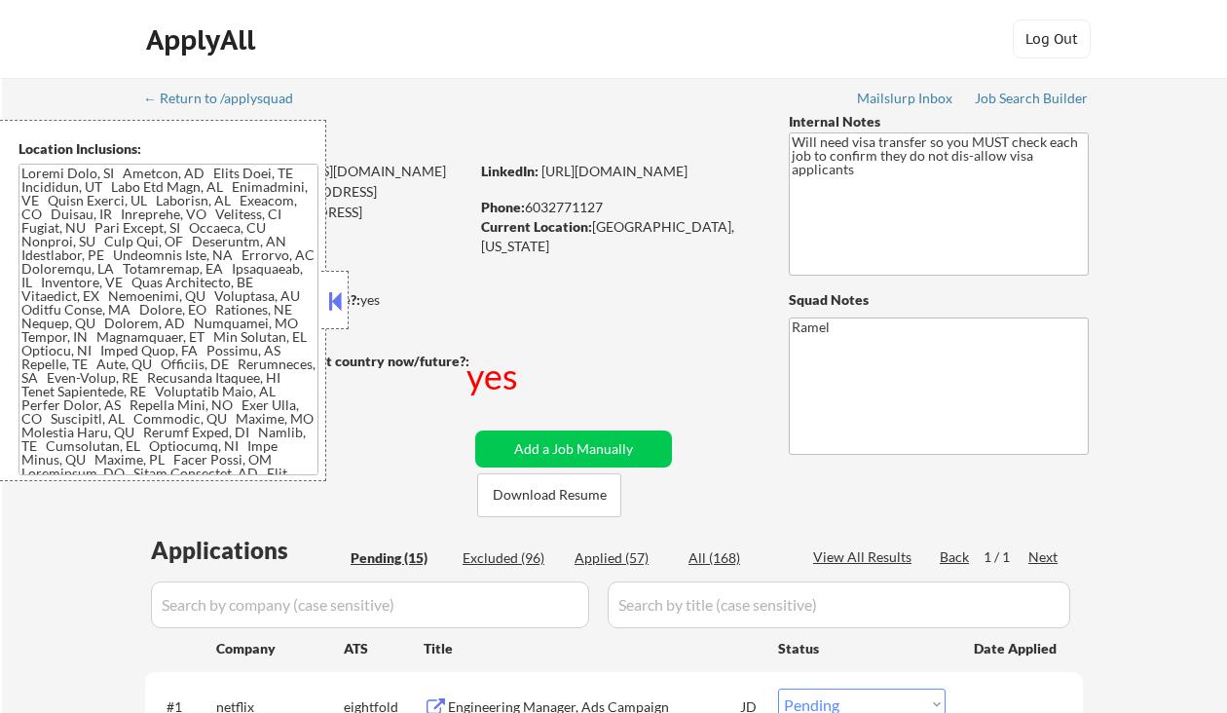
copy div "6032771127"
select select ""pending""
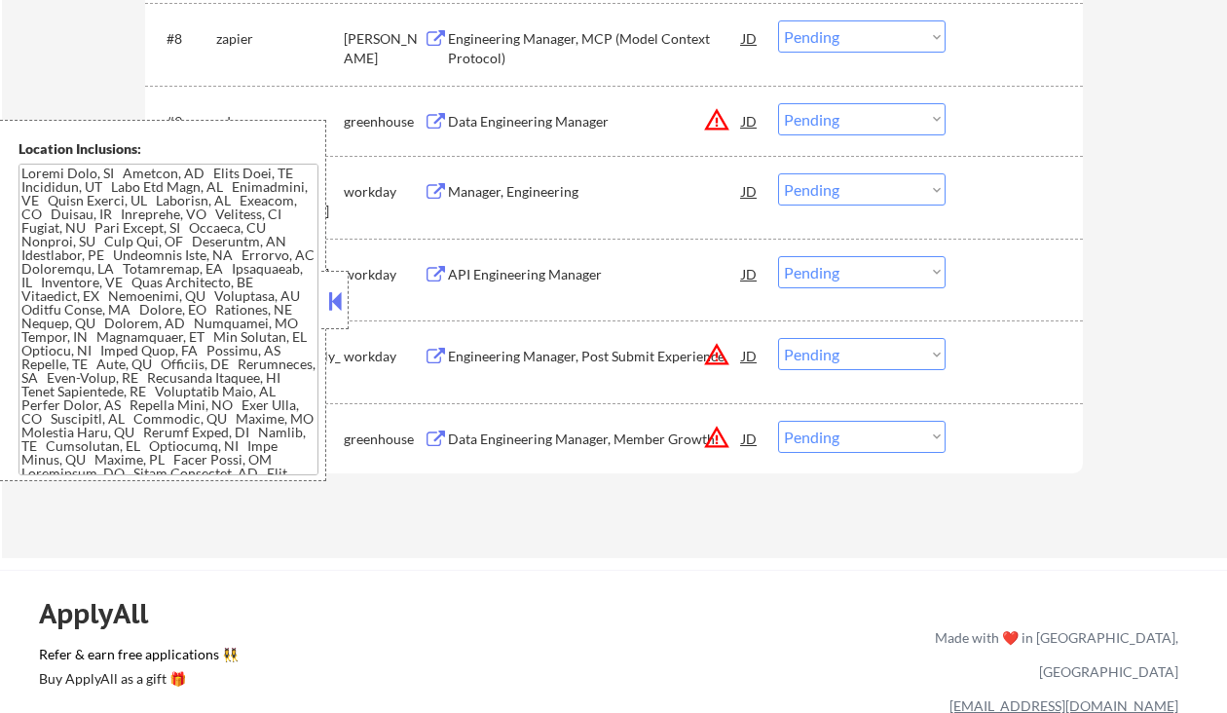
click at [349, 297] on div "#11 broadridge.wd5.careers workday API Engineering Manager JD Choose an option.…" at bounding box center [610, 279] width 919 height 64
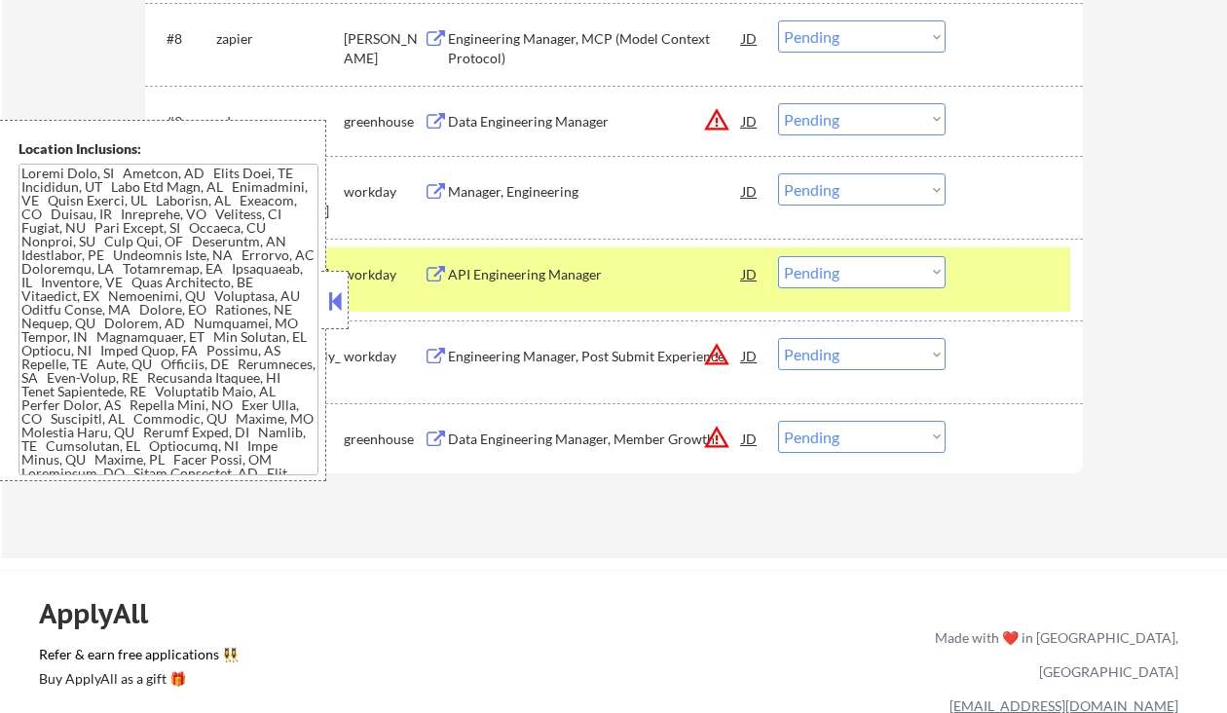
click at [338, 302] on button at bounding box center [334, 300] width 21 height 29
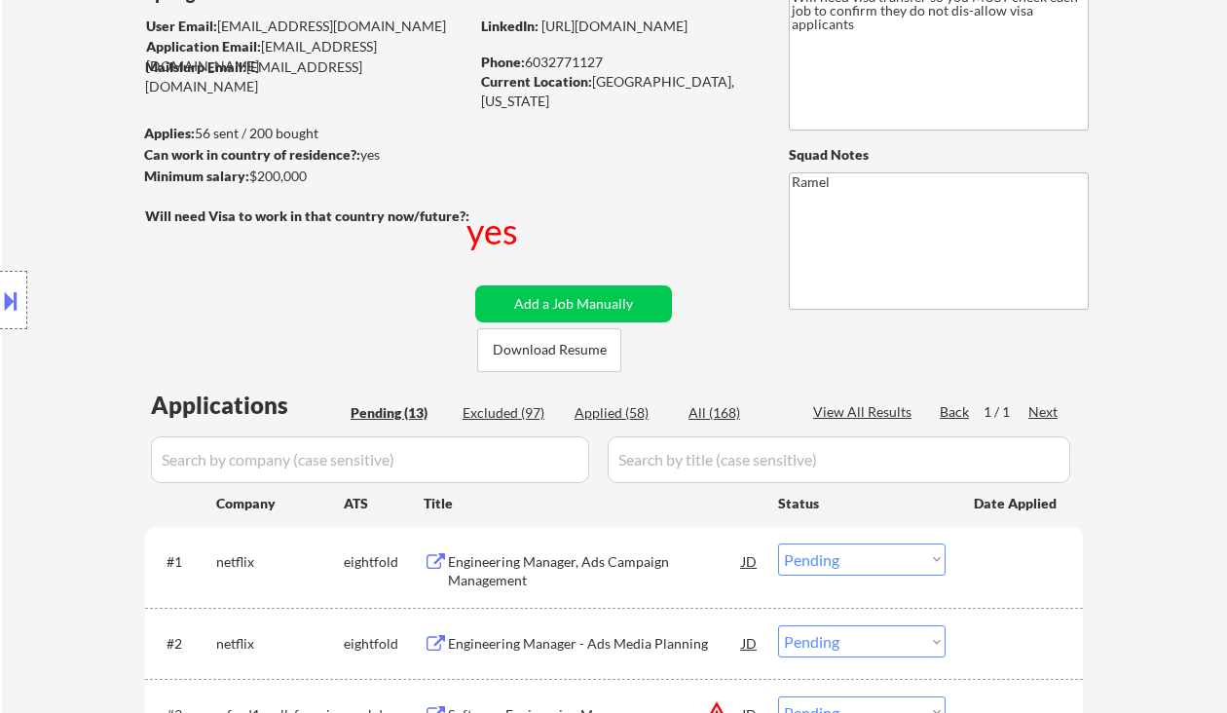
scroll to position [105, 0]
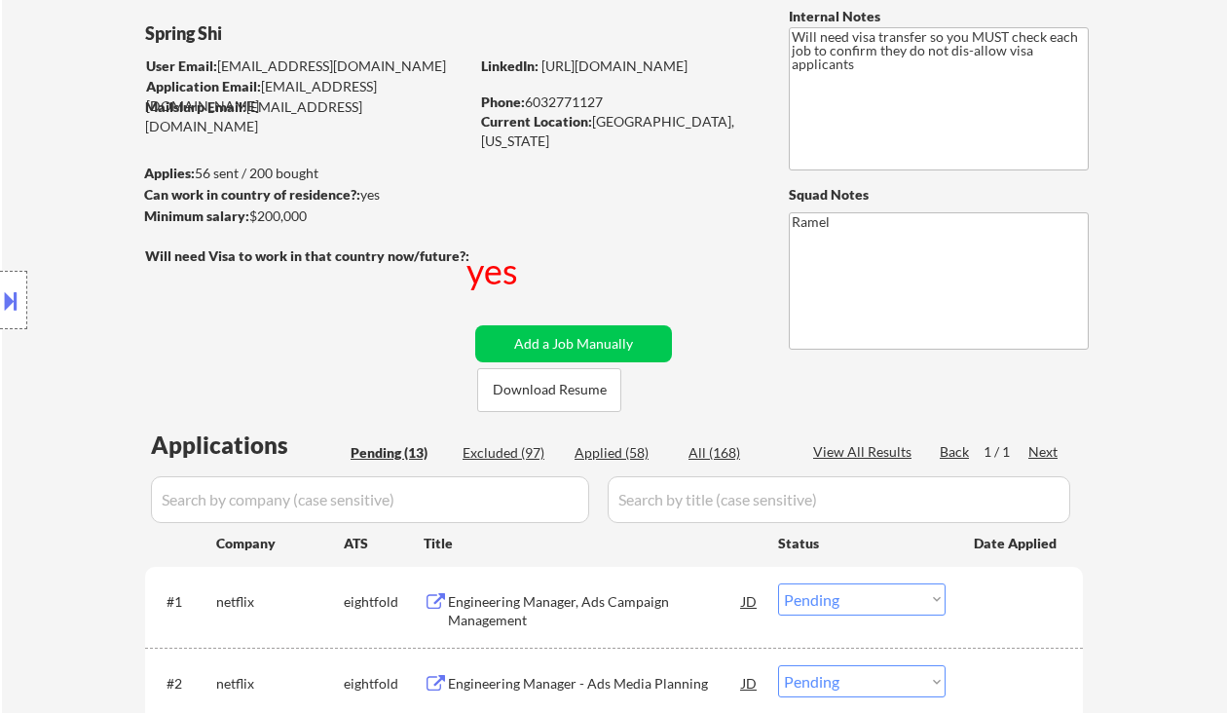
click at [577, 95] on div "Phone: 6032771127" at bounding box center [619, 102] width 276 height 19
copy div "6032771127"
select select ""pending""
copy div "6032771127"
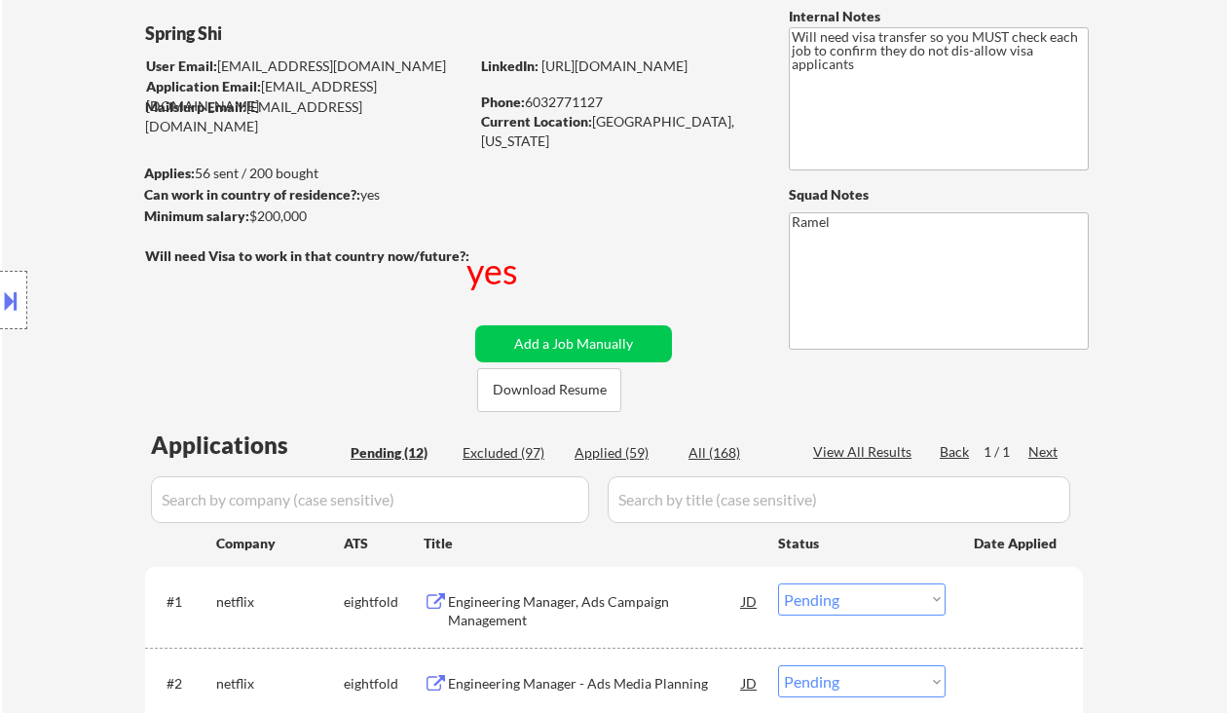
select select ""pending""
click at [621, 457] on div "Applied (60)" at bounding box center [623, 452] width 97 height 19
select select ""applied""
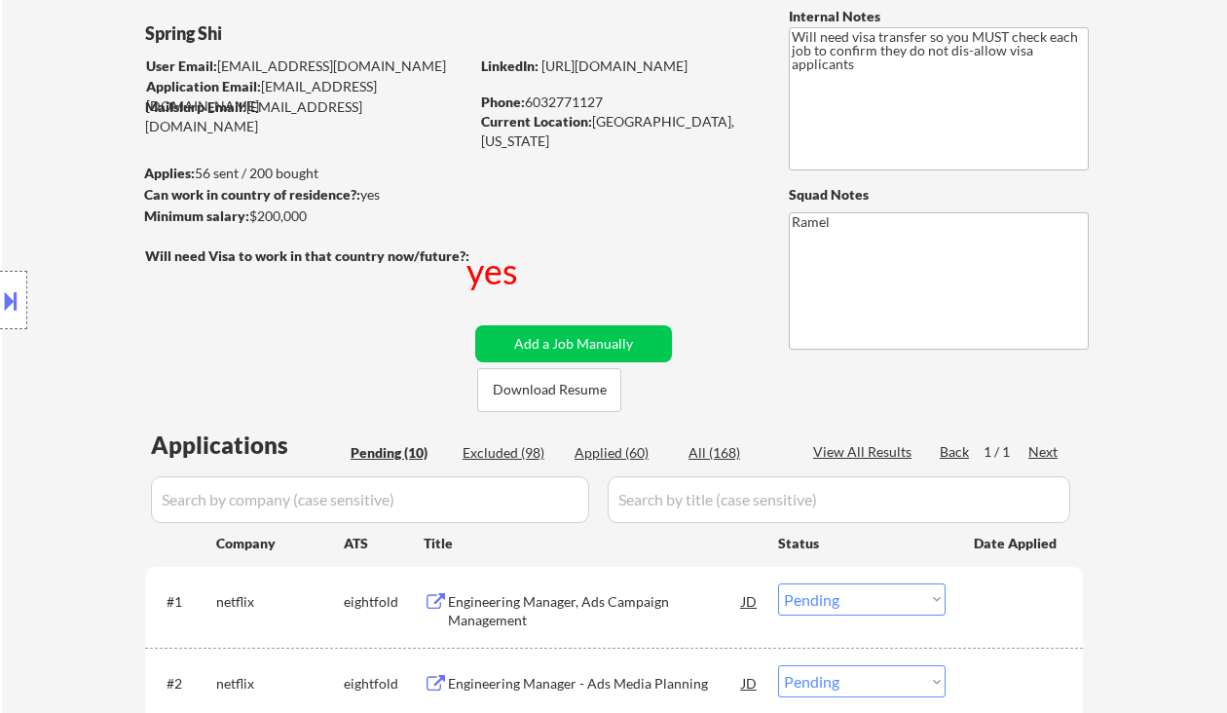
select select ""applied""
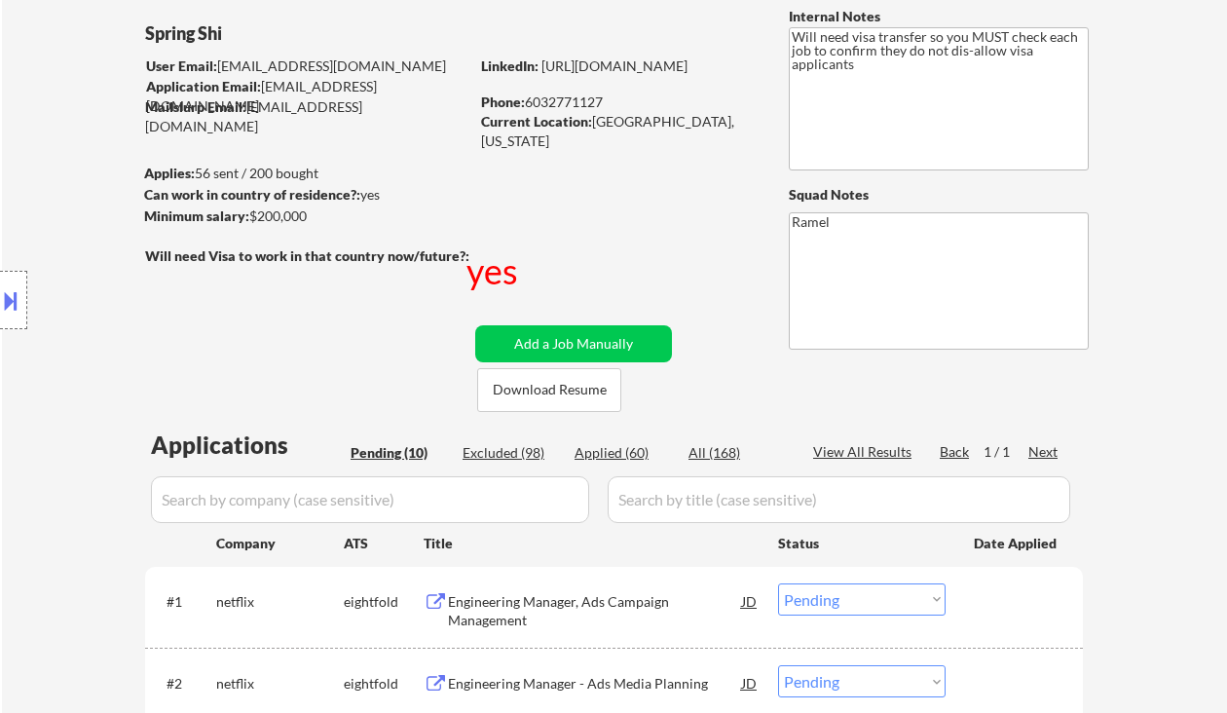
select select ""applied""
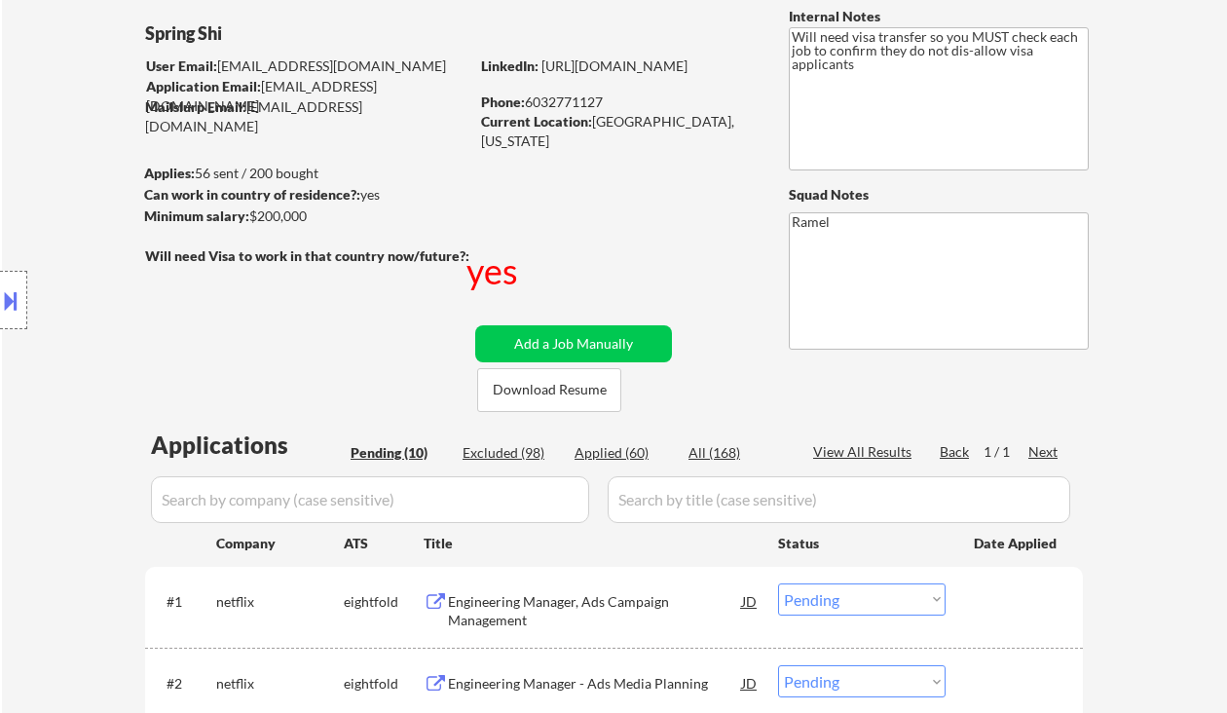
select select ""applied""
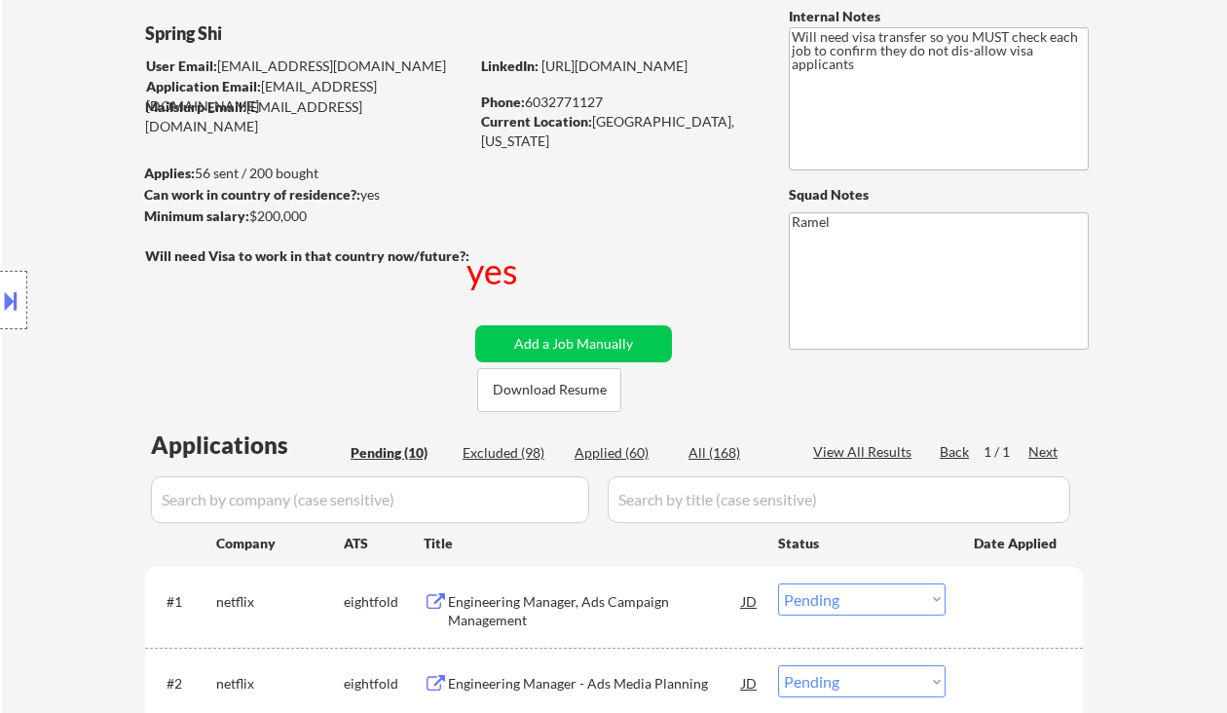
select select ""applied""
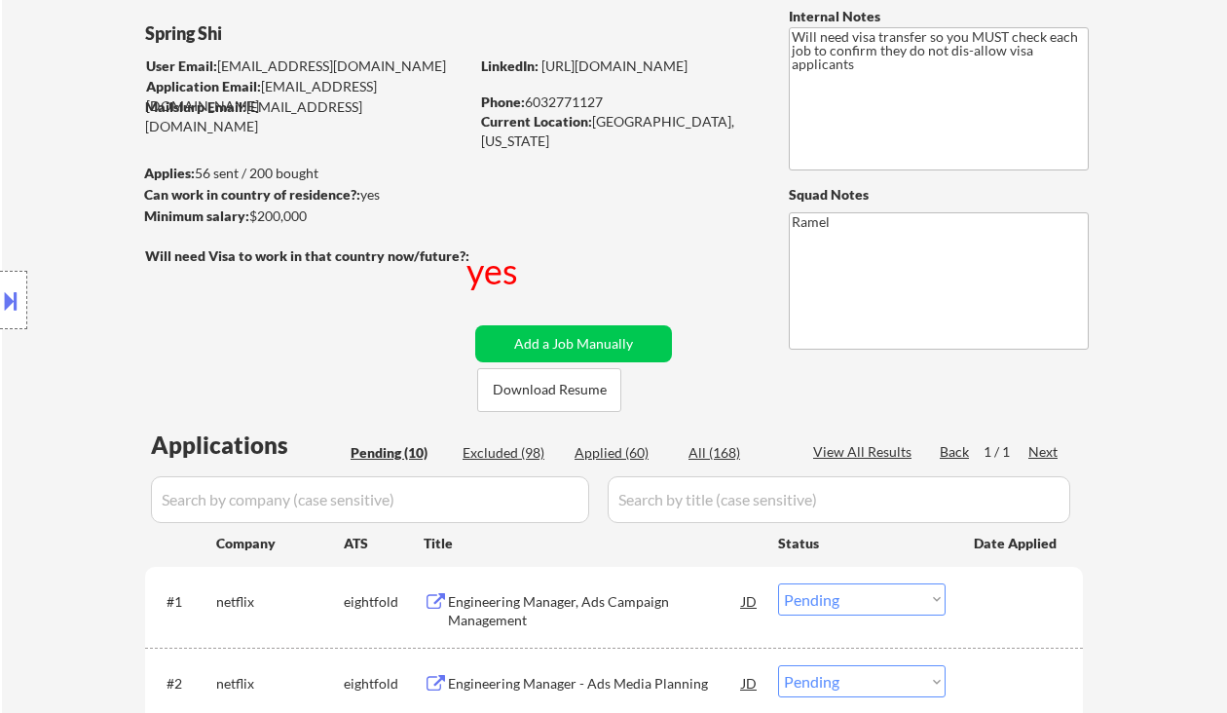
select select ""applied""
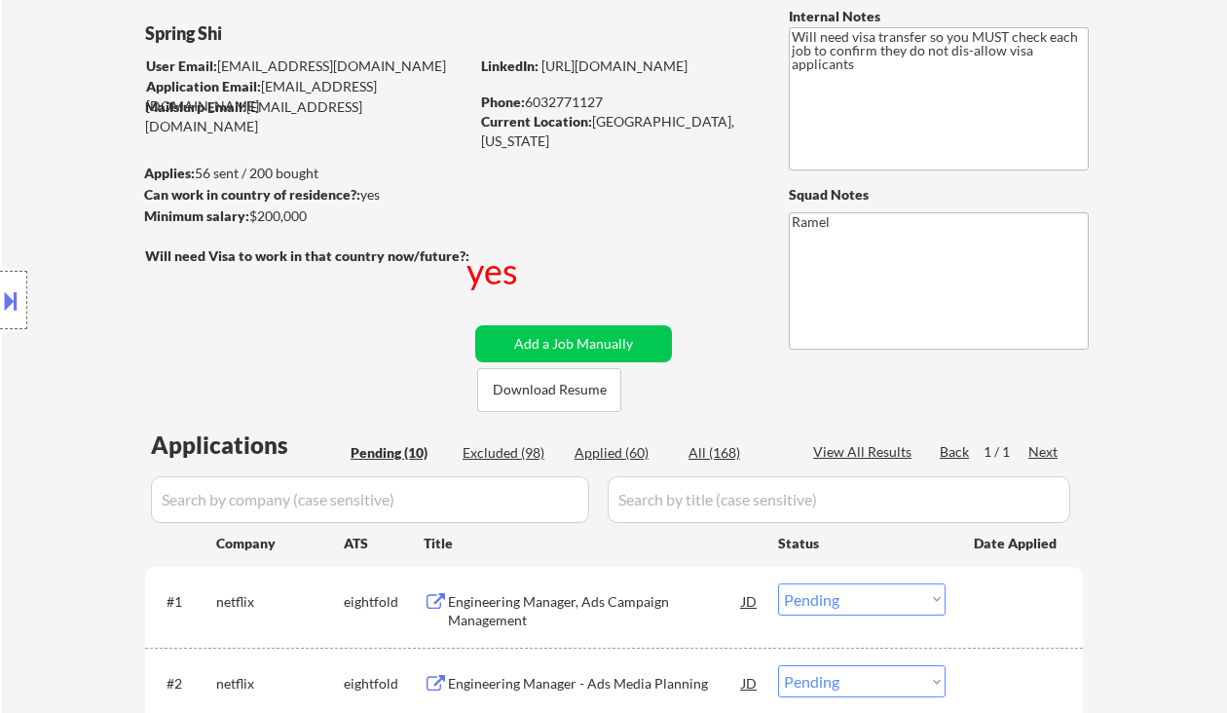
select select ""applied""
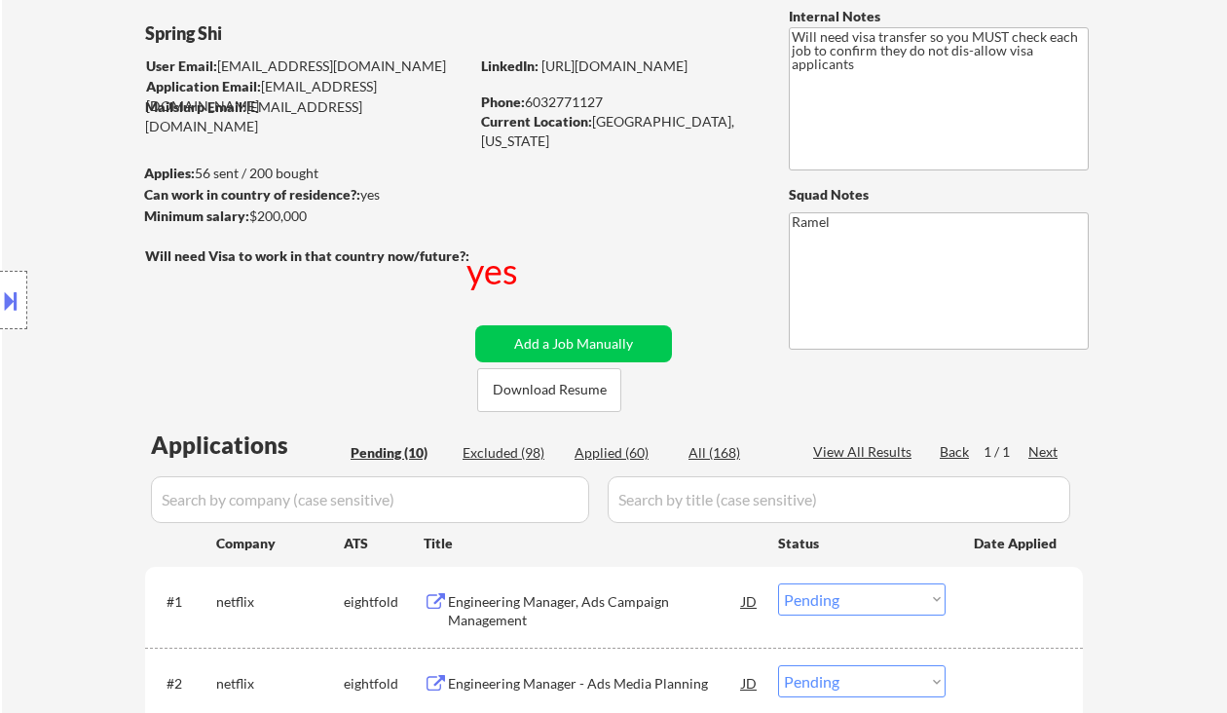
select select ""applied""
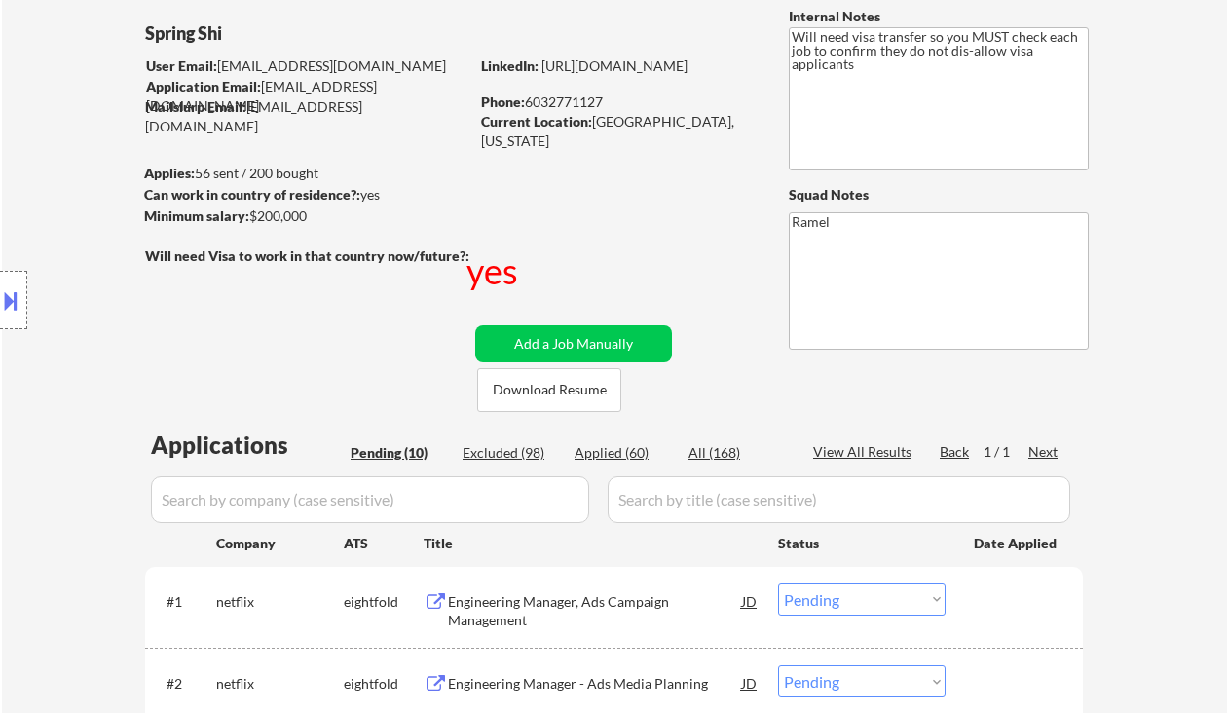
select select ""applied""
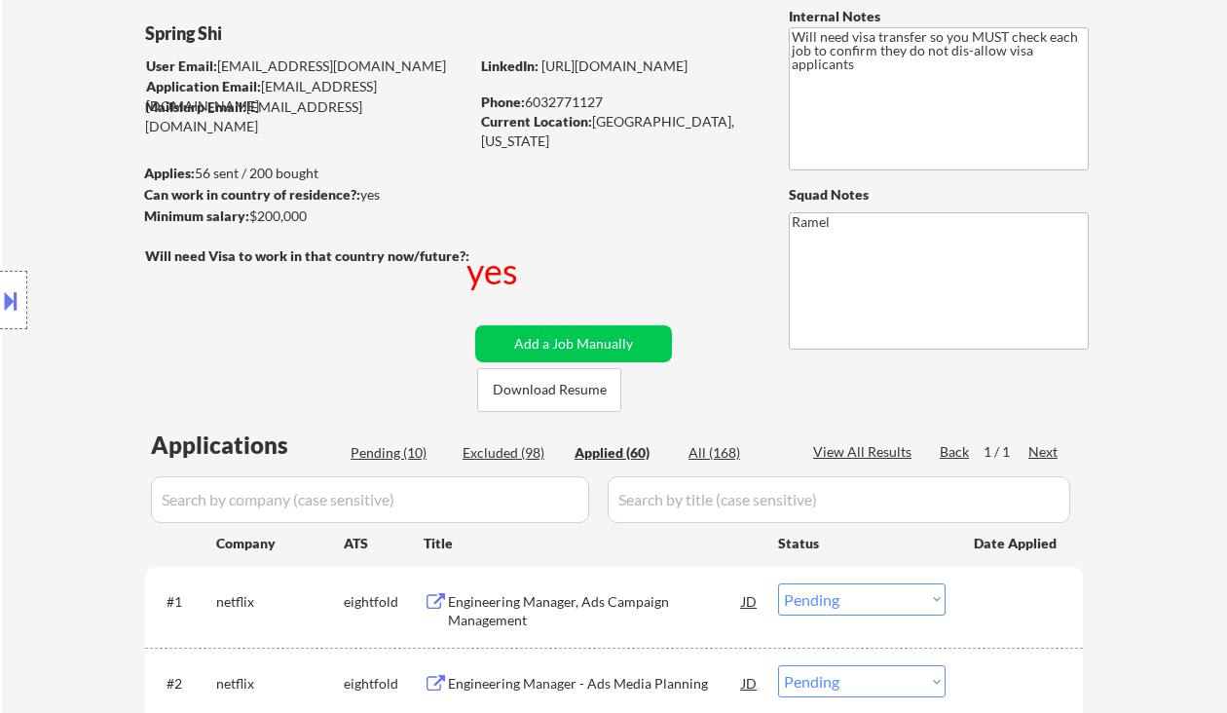
select select ""applied""
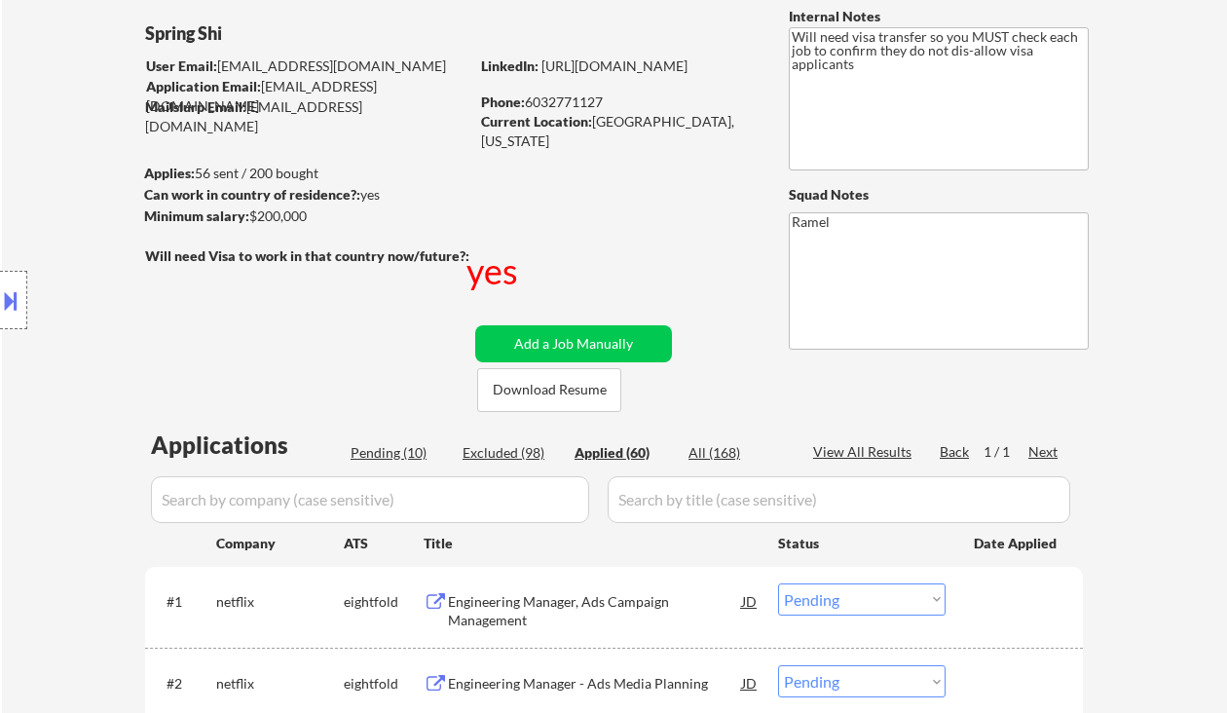
select select ""applied""
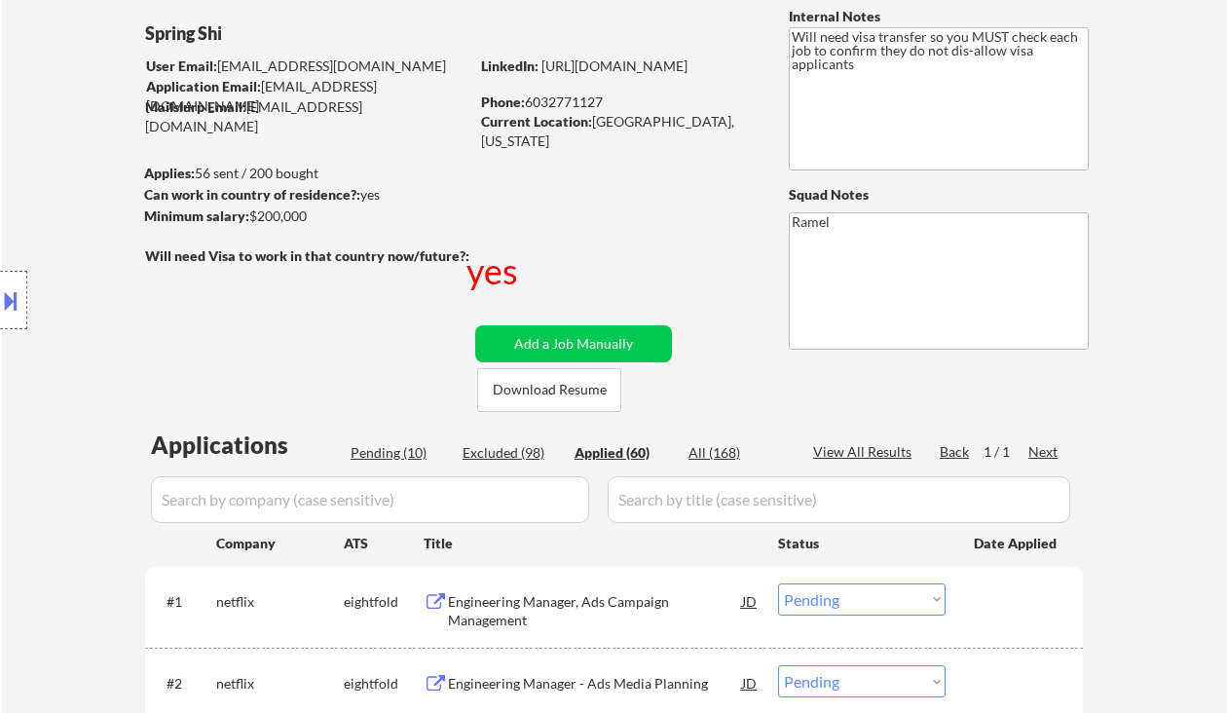
select select ""applied""
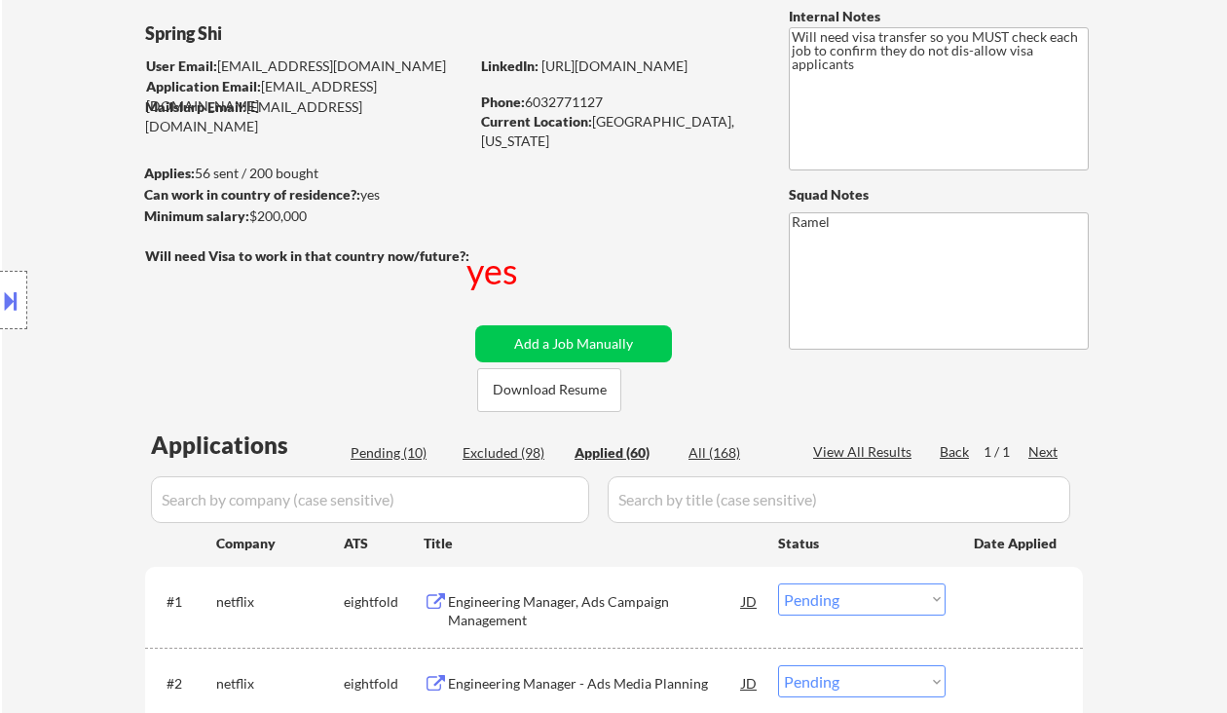
select select ""applied""
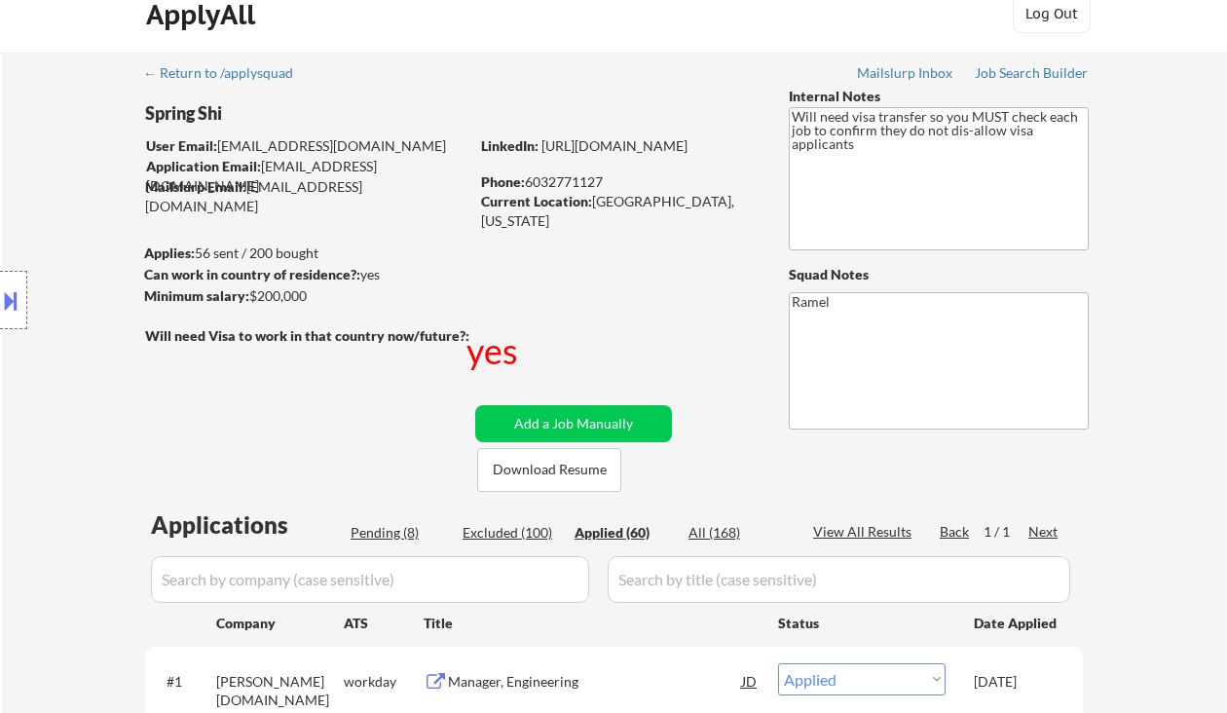
scroll to position [0, 0]
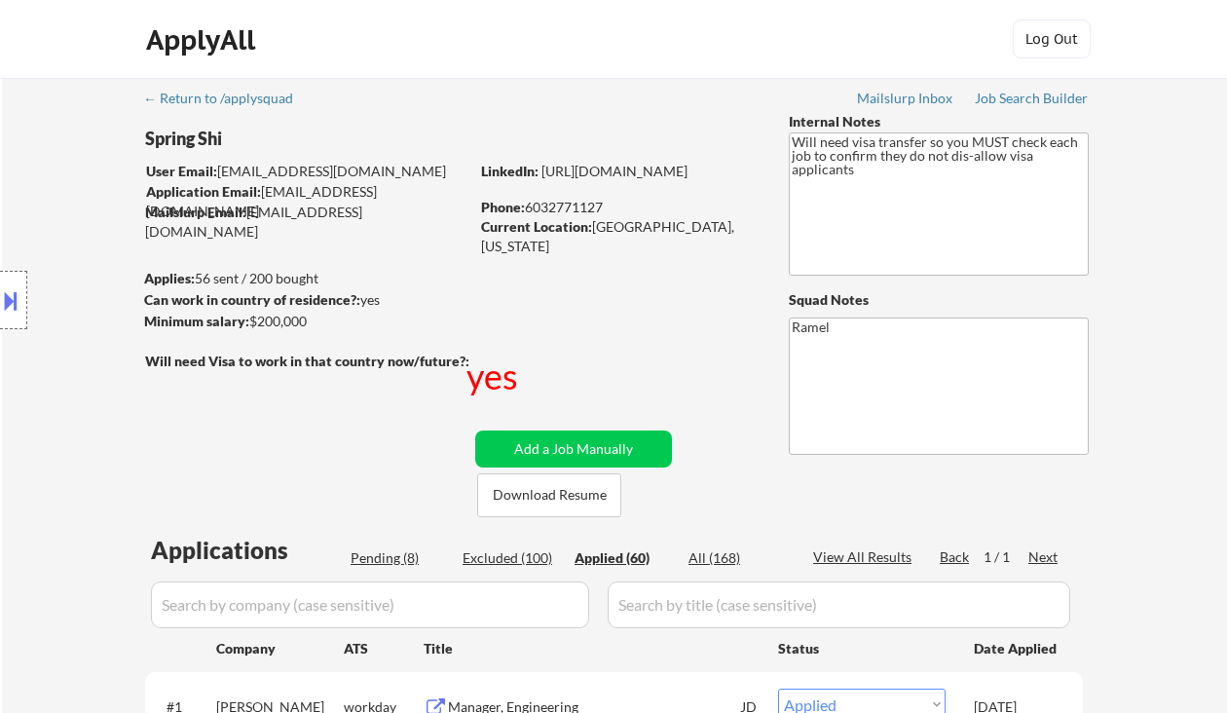
click at [549, 204] on div "Phone: 6032771127" at bounding box center [619, 207] width 276 height 19
copy div "6032771127"
select select ""applied""
click at [559, 212] on div "Phone: 6032771127" at bounding box center [619, 207] width 276 height 19
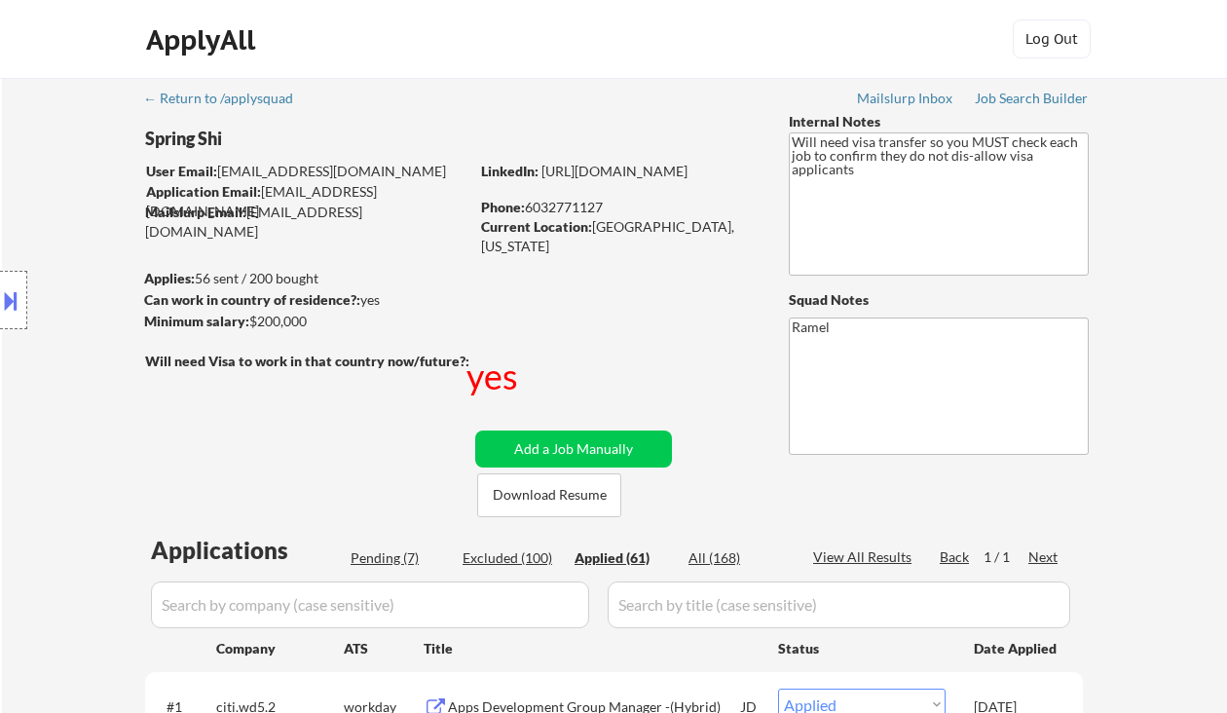
click at [559, 212] on div "Phone: 6032771127" at bounding box center [619, 207] width 276 height 19
copy div "6032771127"
